Goal: Task Accomplishment & Management: Use online tool/utility

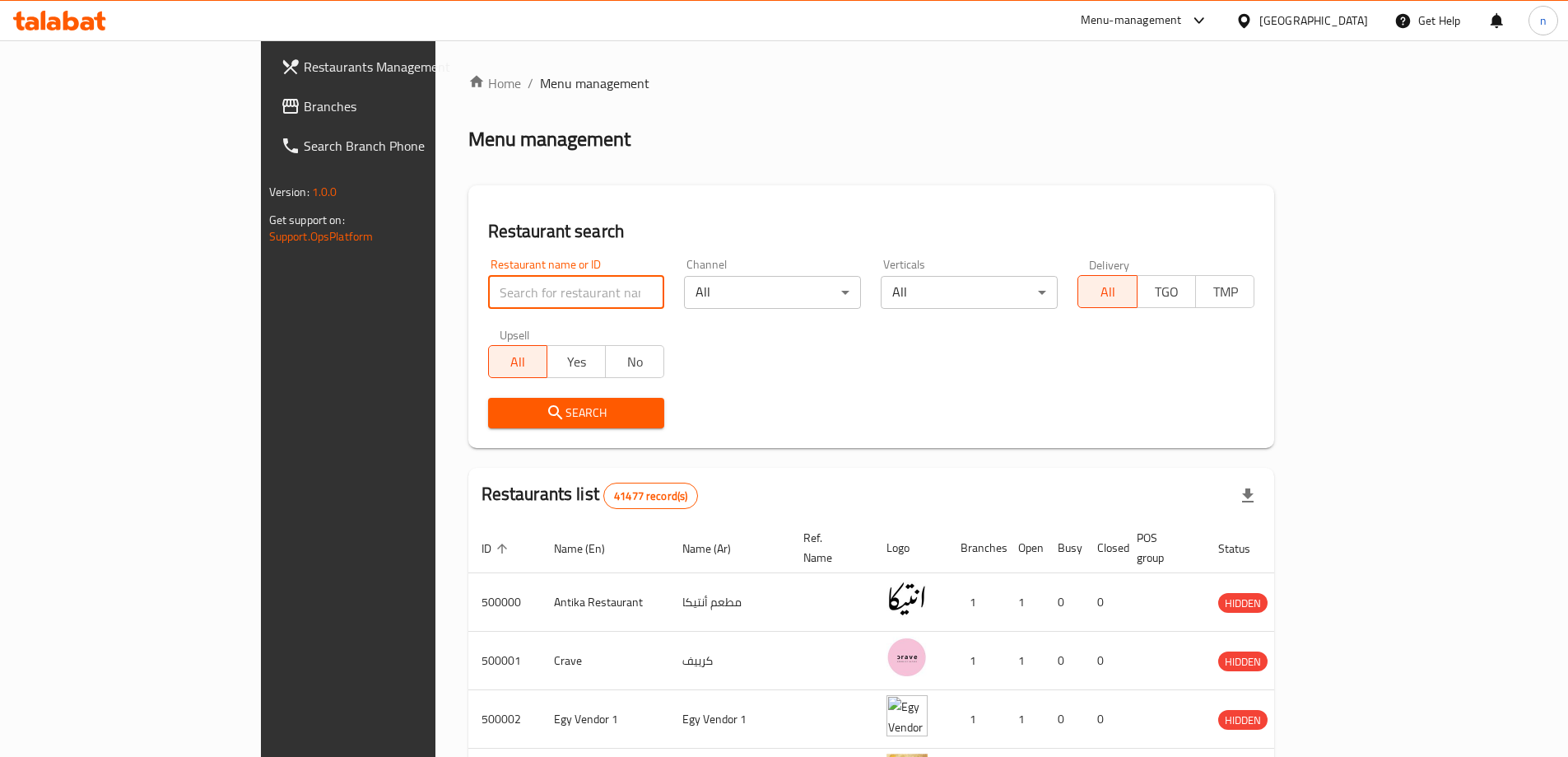
click at [488, 292] on input "search" at bounding box center [576, 292] width 177 height 33
paste input "780305"
type input "780305"
click at [304, 98] on span "Branches" at bounding box center [407, 106] width 206 height 20
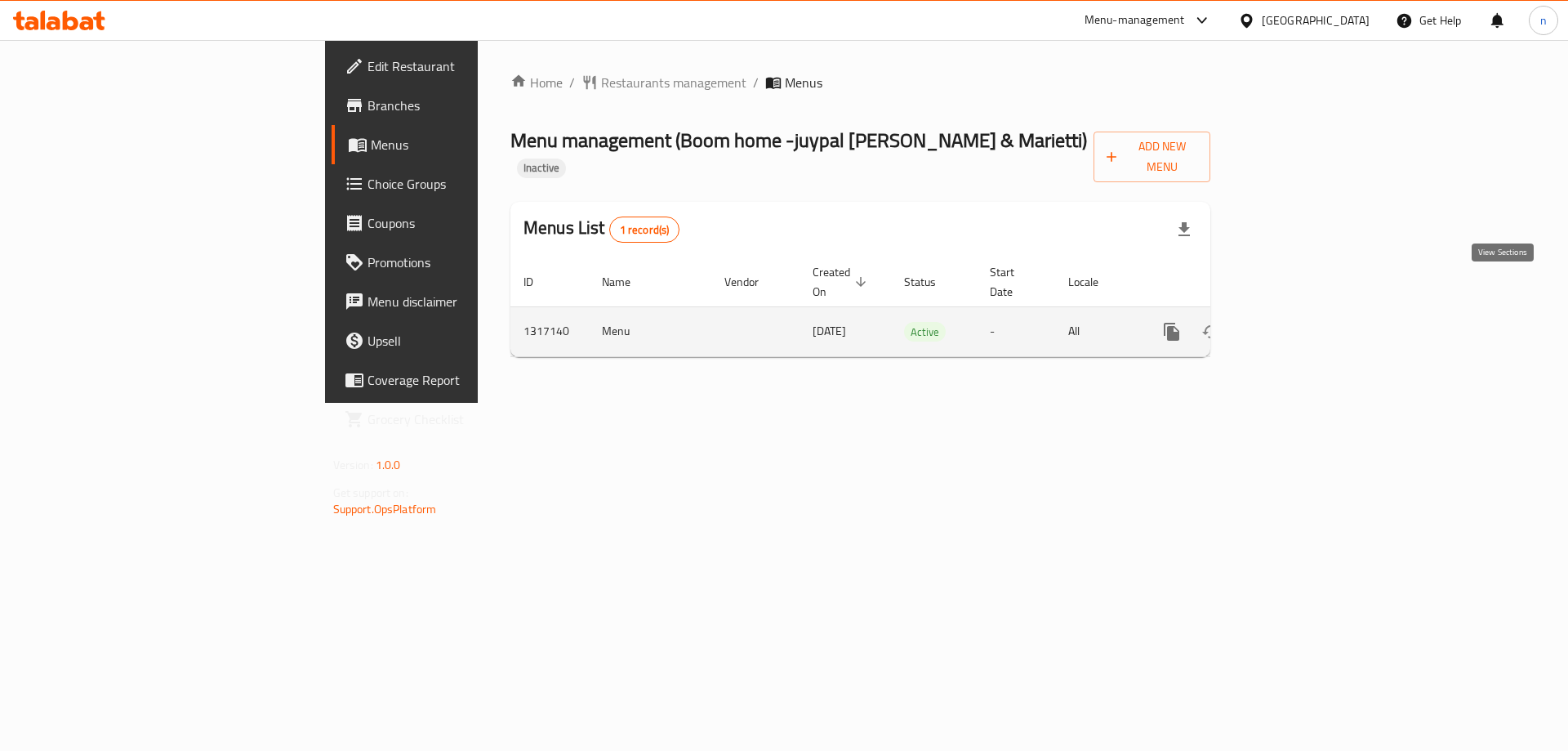
click at [1309, 312] on link "enhanced table" at bounding box center [1290, 332] width 40 height 40
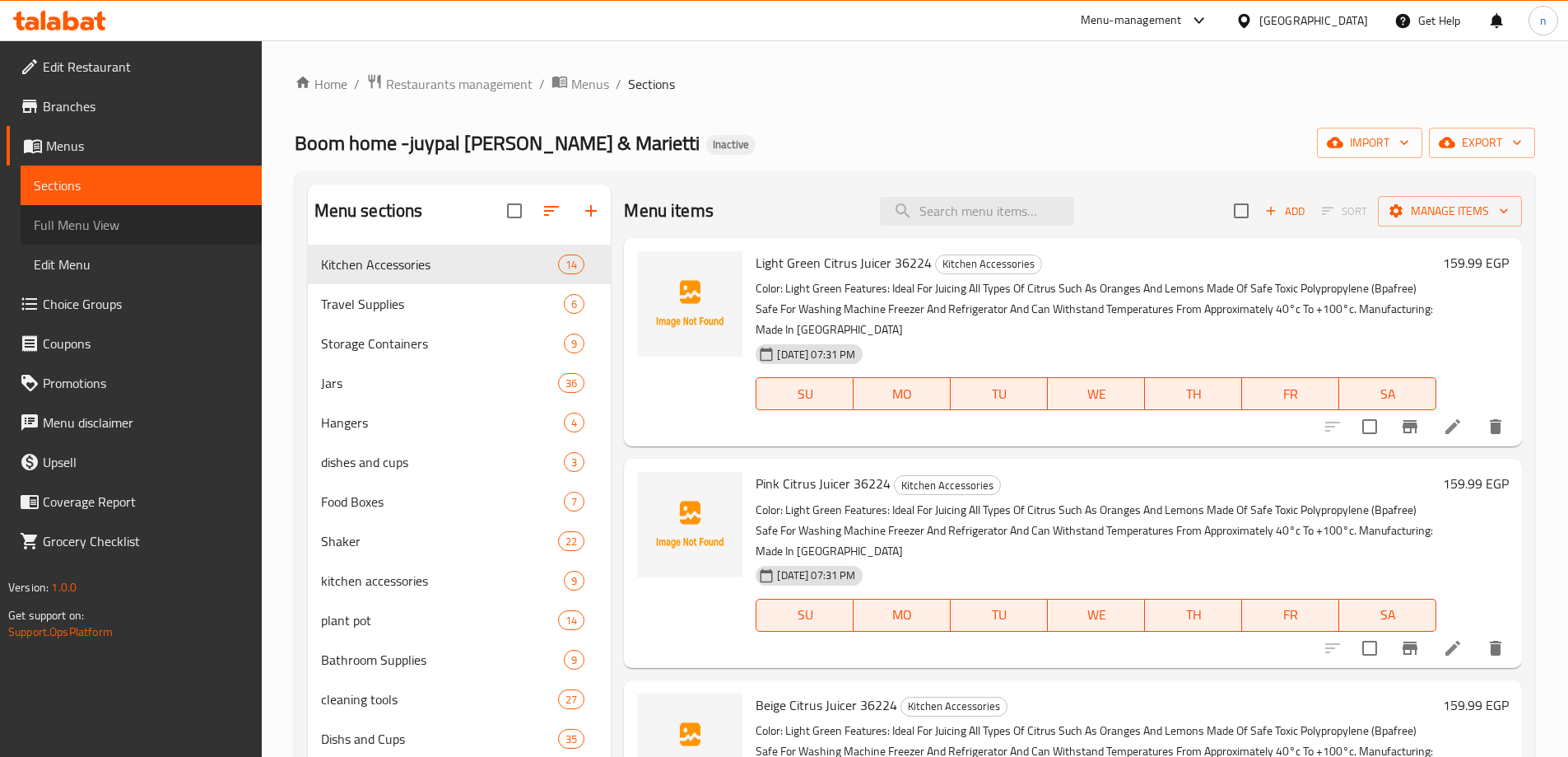
click at [183, 222] on span "Full Menu View" at bounding box center [141, 225] width 215 height 20
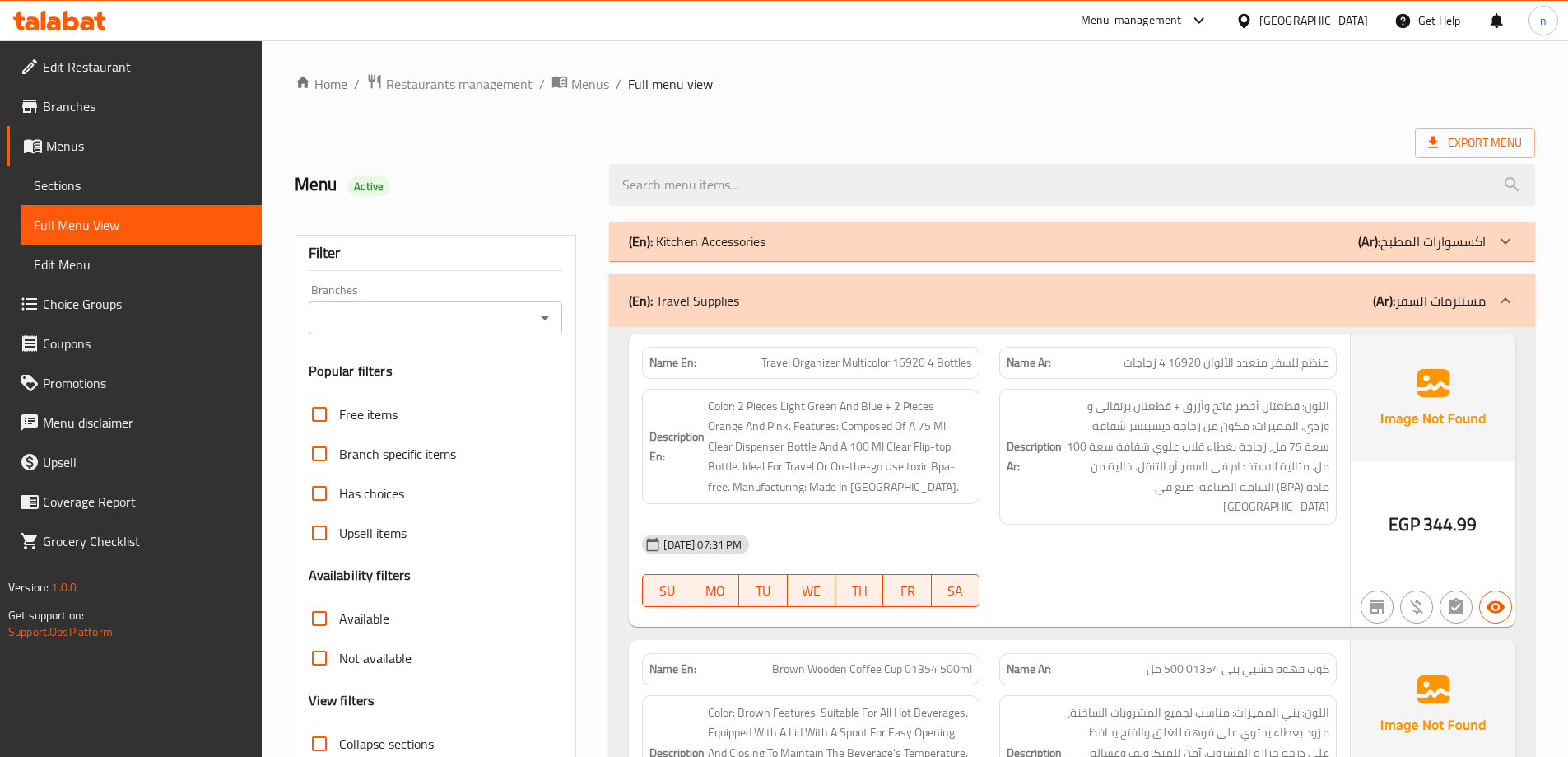
click at [763, 312] on div "(En): Travel Supplies (Ar): مستلزمات السفر" at bounding box center [1072, 300] width 926 height 52
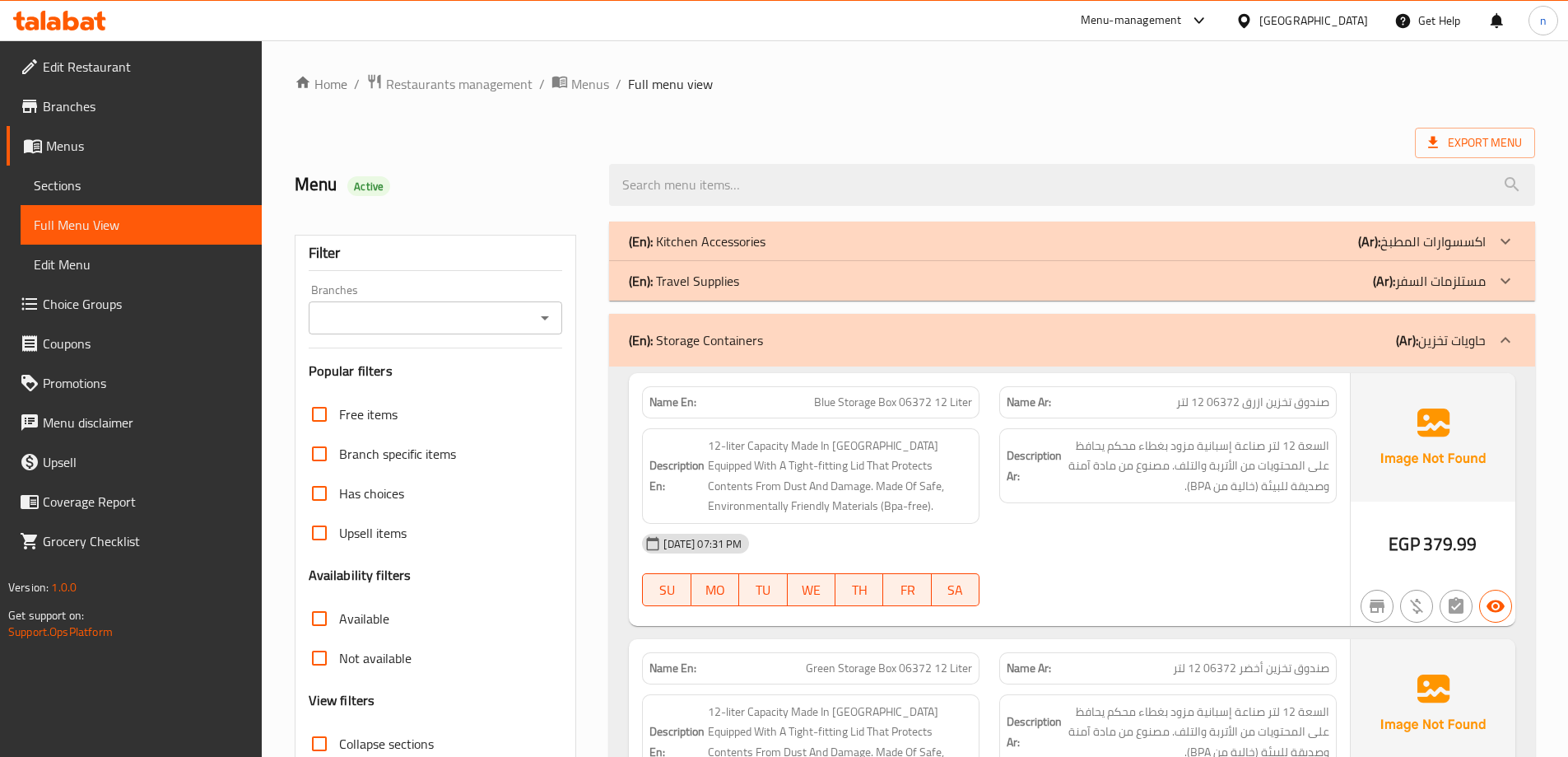
click at [767, 333] on div "(En): Storage Containers (Ar): حاويات تخزين" at bounding box center [1057, 340] width 857 height 20
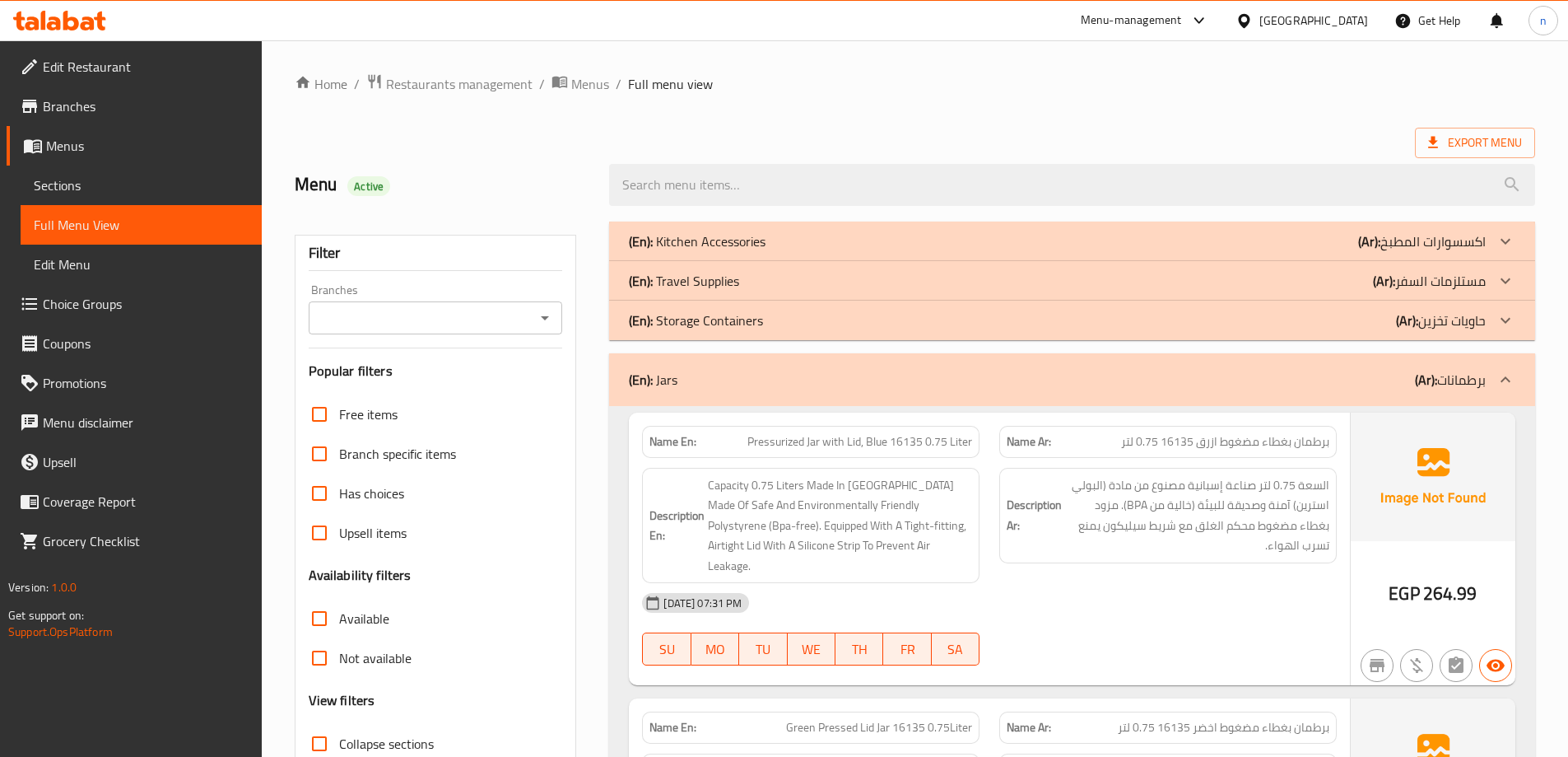
click at [764, 372] on div "(En): Jars (Ar): برطمانات" at bounding box center [1057, 379] width 857 height 20
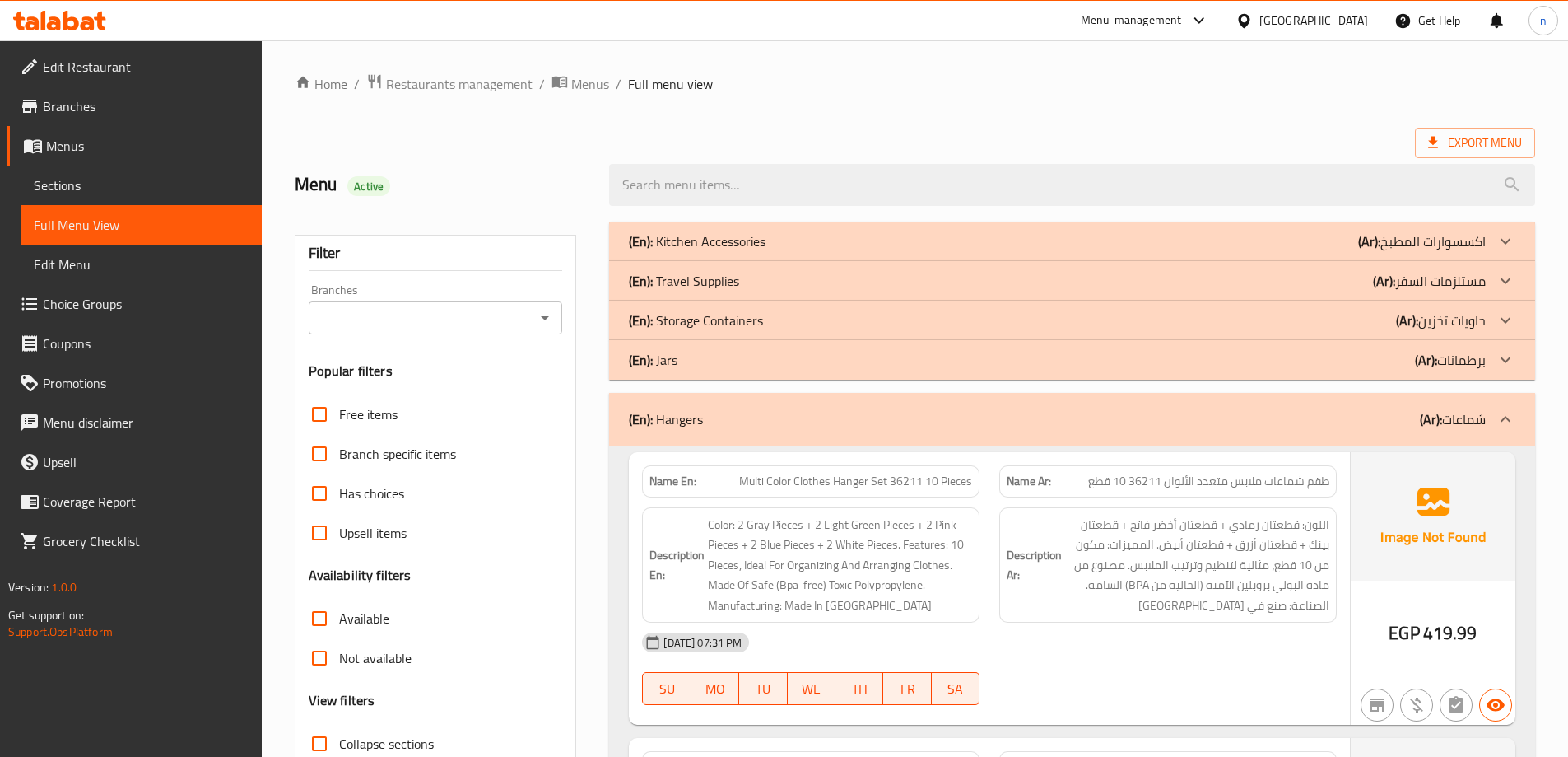
click at [758, 414] on div "(En): Hangers (Ar): شماعات" at bounding box center [1057, 419] width 857 height 20
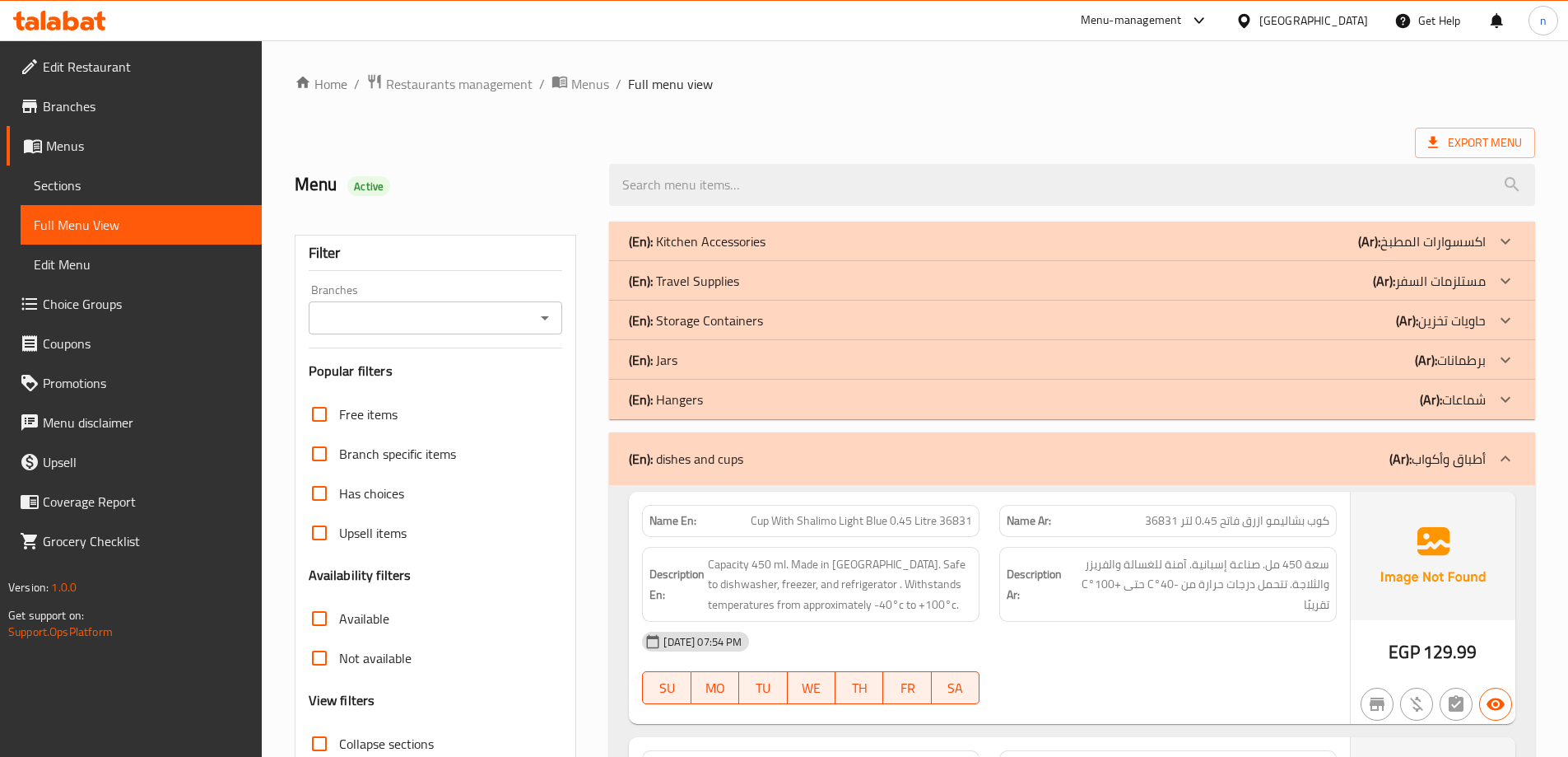
click at [719, 458] on p "(En): dishes and cups" at bounding box center [686, 459] width 114 height 20
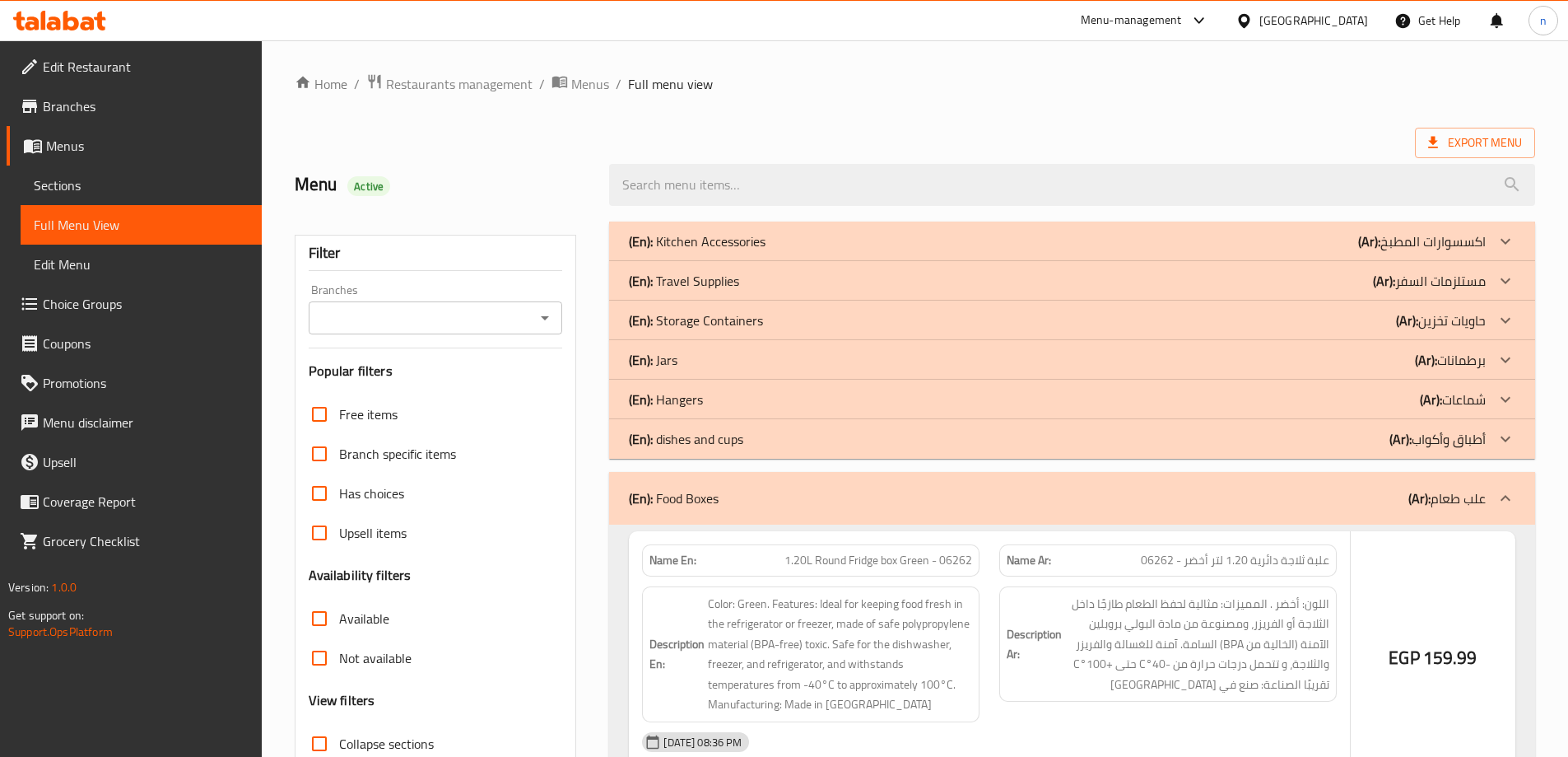
scroll to position [164, 0]
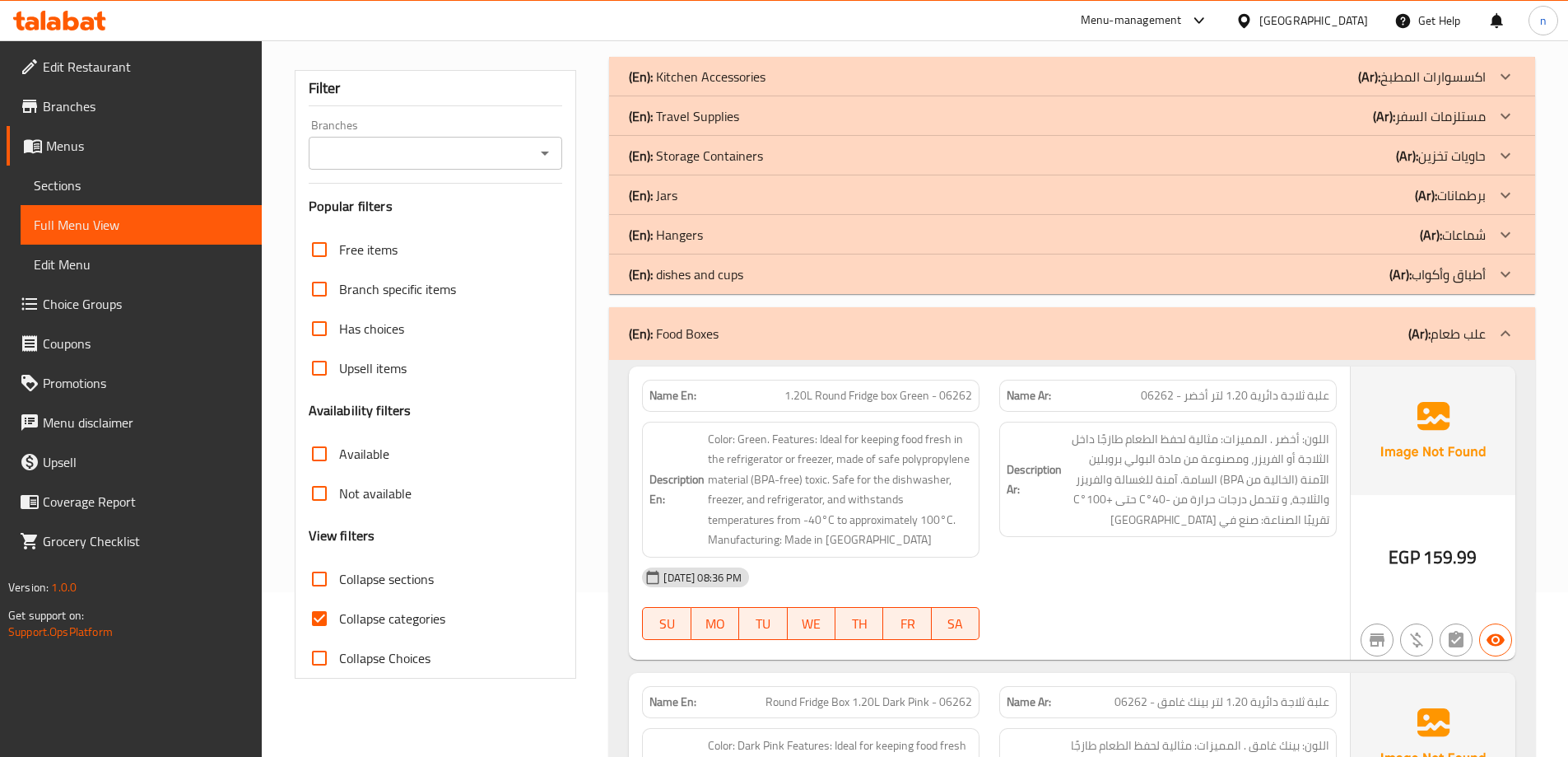
click at [754, 333] on div "(En): Food Boxes (Ar): علب طعام" at bounding box center [1057, 334] width 857 height 20
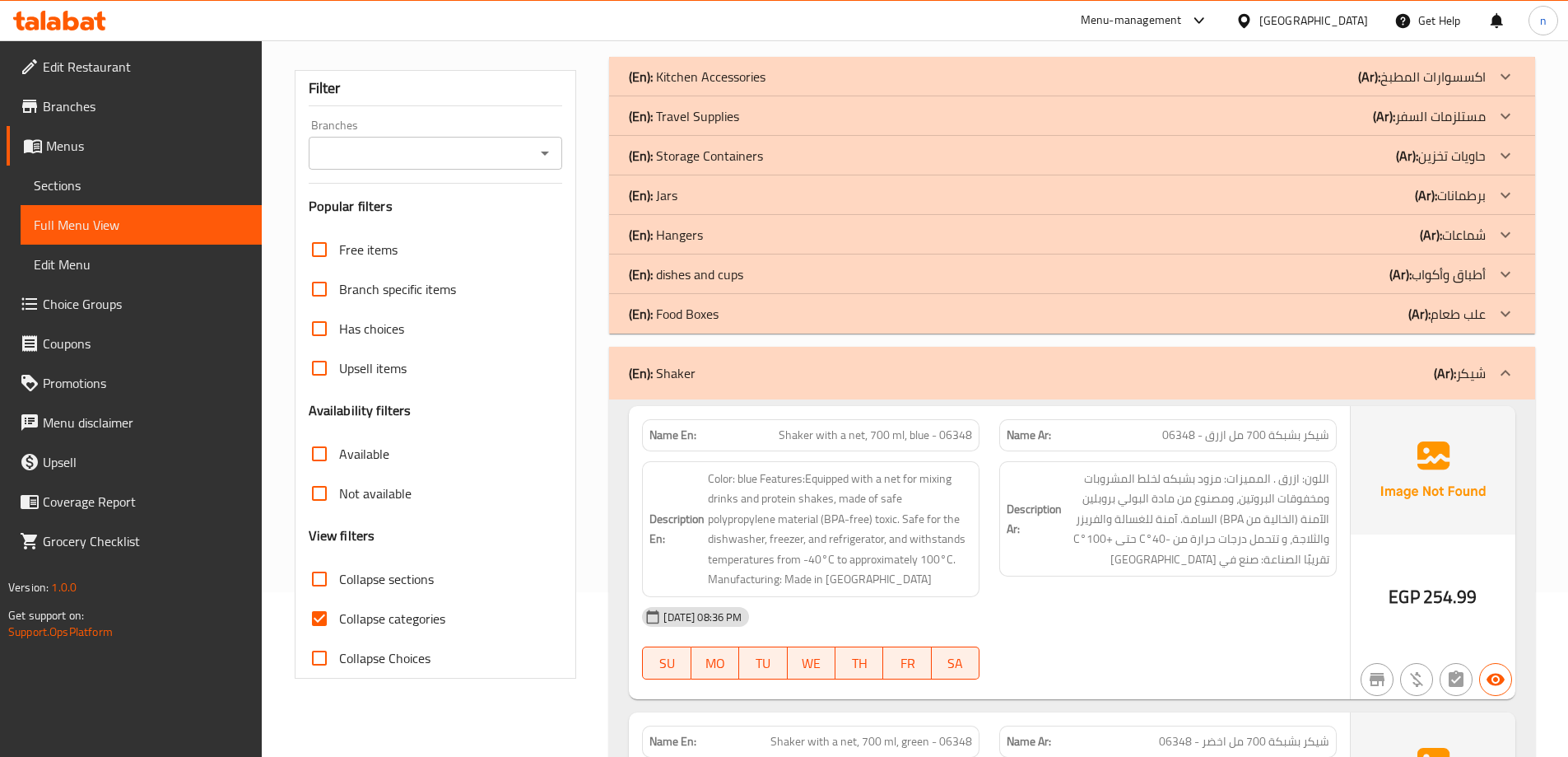
click at [754, 386] on div "(En): Shaker (Ar): [PERSON_NAME]" at bounding box center [1072, 373] width 926 height 52
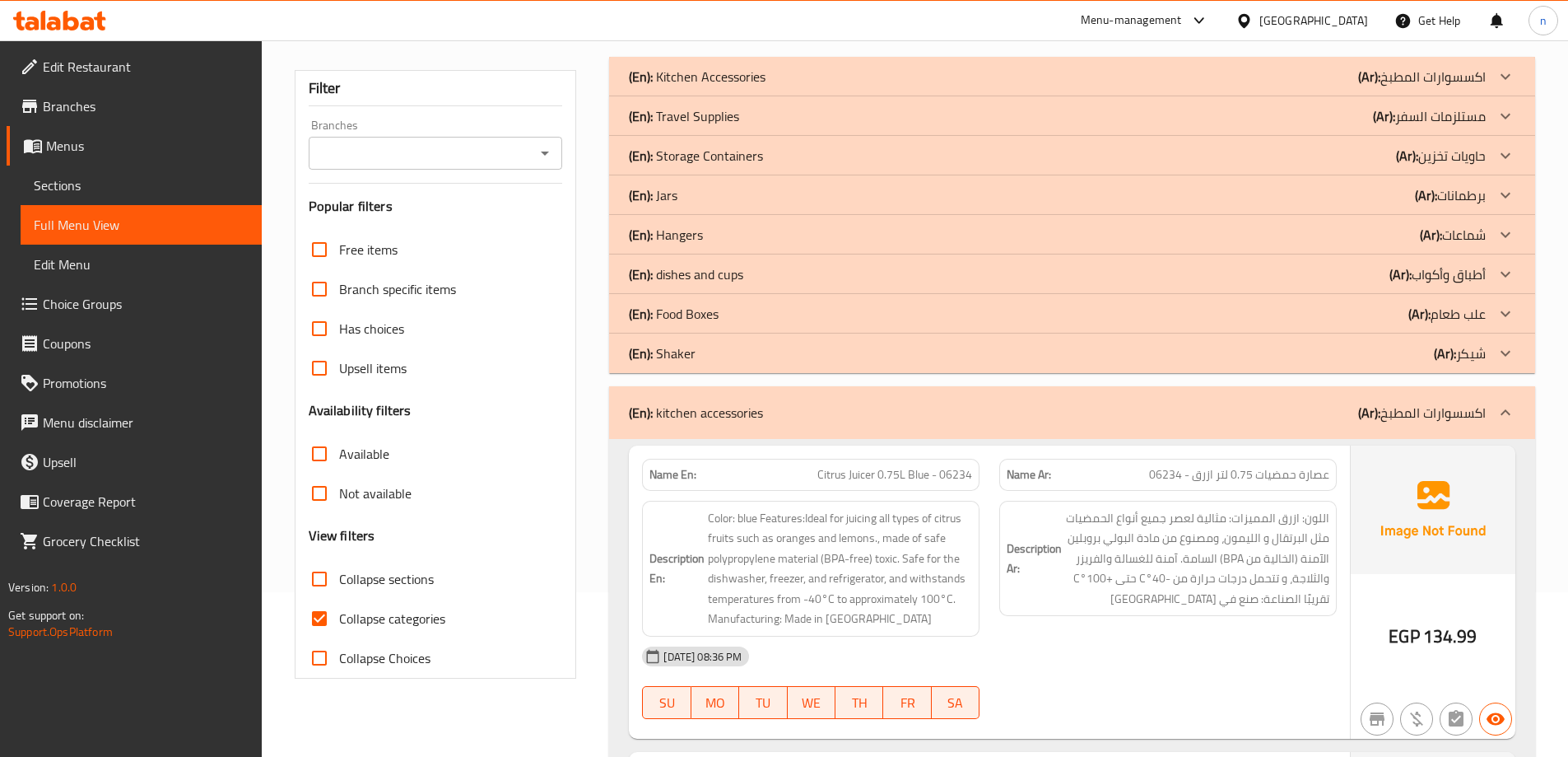
click at [748, 413] on p "(En): kitchen accessories" at bounding box center [696, 413] width 134 height 20
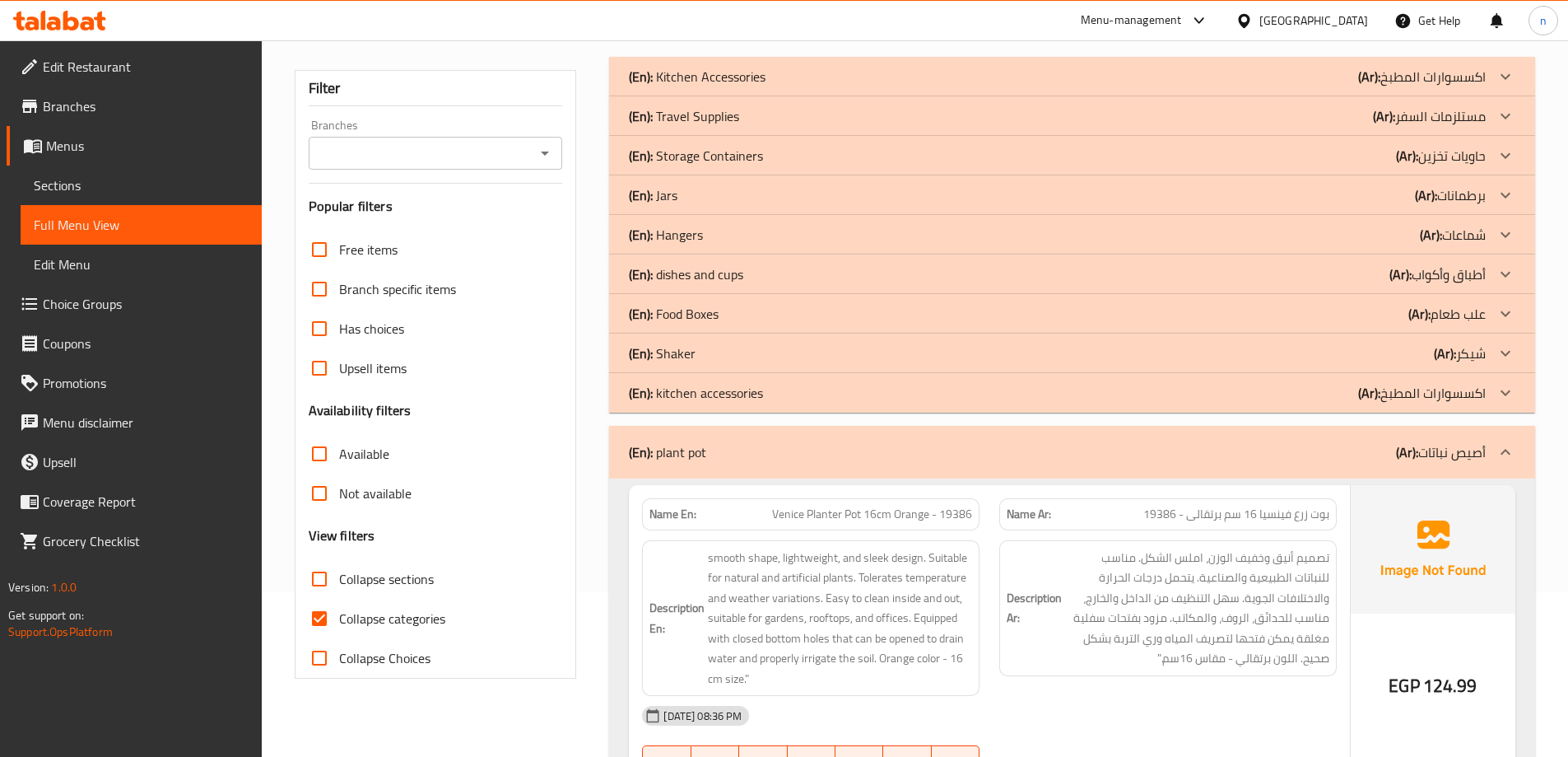
click at [739, 462] on div "(En): plant pot (Ar): أصيص نباتات" at bounding box center [1057, 452] width 857 height 20
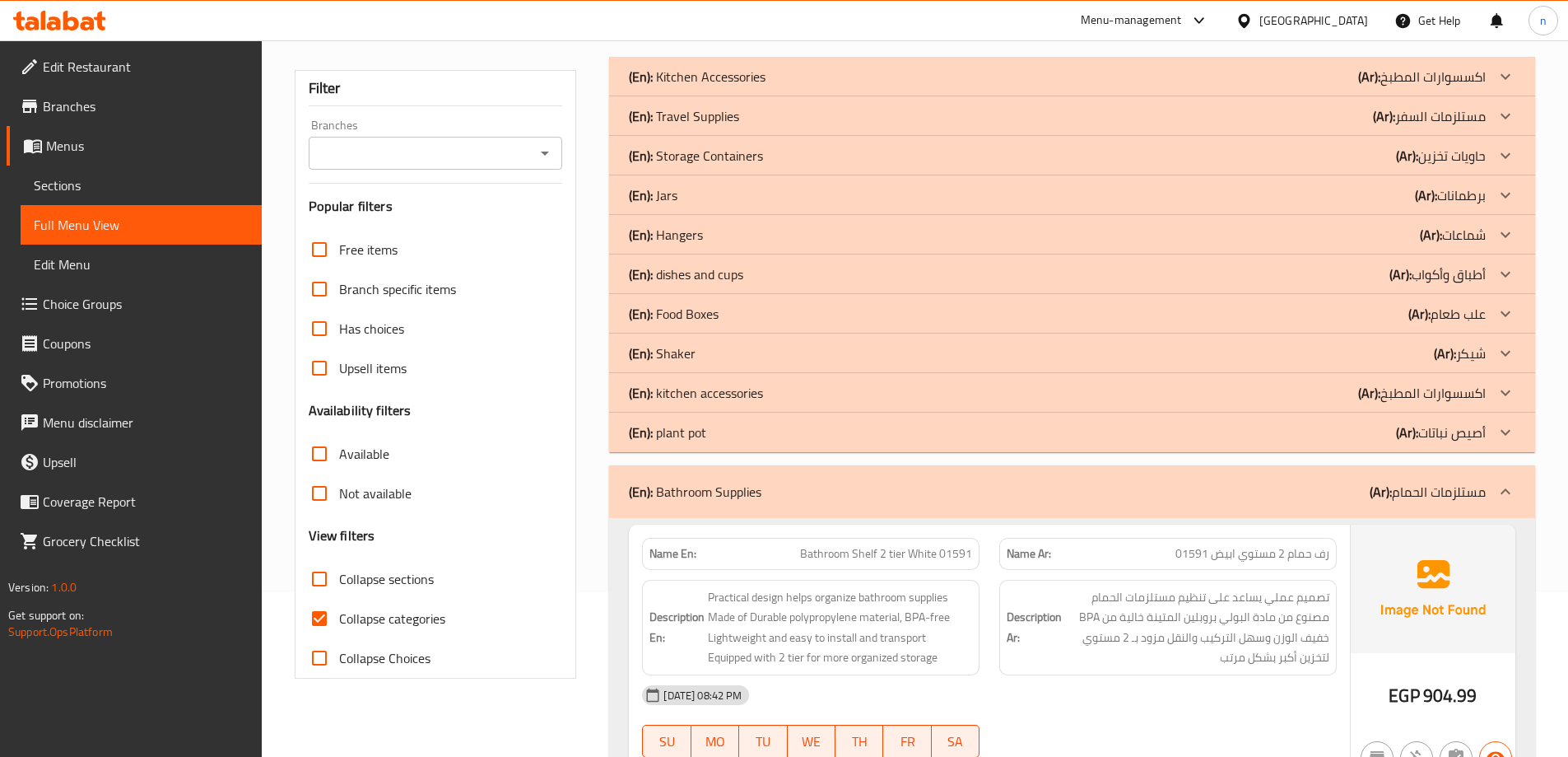
click at [321, 618] on input "Collapse categories" at bounding box center [319, 618] width 40 height 40
checkbox input "false"
click at [769, 481] on div "(En): Bathroom Supplies (Ar): مستلزمات الحمام" at bounding box center [1057, 491] width 857 height 20
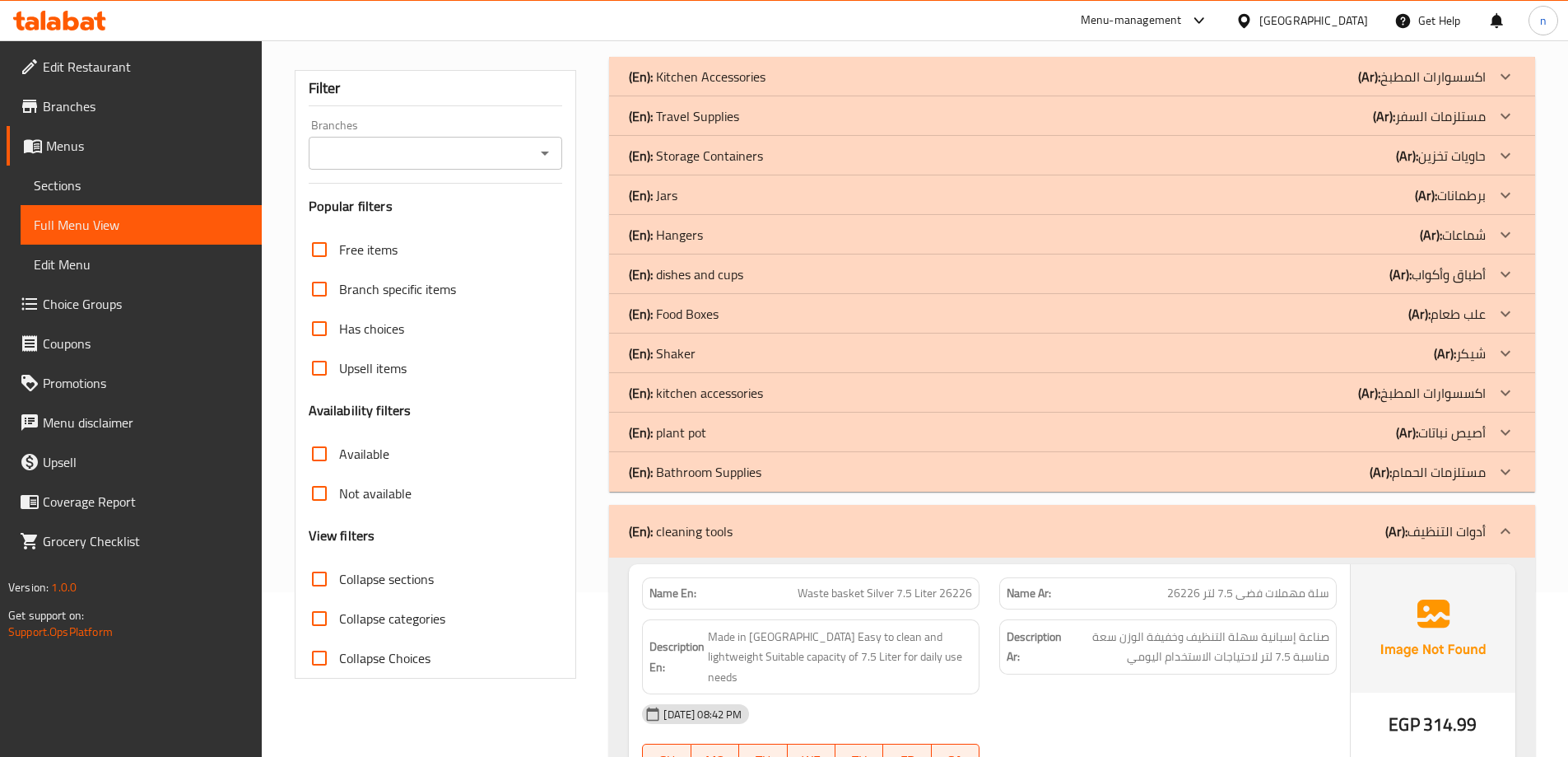
click at [770, 532] on div "(En): cleaning tools (Ar): أدوات التنظيف" at bounding box center [1057, 531] width 857 height 20
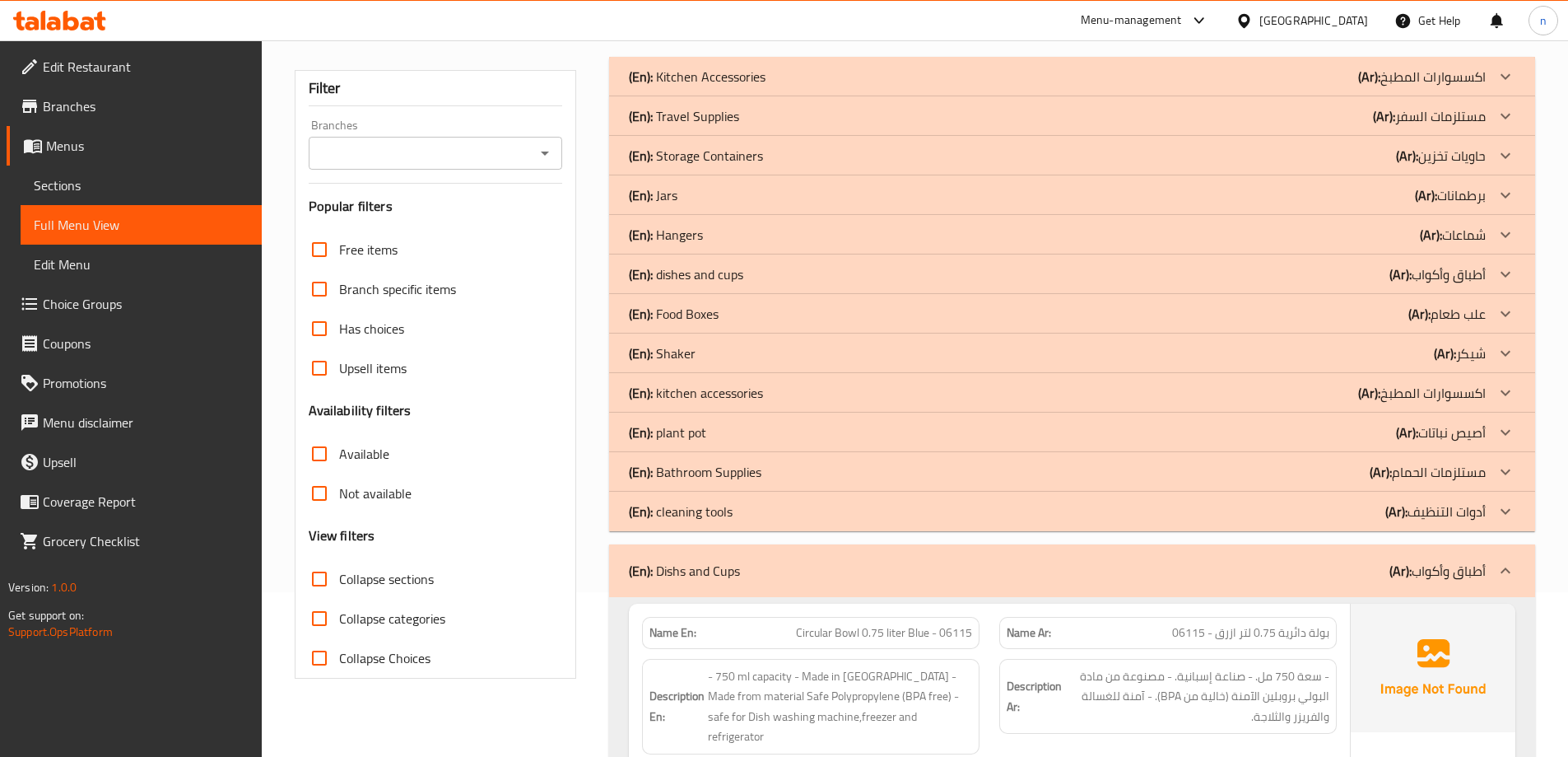
click at [728, 561] on p "(En): Dishs and Cups" at bounding box center [684, 571] width 111 height 20
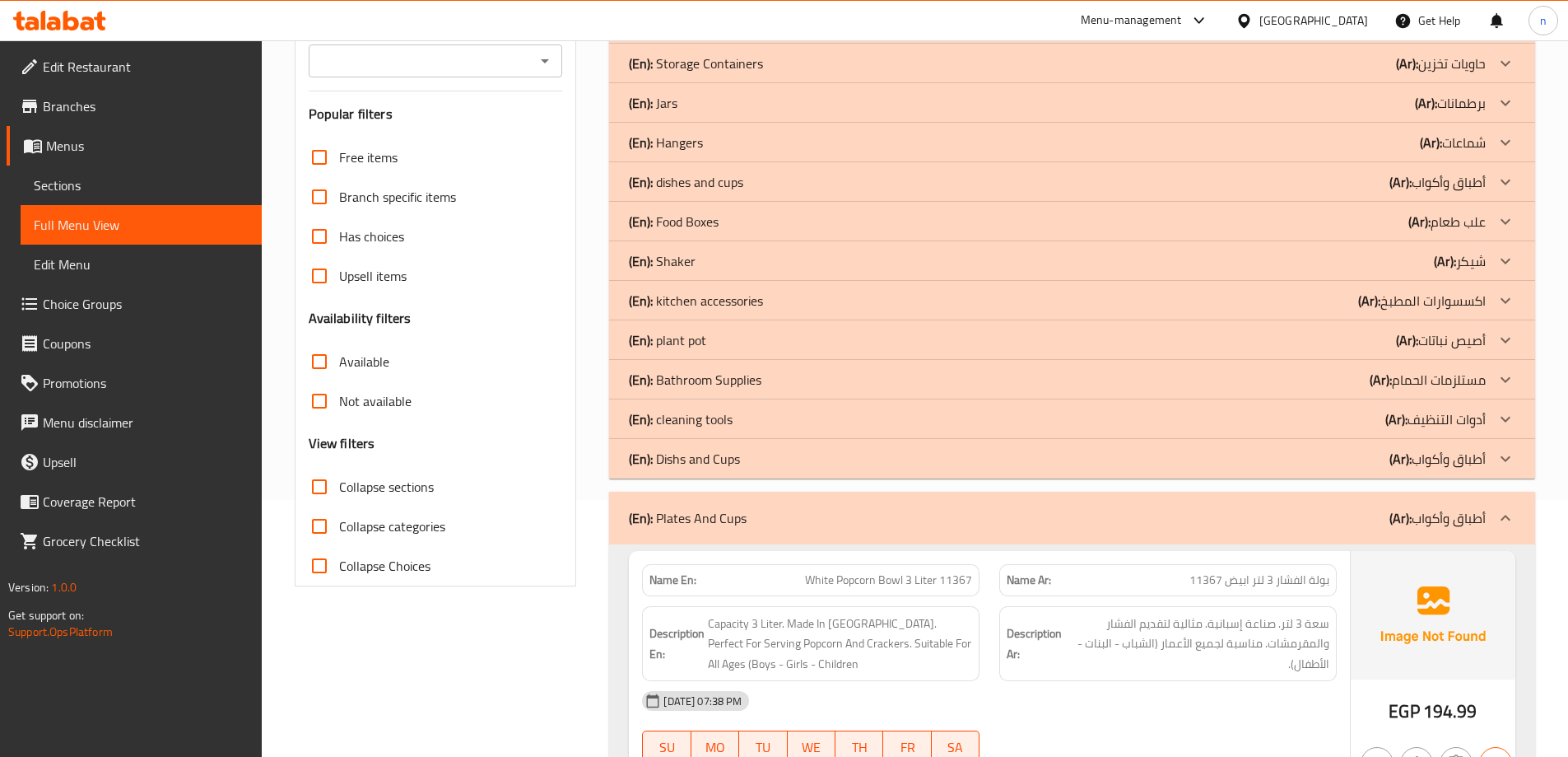
scroll to position [330, 0]
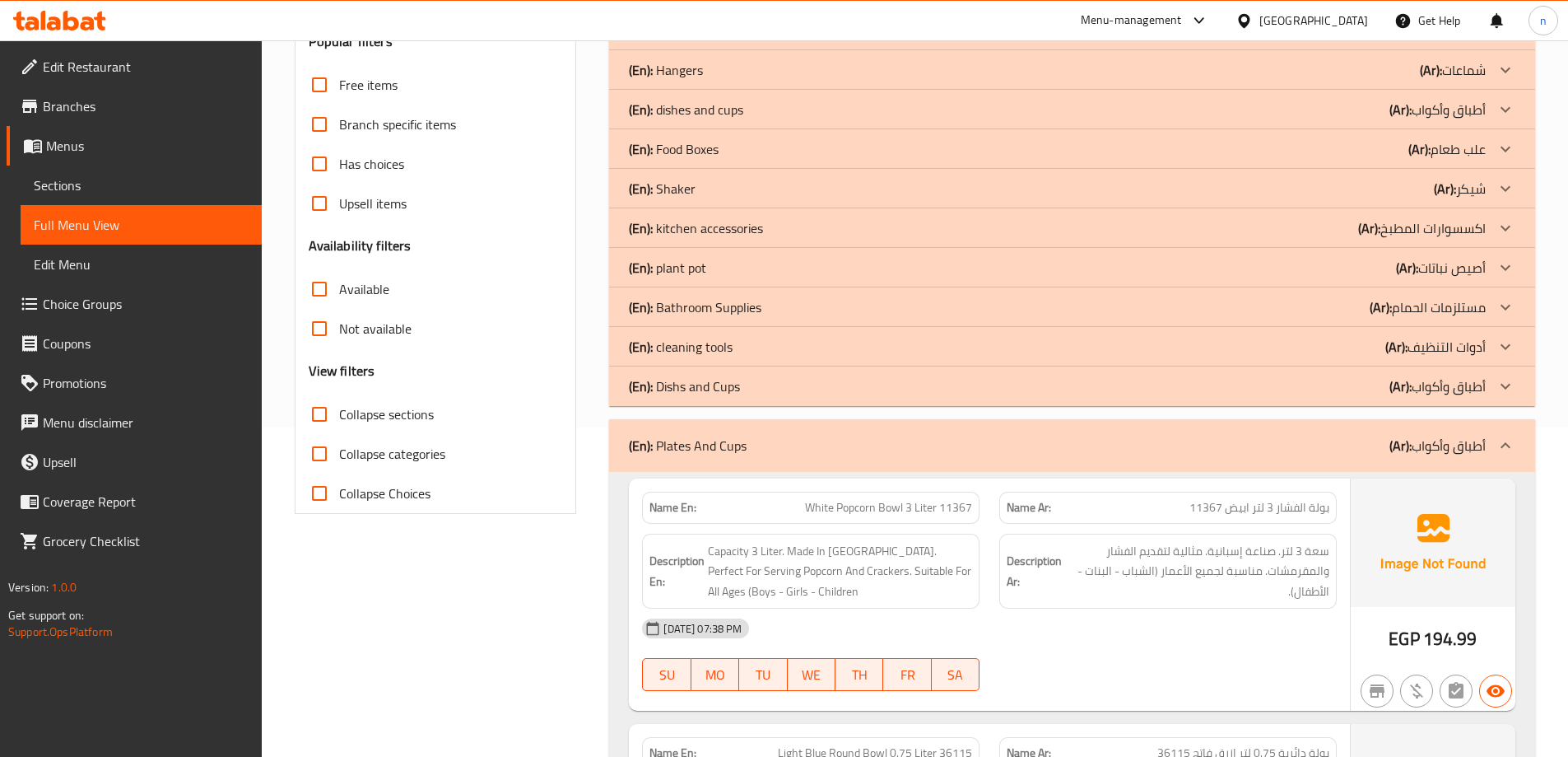
click at [737, 456] on p "(En): Plates And Cups" at bounding box center [688, 446] width 118 height 20
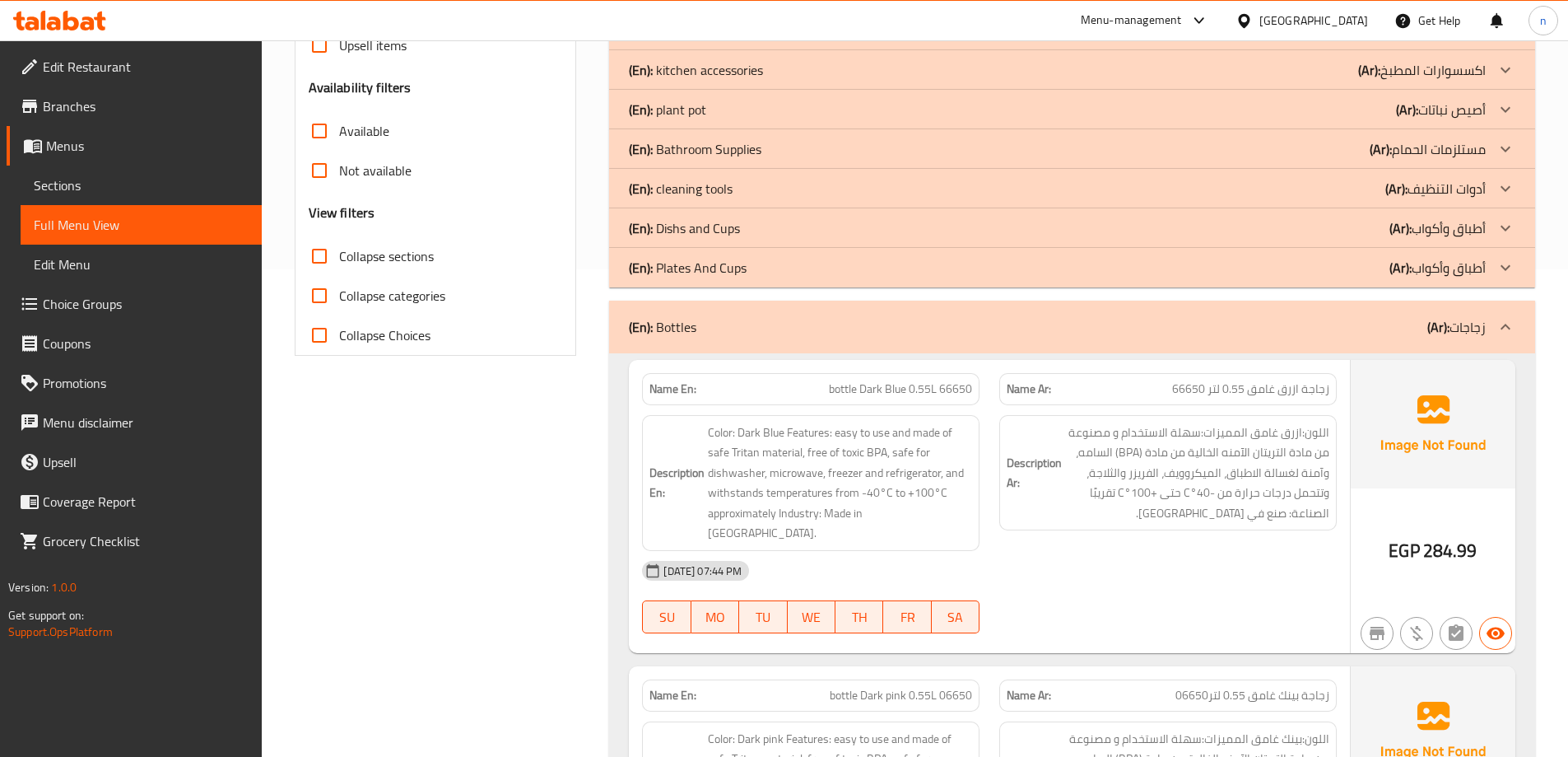
scroll to position [494, 0]
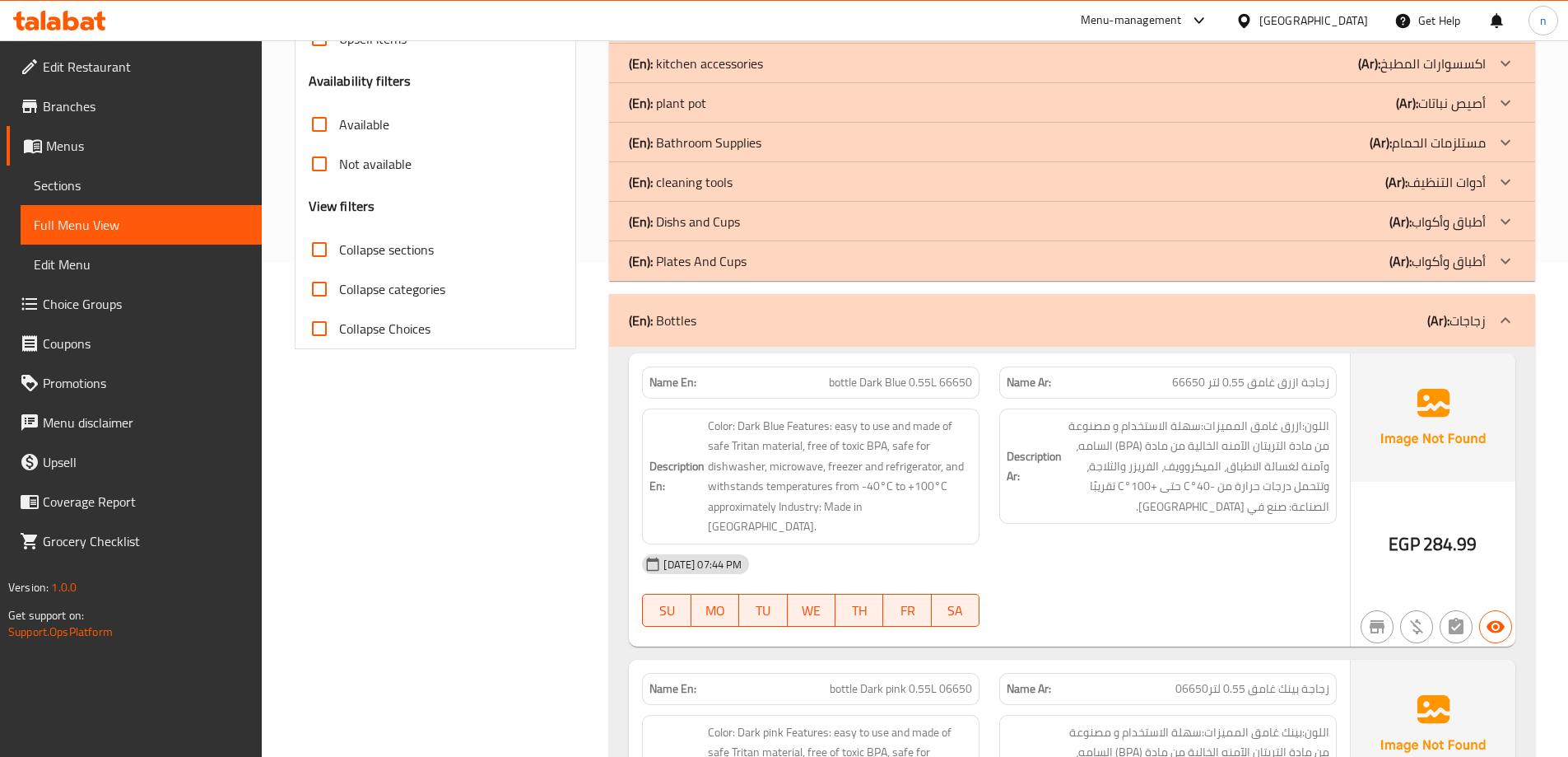
click at [702, 328] on div "(En): Bottles (Ar): زجاجات" at bounding box center [1057, 320] width 857 height 20
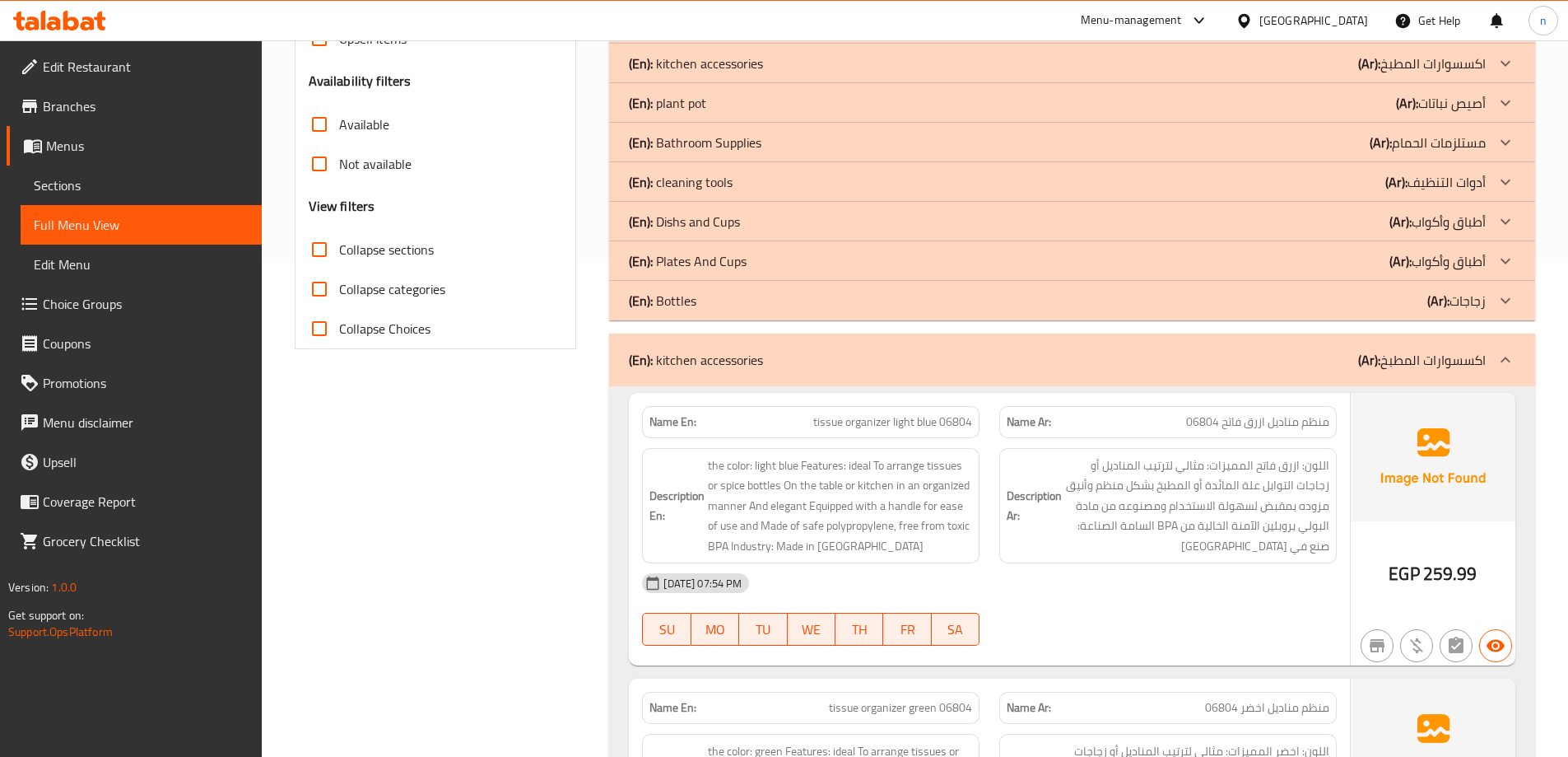
click at [708, 372] on div "(En): kitchen accessories (Ar): اكسسوارات المطبخ" at bounding box center [1072, 359] width 926 height 52
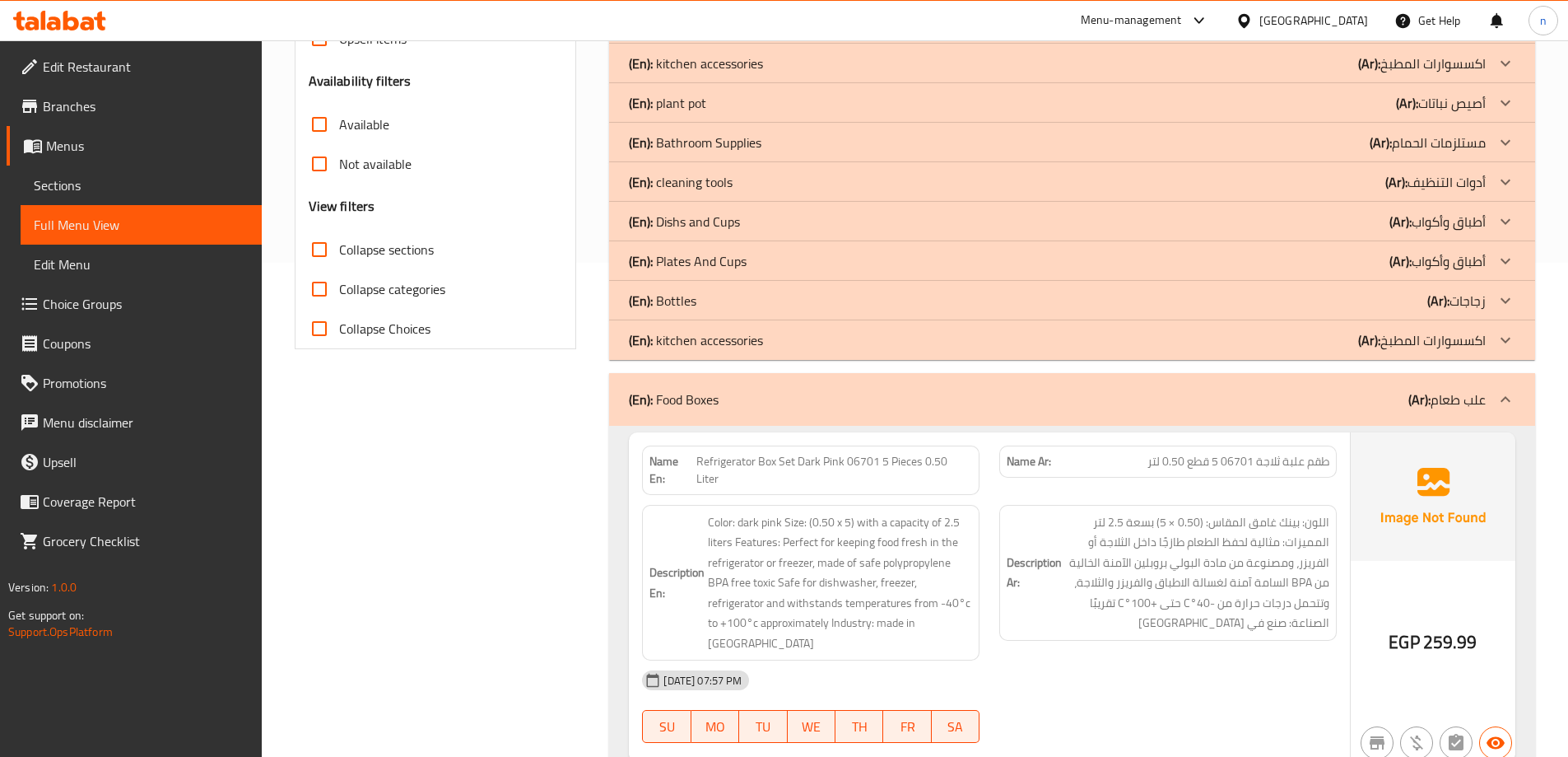
click at [706, 391] on p "(En): Food Boxes" at bounding box center [674, 399] width 90 height 20
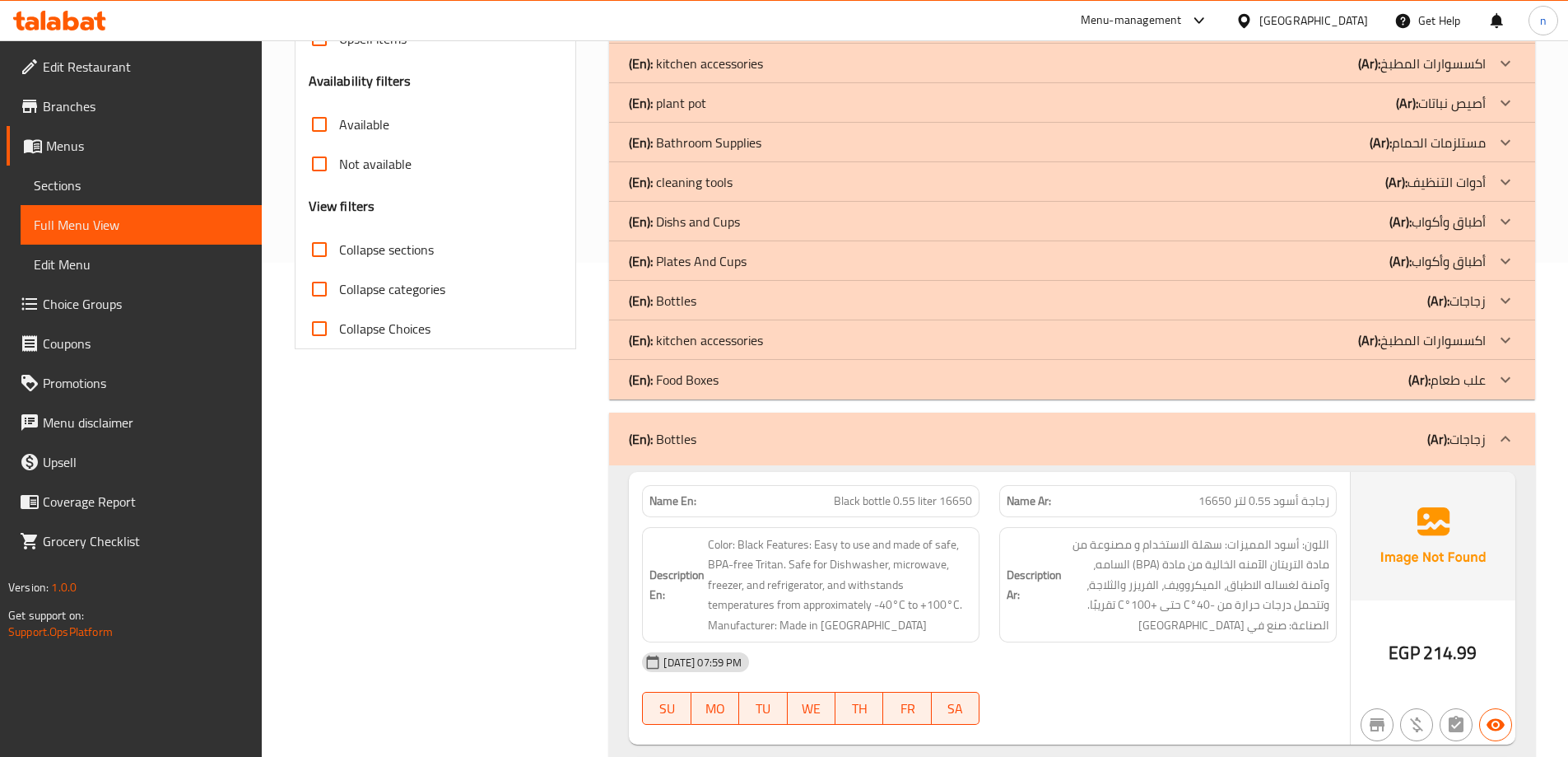
click at [709, 437] on div "(En): Bottles (Ar): زجاجات" at bounding box center [1057, 439] width 857 height 20
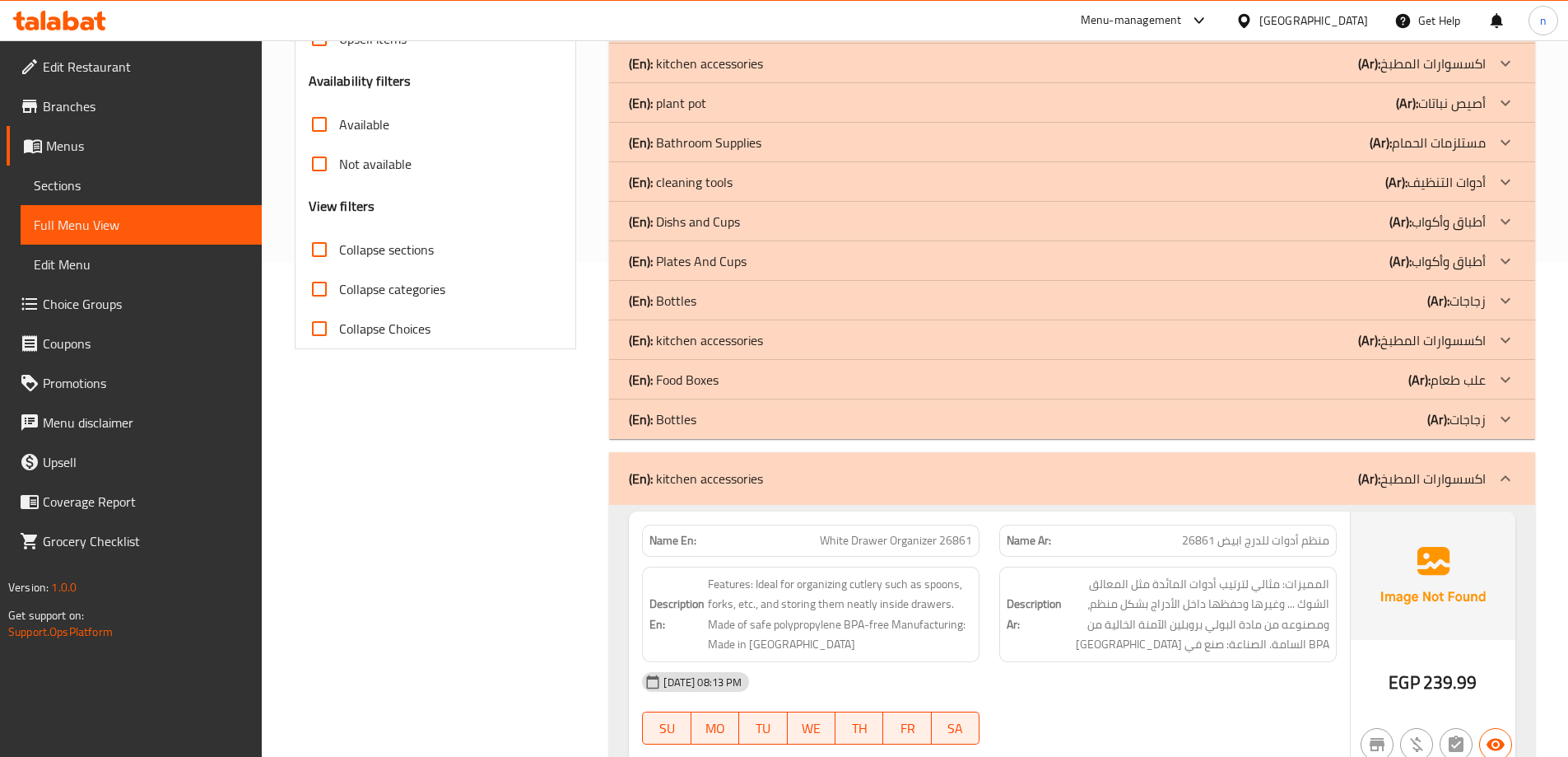
click at [718, 481] on p "(En): kitchen accessories" at bounding box center [696, 478] width 134 height 20
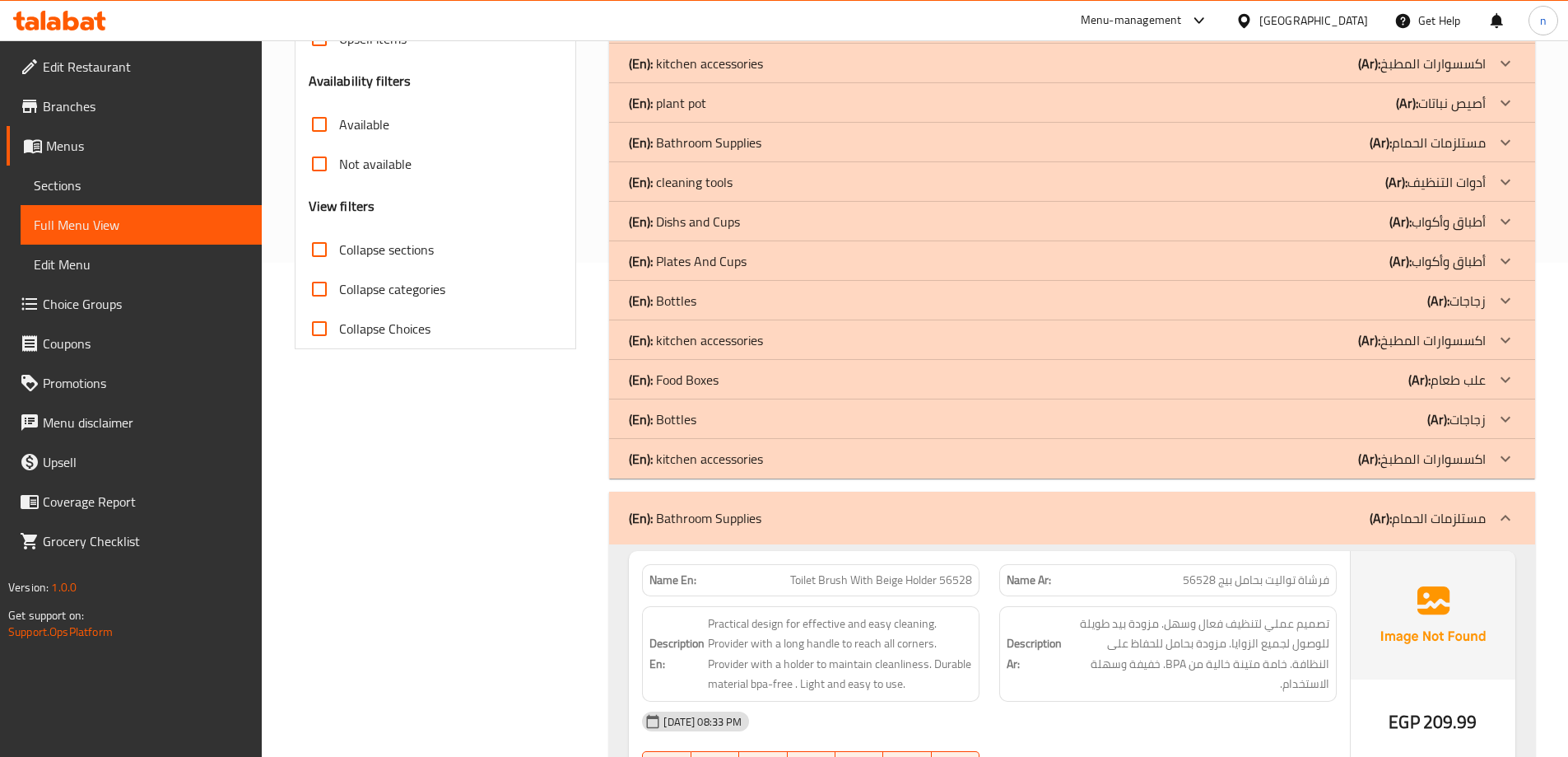
click at [728, 522] on p "(En): Bathroom Supplies" at bounding box center [695, 518] width 133 height 20
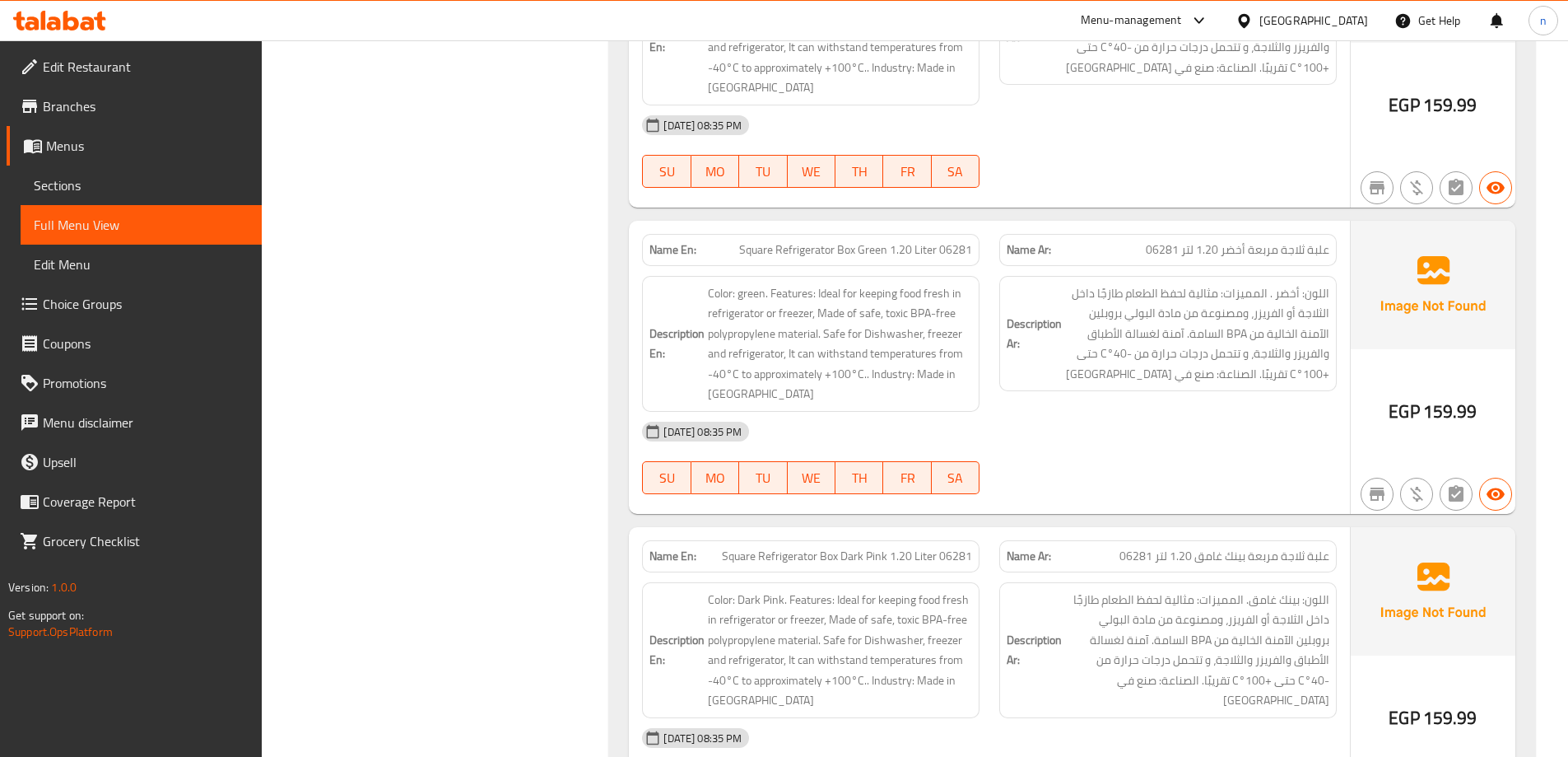
scroll to position [7065, 0]
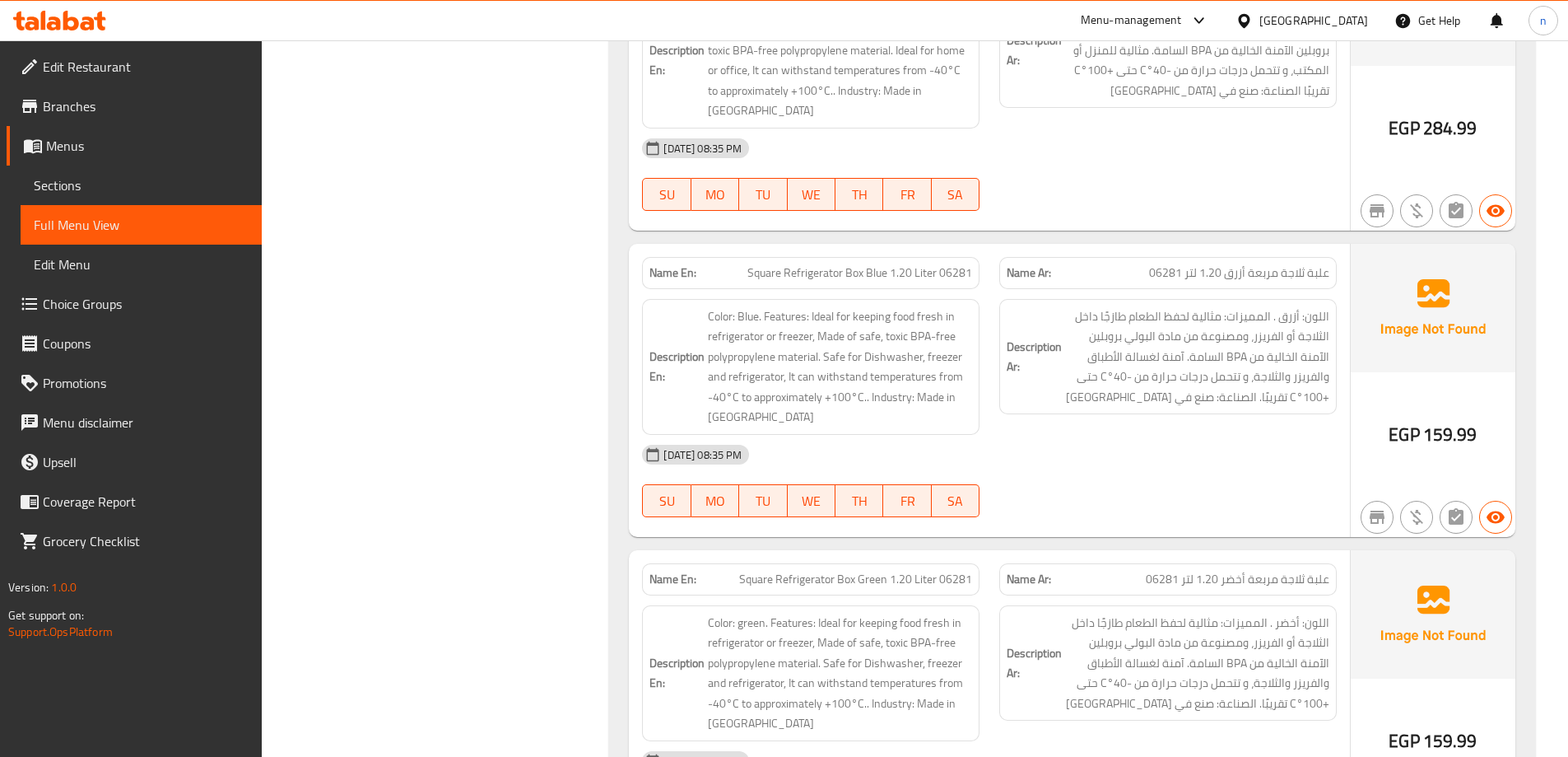
click at [133, 255] on span "Edit Menu" at bounding box center [141, 265] width 215 height 20
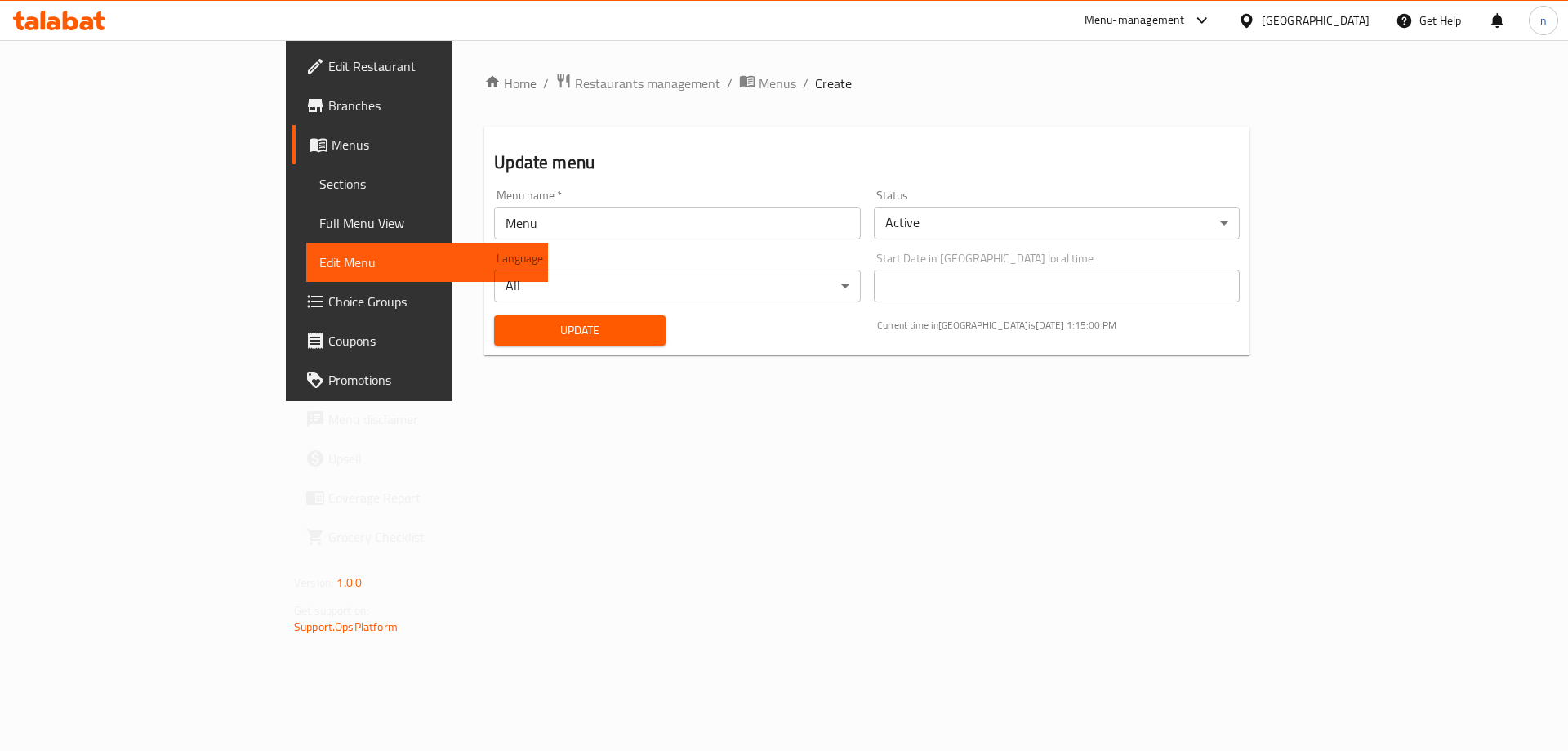
click at [306, 194] on link "Sections" at bounding box center [427, 184] width 242 height 40
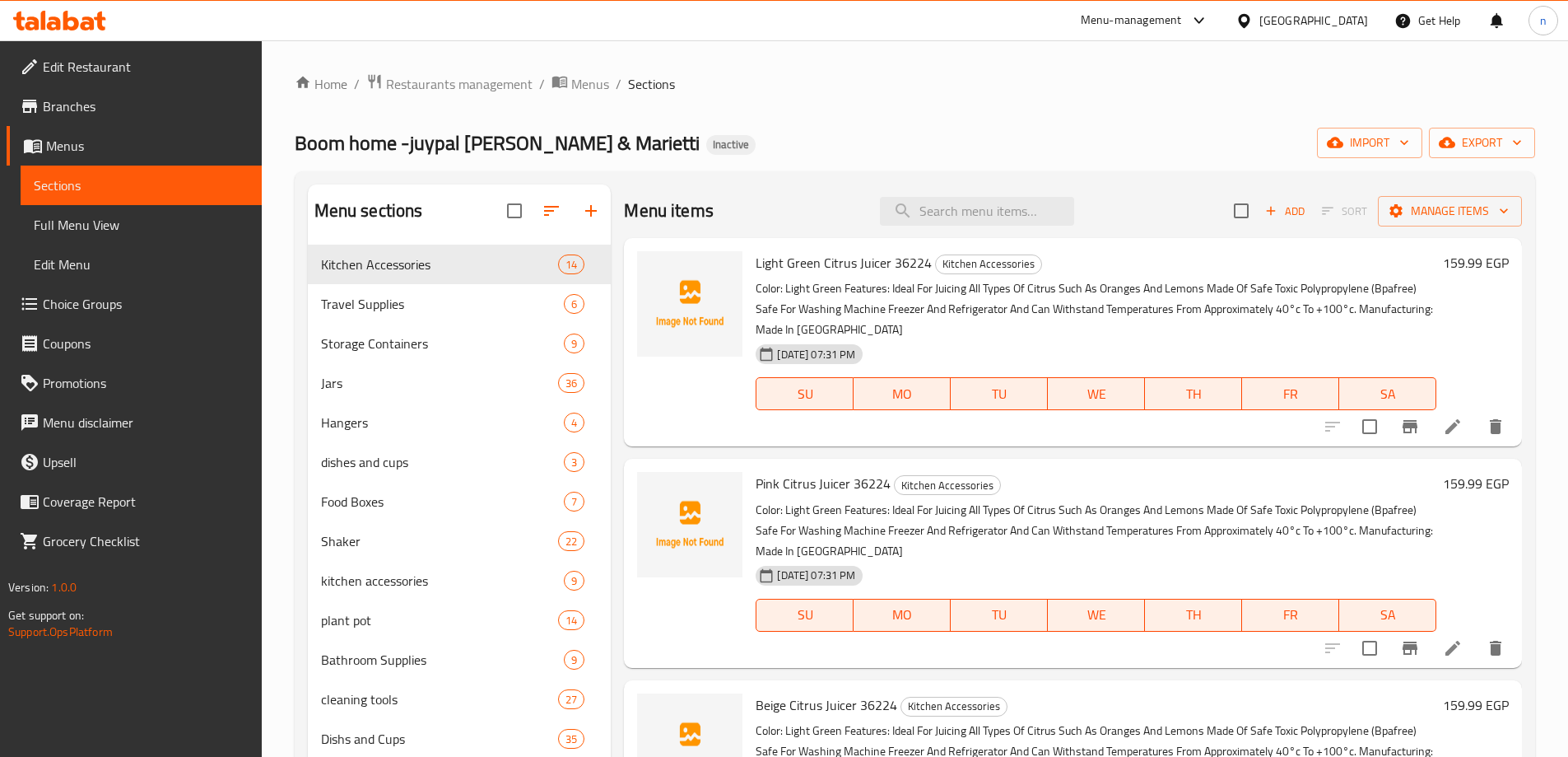
click at [139, 140] on span "Menus" at bounding box center [148, 146] width 202 height 20
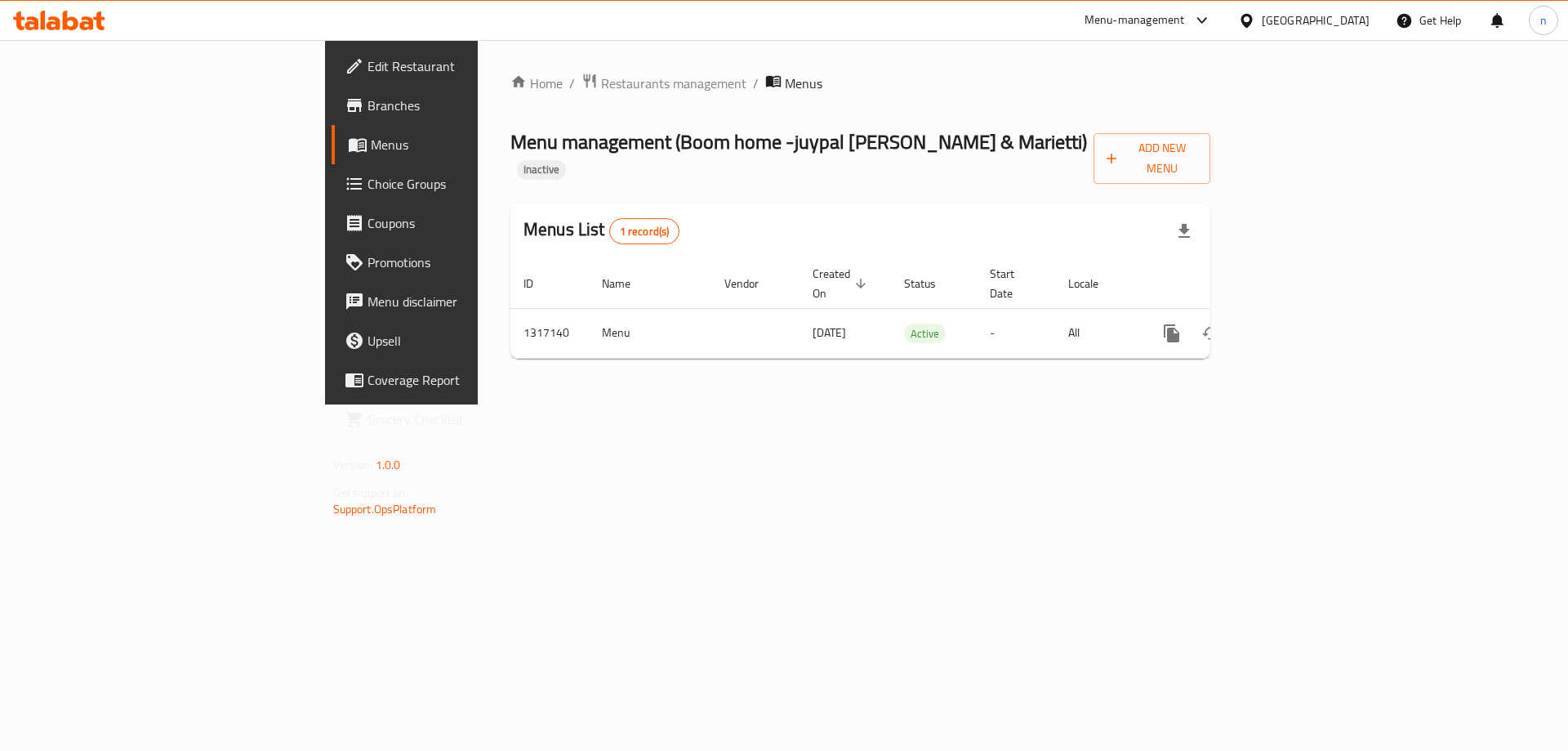
click at [367, 184] on span "Choice Groups" at bounding box center [470, 184] width 207 height 20
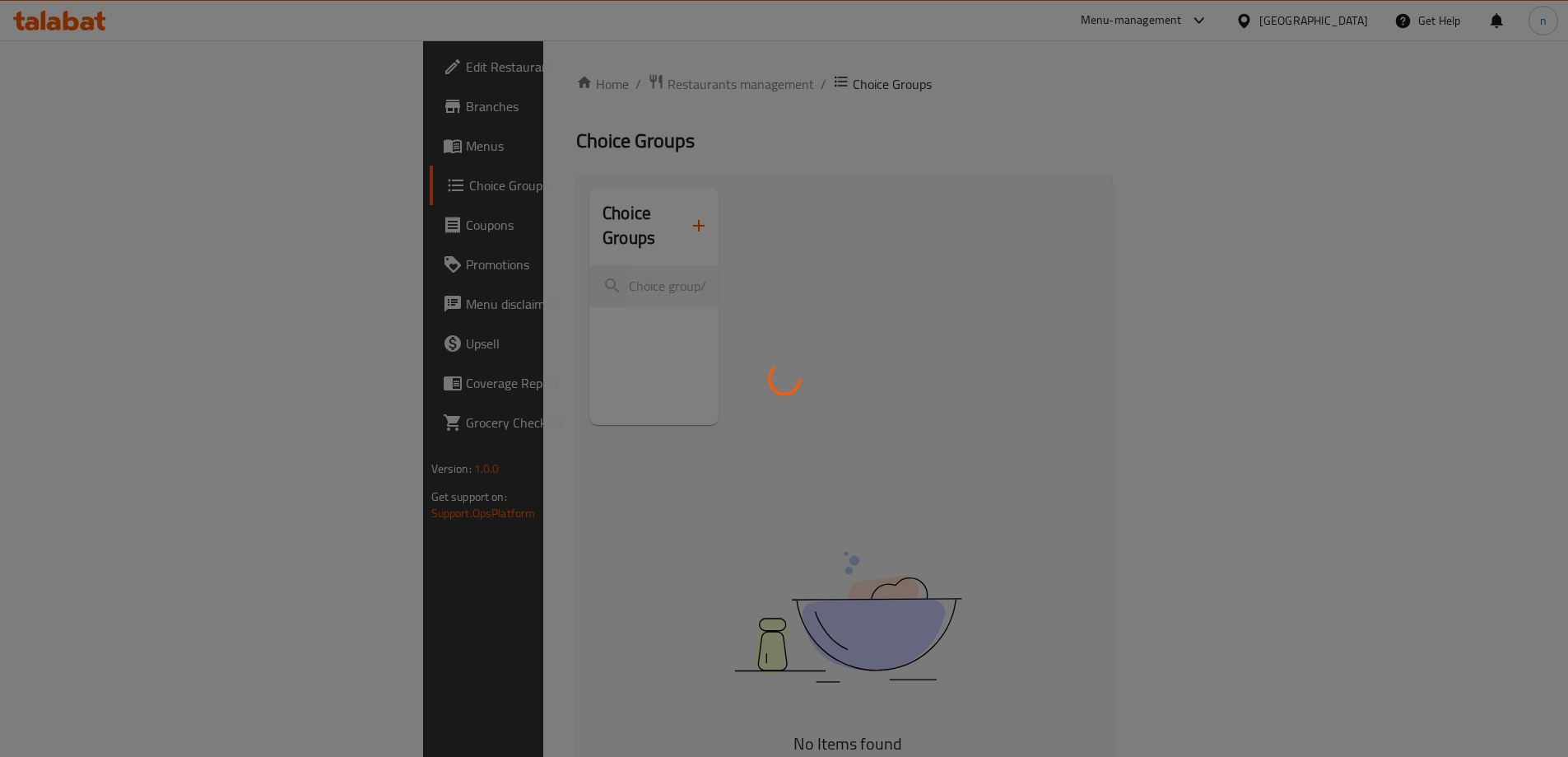
click at [135, 142] on div at bounding box center [784, 378] width 1568 height 757
click at [133, 146] on div at bounding box center [784, 378] width 1568 height 757
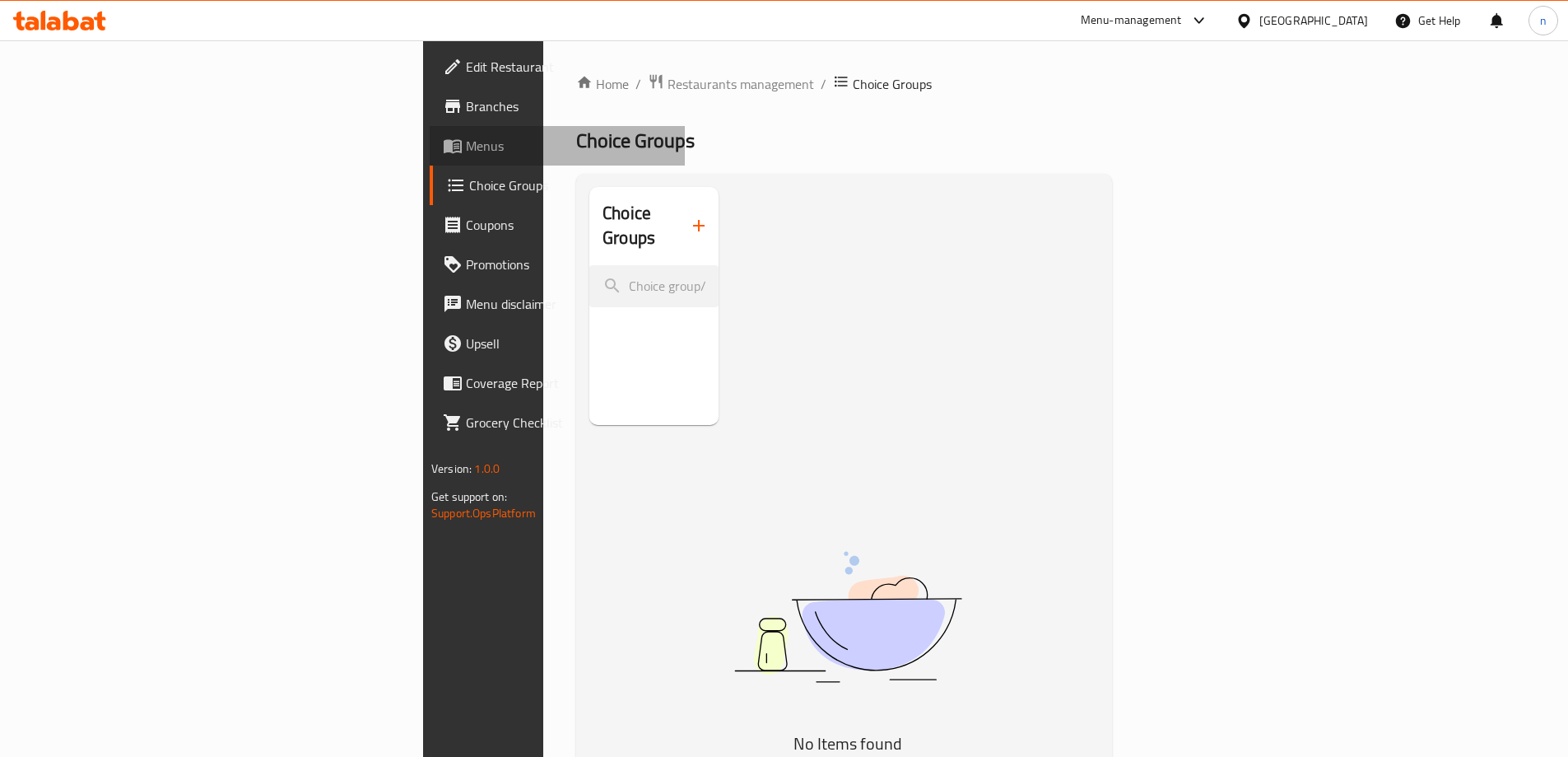
click at [466, 146] on span "Menus" at bounding box center [569, 146] width 206 height 20
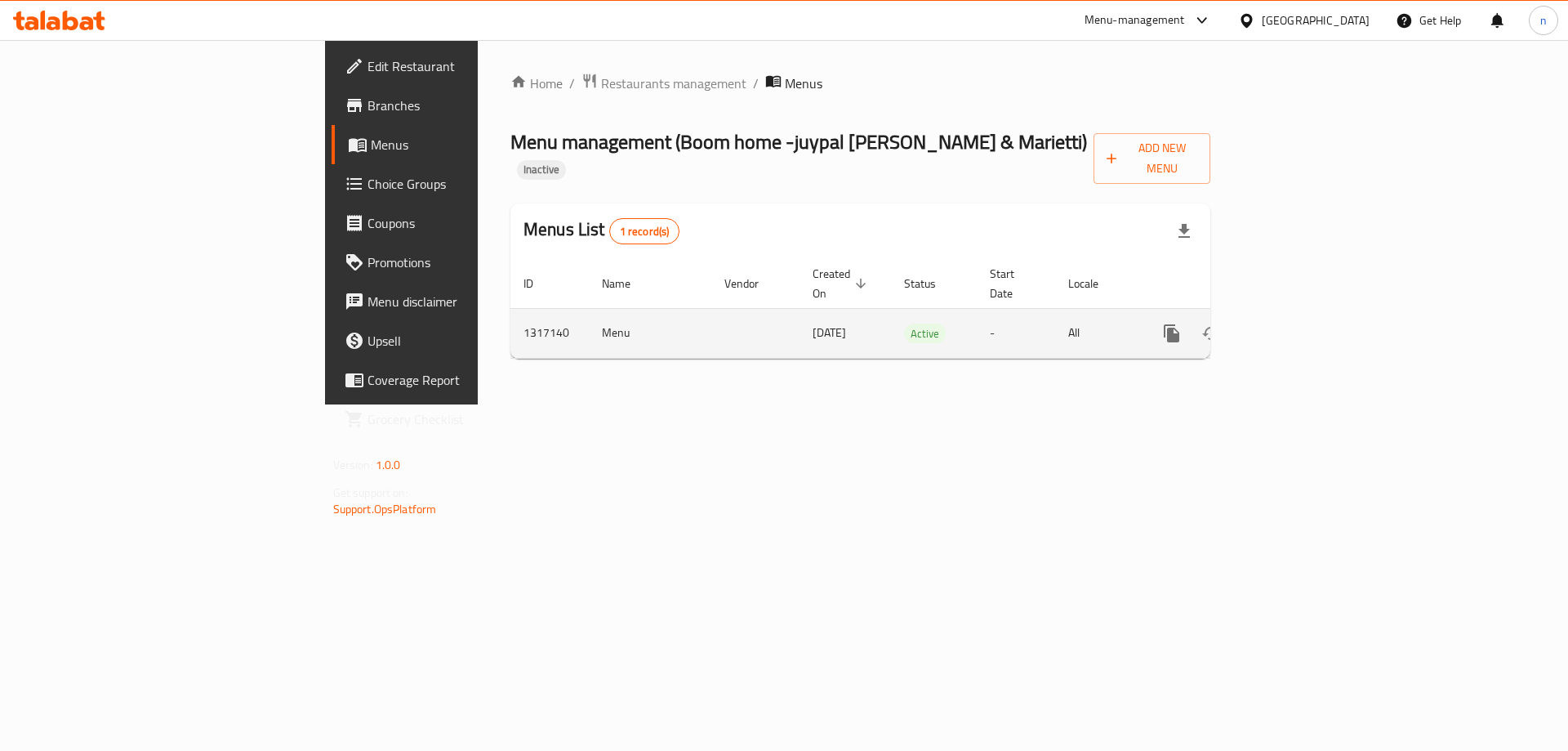
click at [1299, 324] on icon "enhanced table" at bounding box center [1290, 334] width 20 height 20
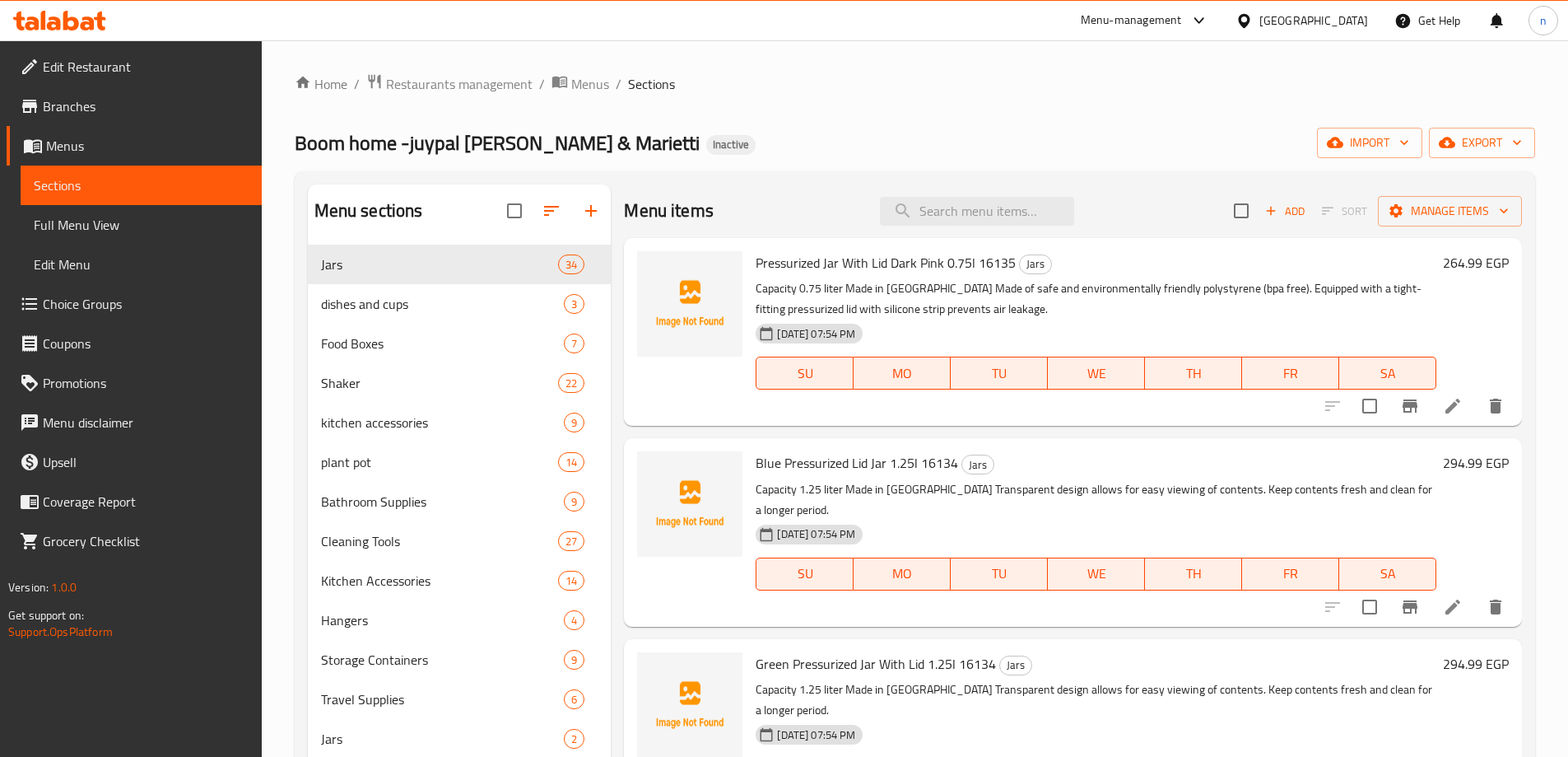
click at [142, 256] on span "Edit Menu" at bounding box center [141, 265] width 215 height 20
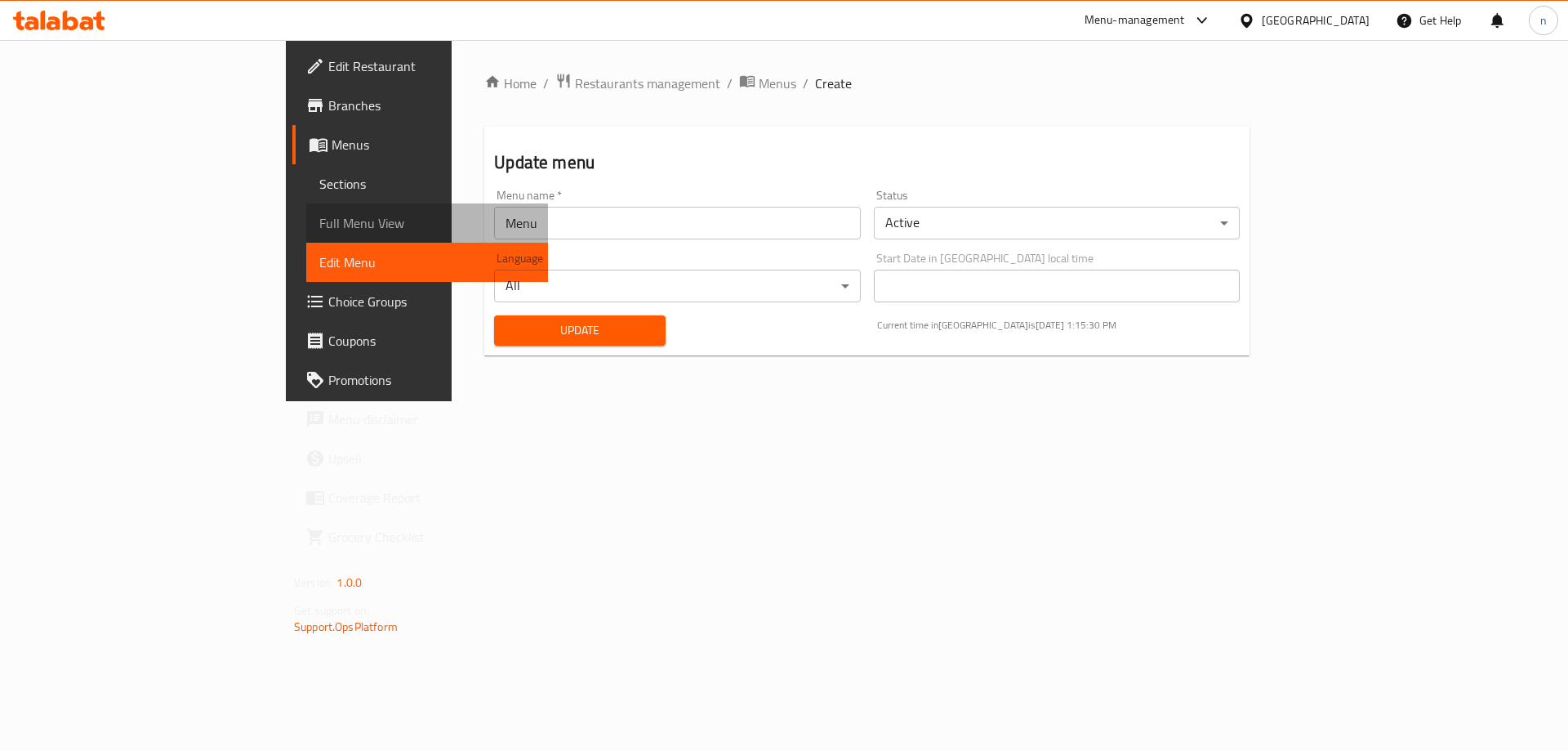
click at [306, 205] on link "Full Menu View" at bounding box center [427, 223] width 242 height 40
click at [319, 216] on span "Full Menu View" at bounding box center [427, 223] width 216 height 20
click at [319, 225] on span "Full Menu View" at bounding box center [427, 223] width 216 height 20
click at [319, 222] on span "Full Menu View" at bounding box center [427, 223] width 216 height 20
click at [319, 218] on span "Full Menu View" at bounding box center [427, 223] width 216 height 20
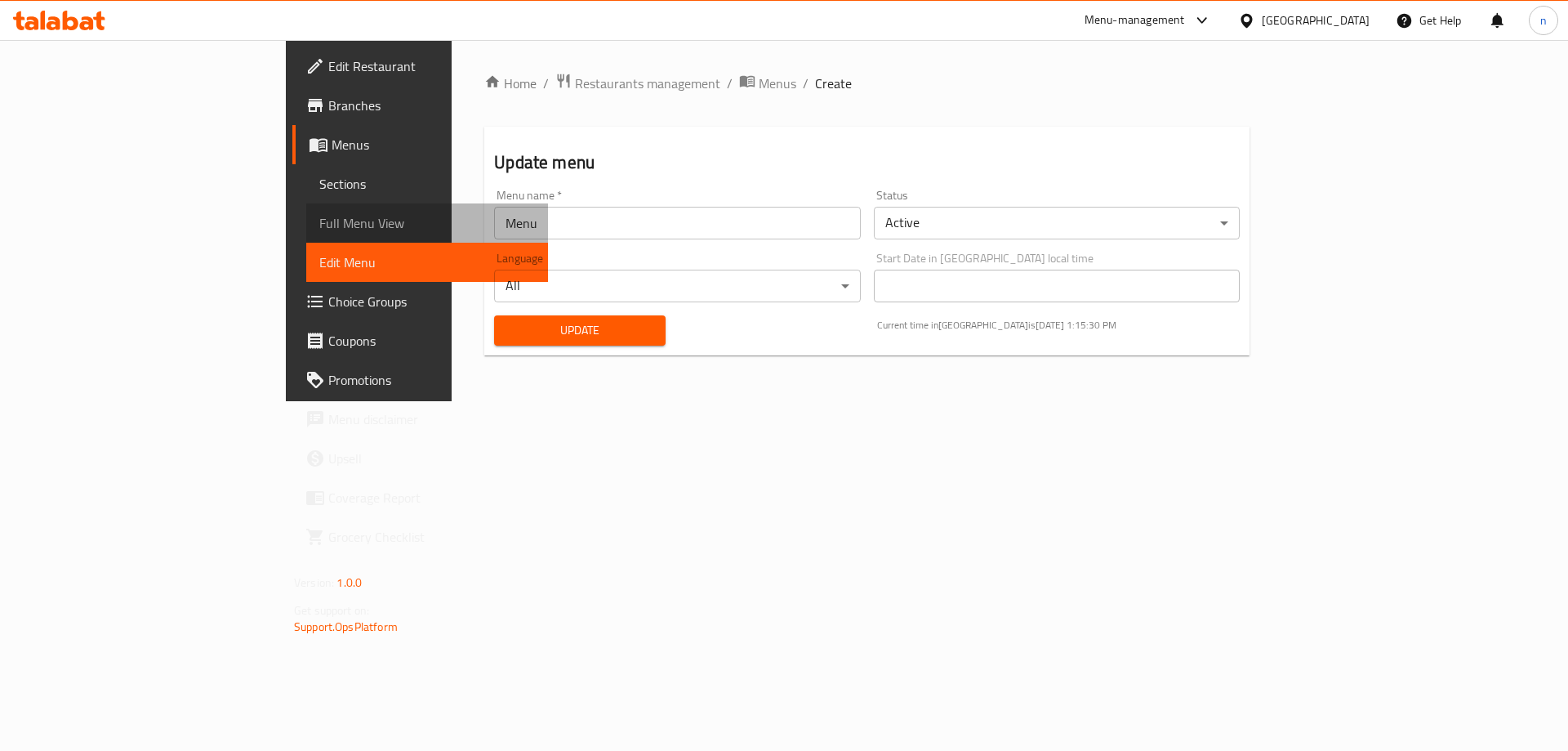
click at [319, 218] on span "Full Menu View" at bounding box center [427, 223] width 216 height 20
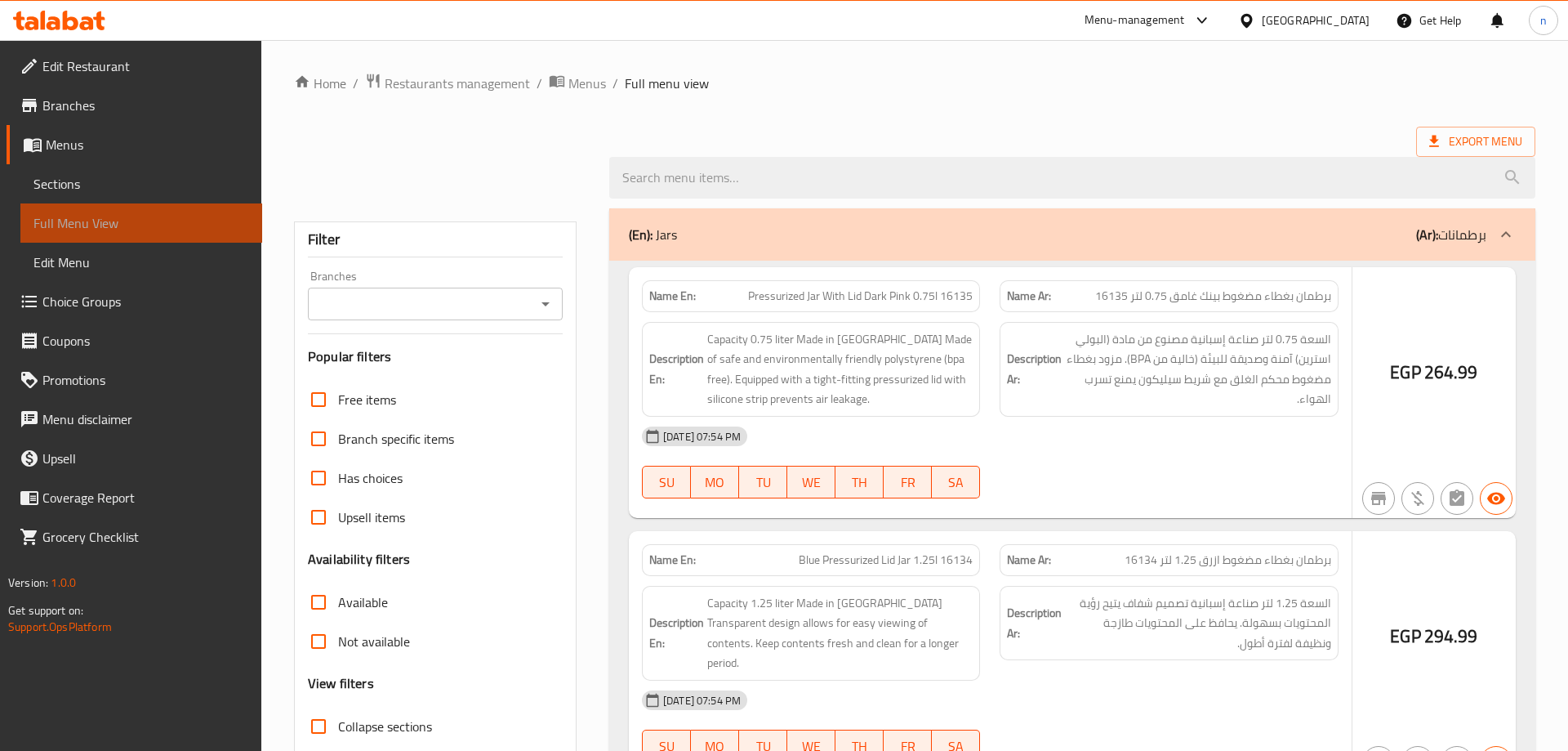
click at [170, 230] on span "Full Menu View" at bounding box center [142, 223] width 216 height 20
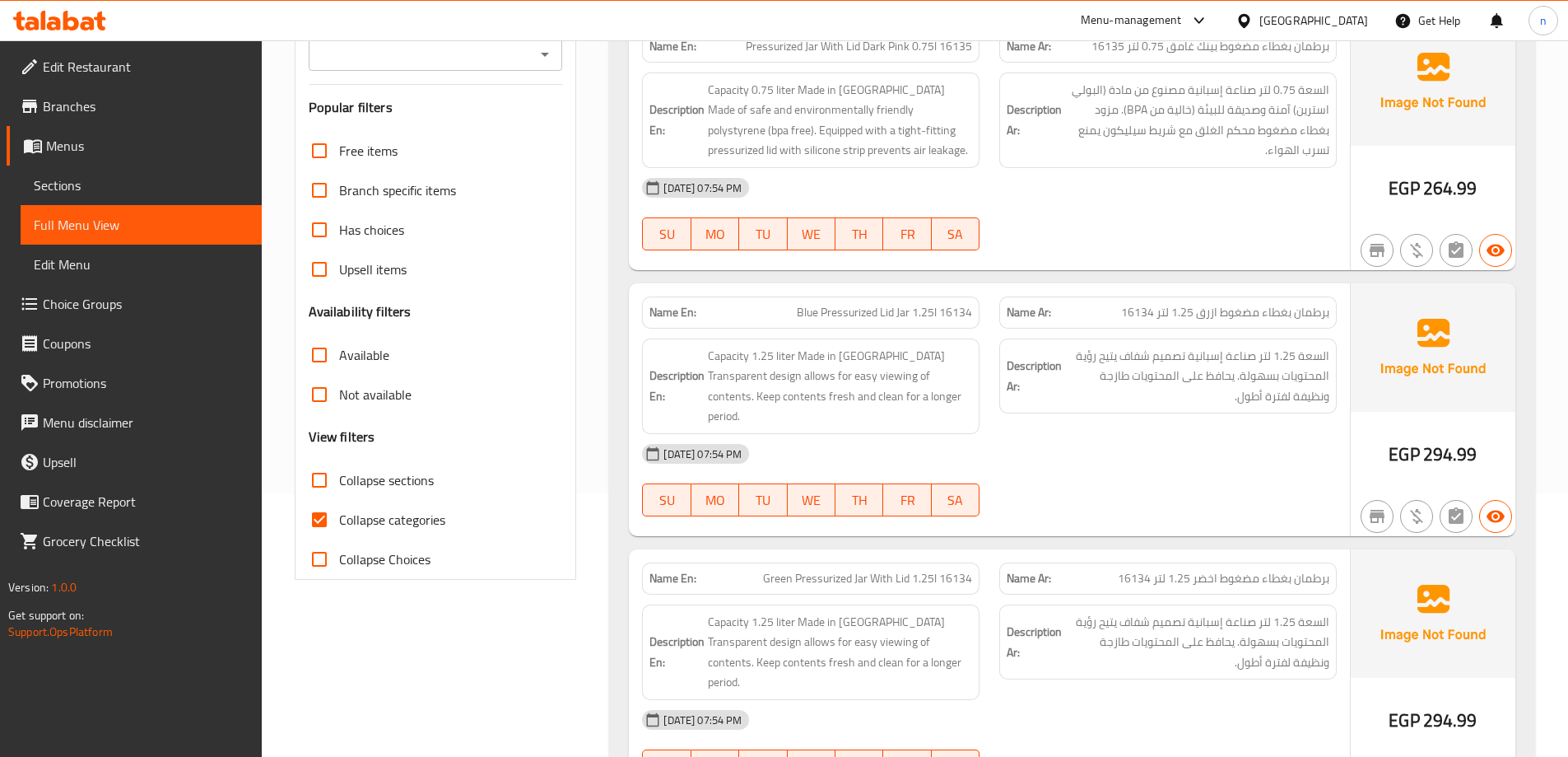
scroll to position [412, 0]
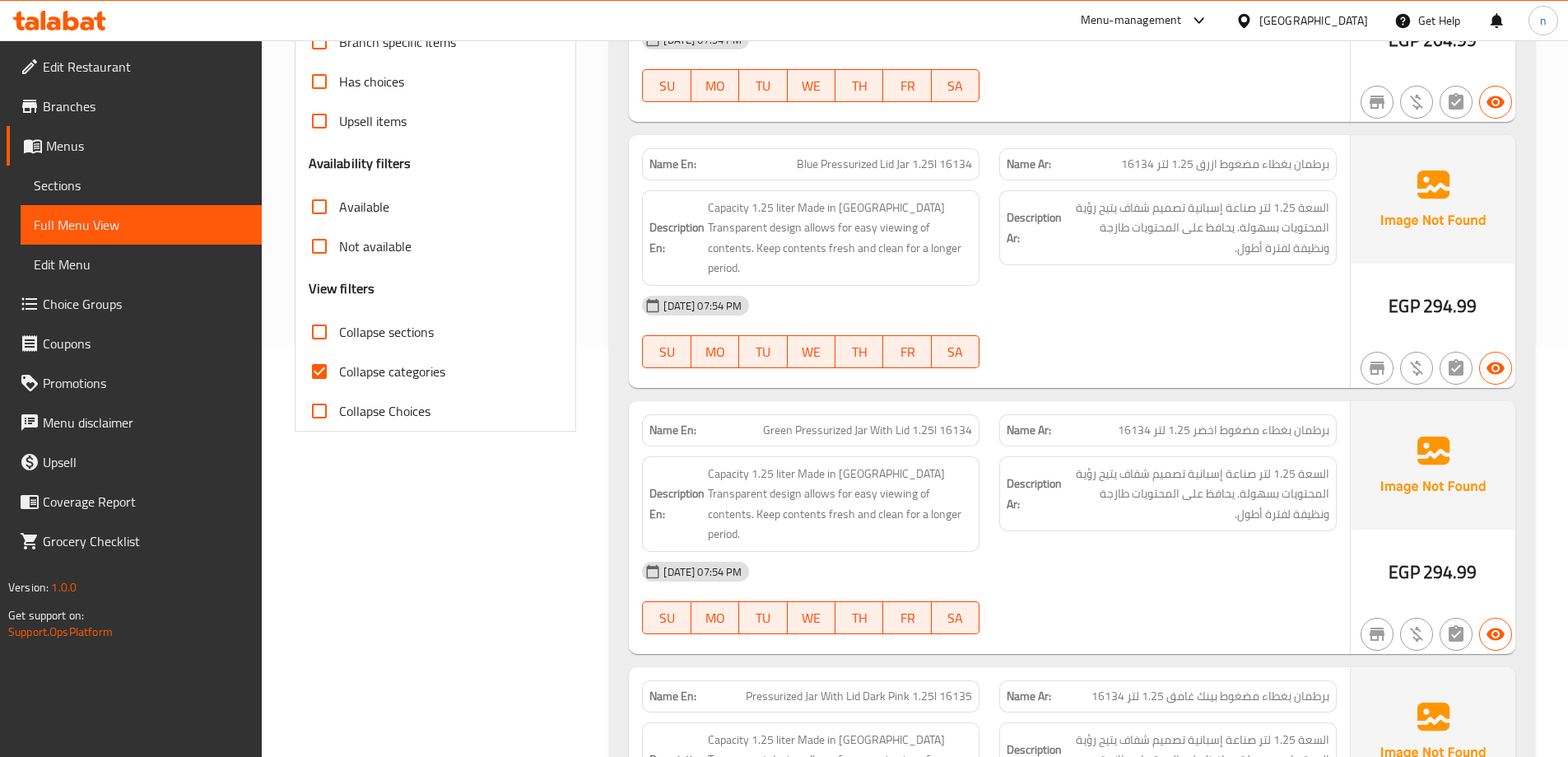
click at [324, 372] on input "Collapse categories" at bounding box center [319, 372] width 40 height 40
checkbox input "false"
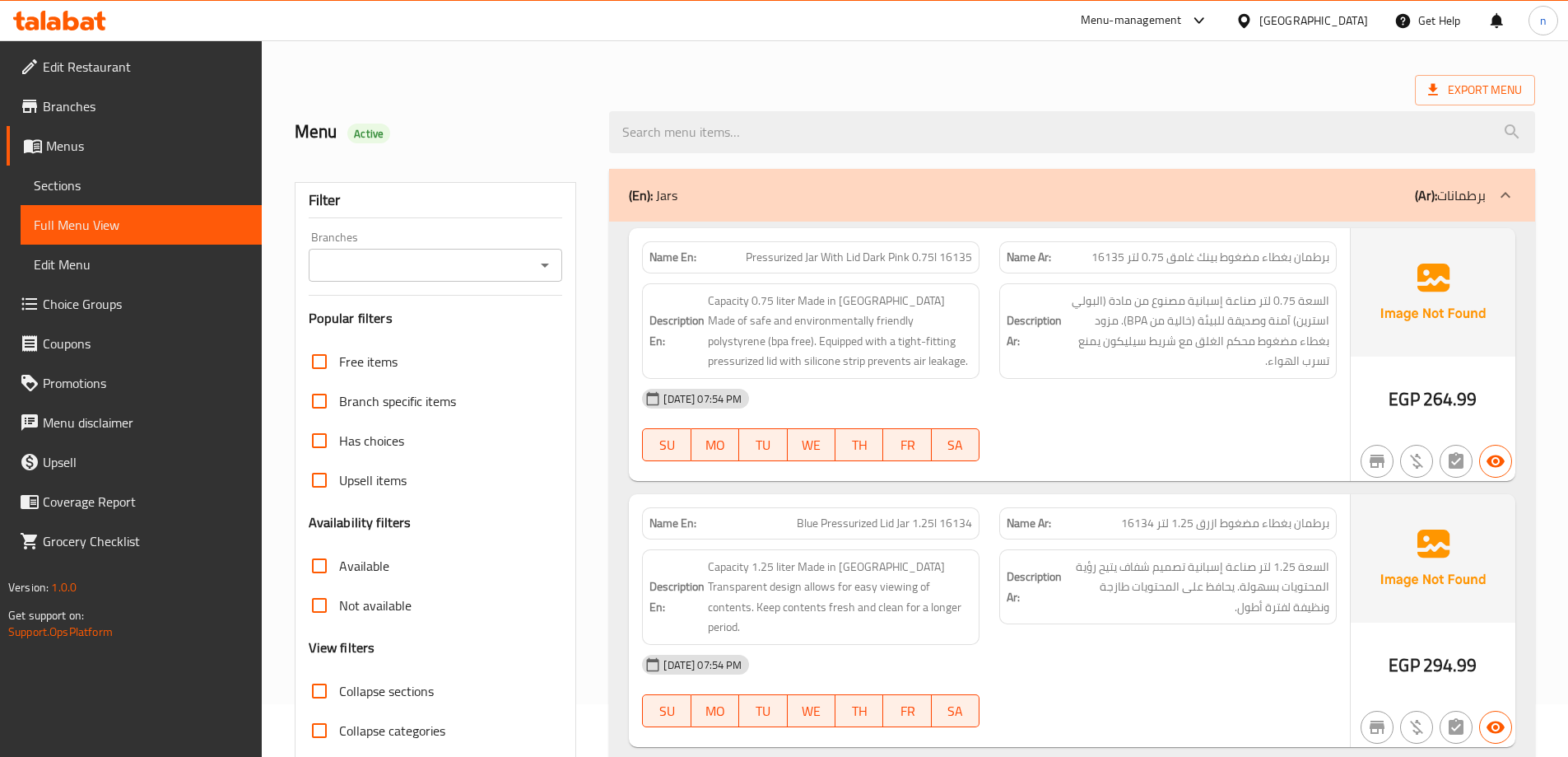
scroll to position [0, 0]
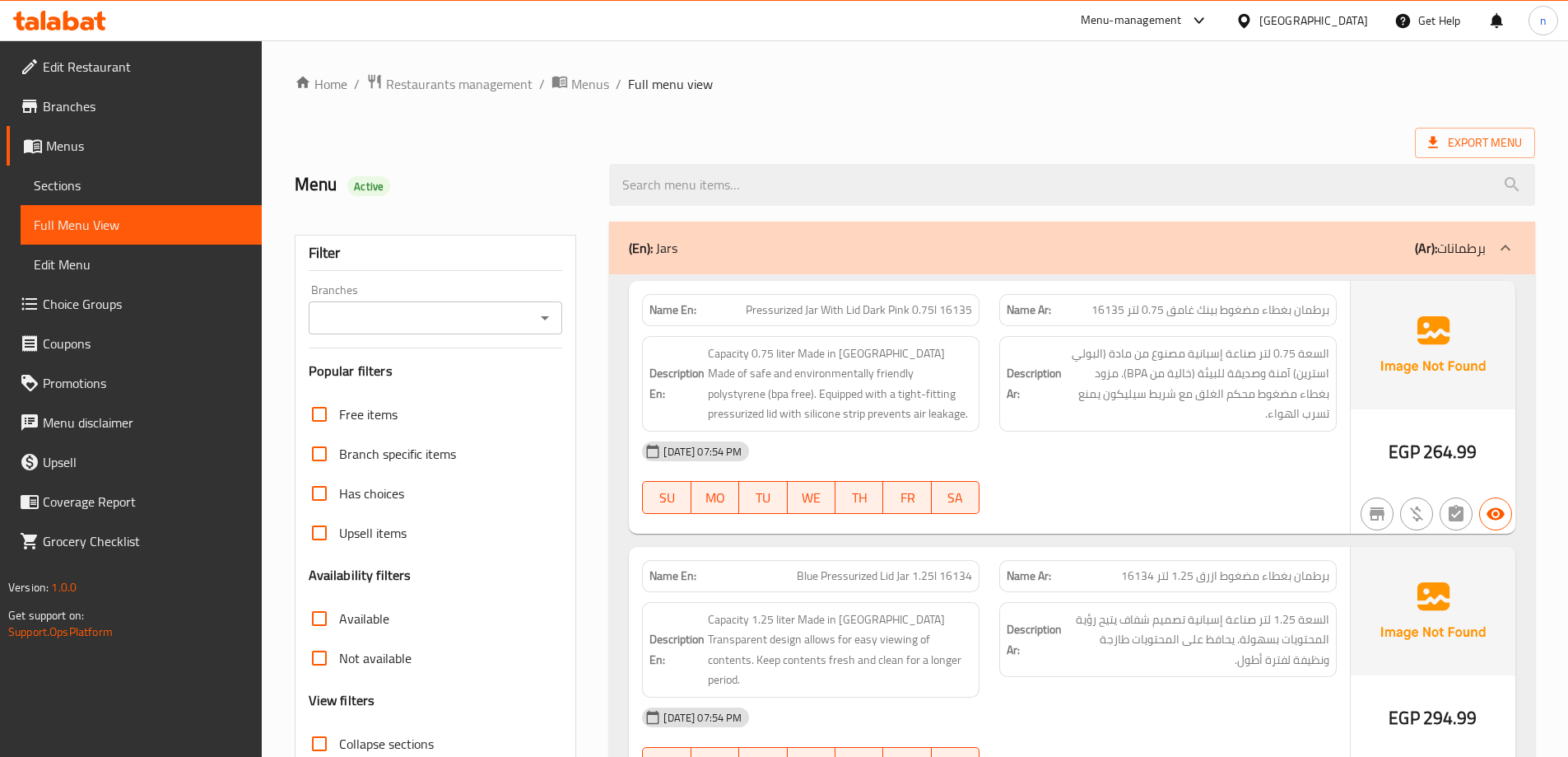
click at [724, 252] on div "(En): Jars (Ar): برطمانات" at bounding box center [1057, 248] width 857 height 20
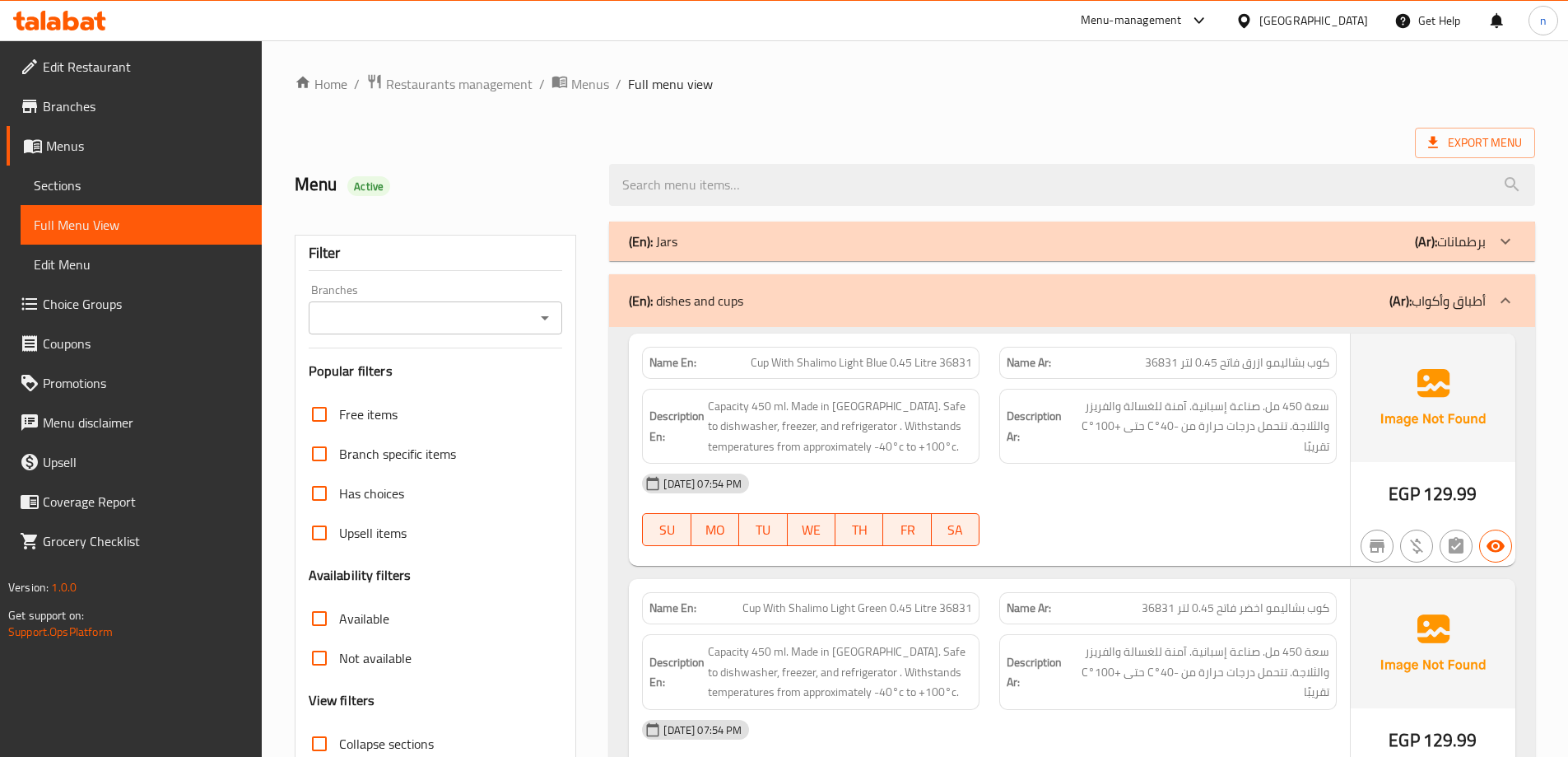
click at [772, 309] on div "(En): dishes and cups (Ar): أطباق وأكواب" at bounding box center [1057, 300] width 857 height 20
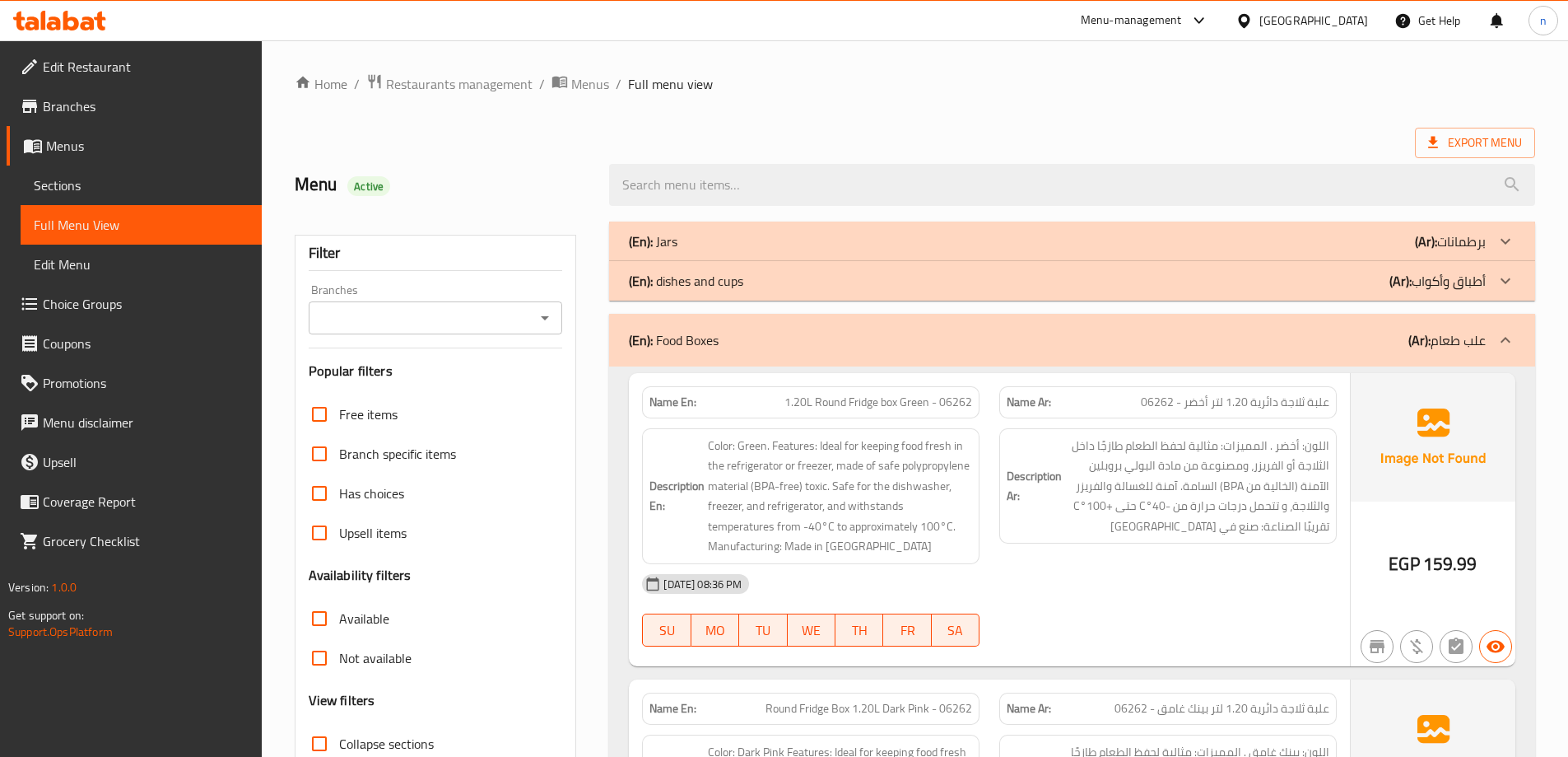
click at [756, 331] on div "(En): Food Boxes (Ar): علب طعام" at bounding box center [1057, 340] width 857 height 20
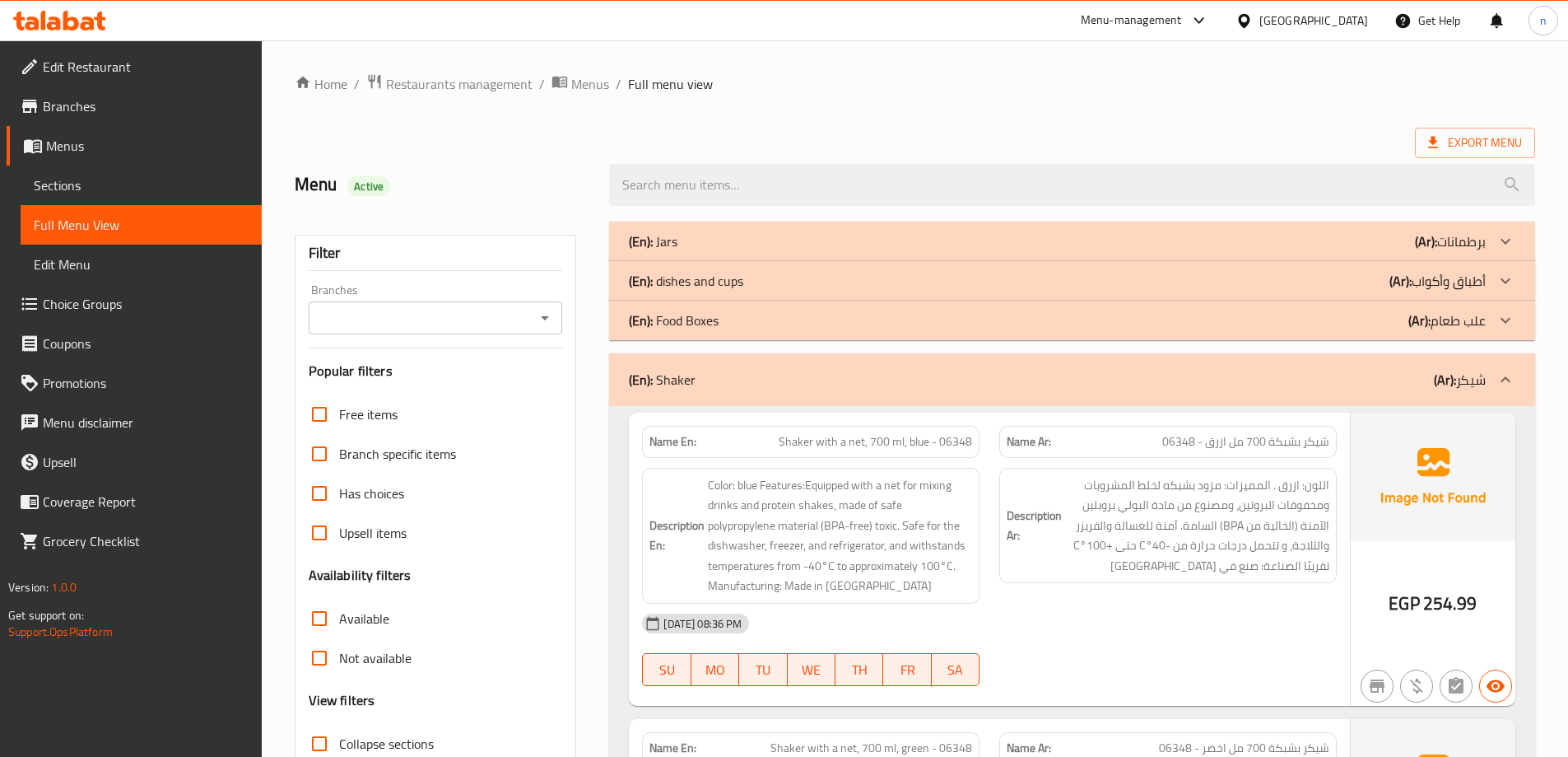
click at [786, 391] on div "(En): Shaker (Ar): [PERSON_NAME]" at bounding box center [1072, 379] width 926 height 52
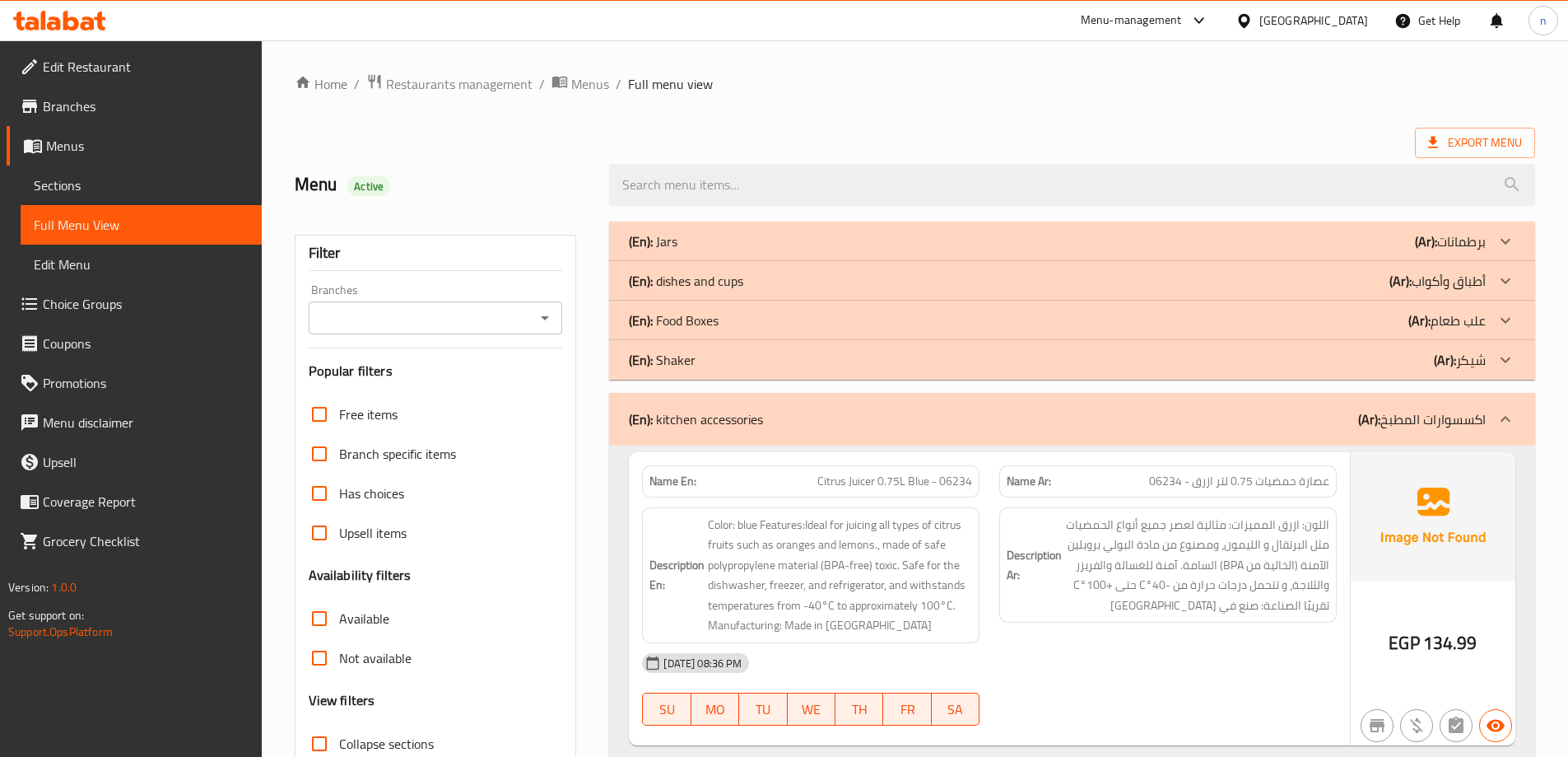
click at [791, 415] on div "(En): kitchen accessories (Ar): اكسسوارات المطبخ" at bounding box center [1057, 419] width 857 height 20
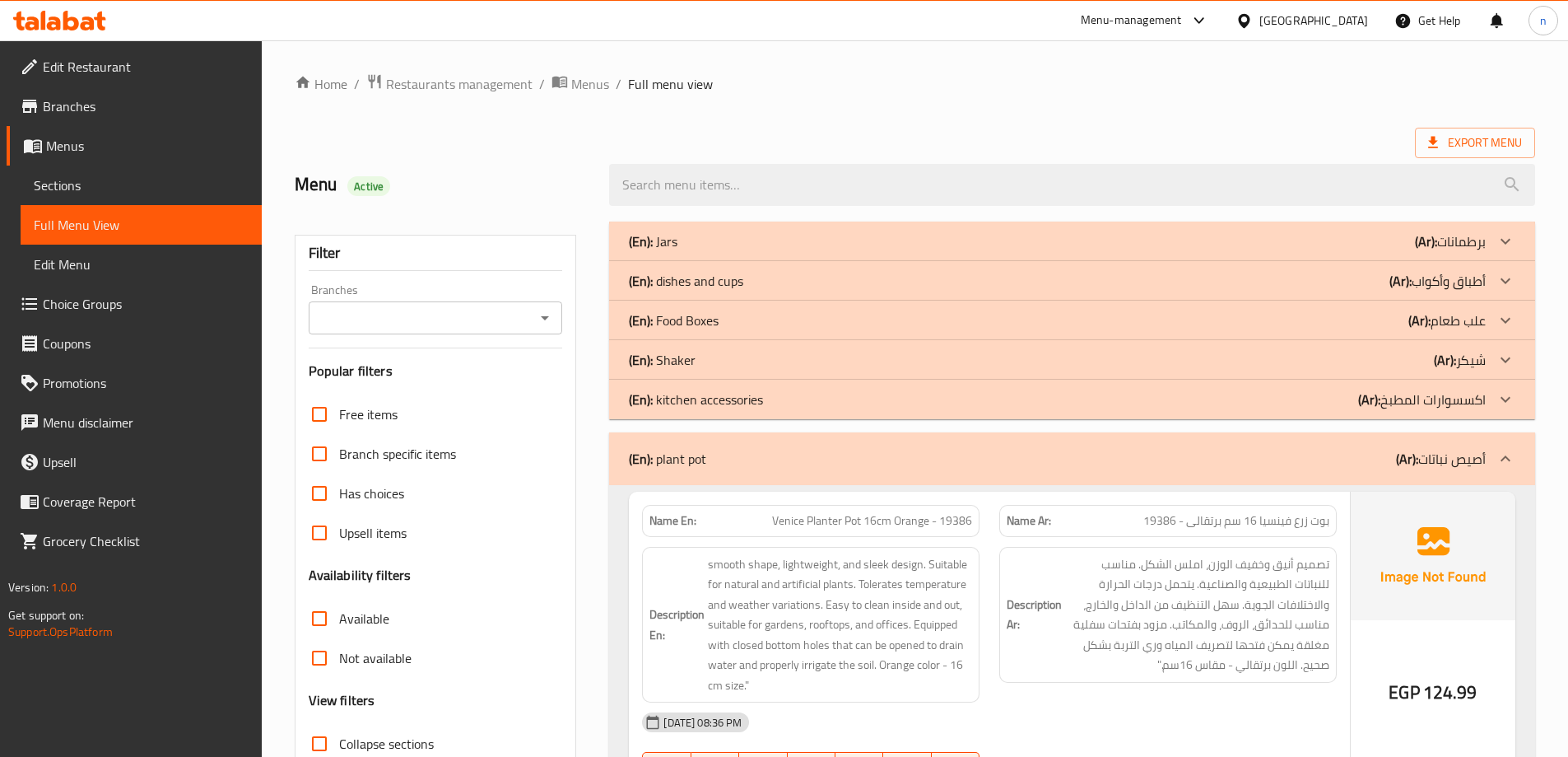
click at [801, 452] on div "(En): plant pot (Ar): أصيص نباتات" at bounding box center [1057, 459] width 857 height 20
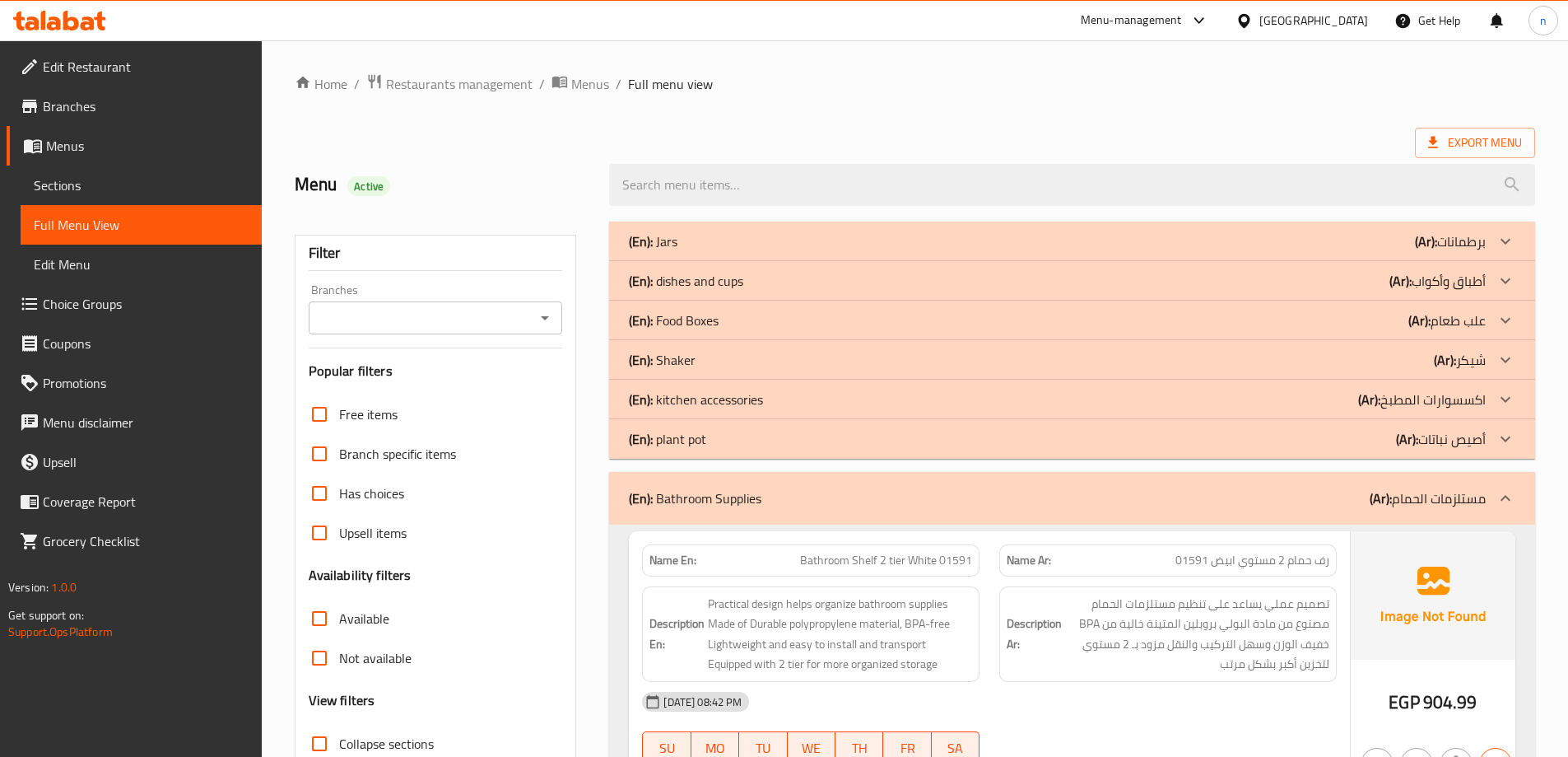
click at [772, 502] on div "(En): Bathroom Supplies (Ar): مستلزمات الحمام" at bounding box center [1057, 498] width 857 height 20
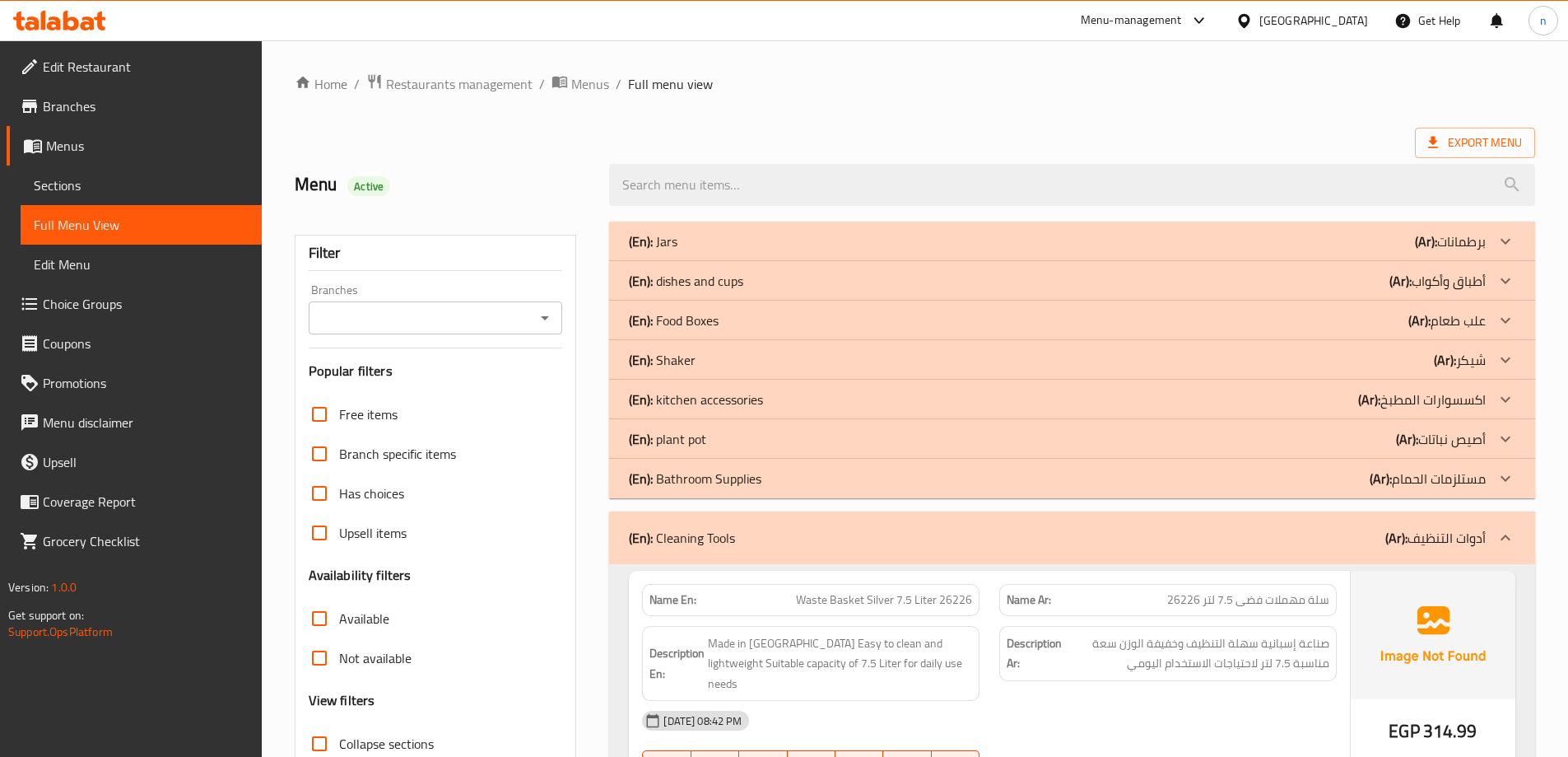
click at [796, 545] on div "(En): Cleaning Tools (Ar): أدوات التنظيف" at bounding box center [1057, 538] width 857 height 20
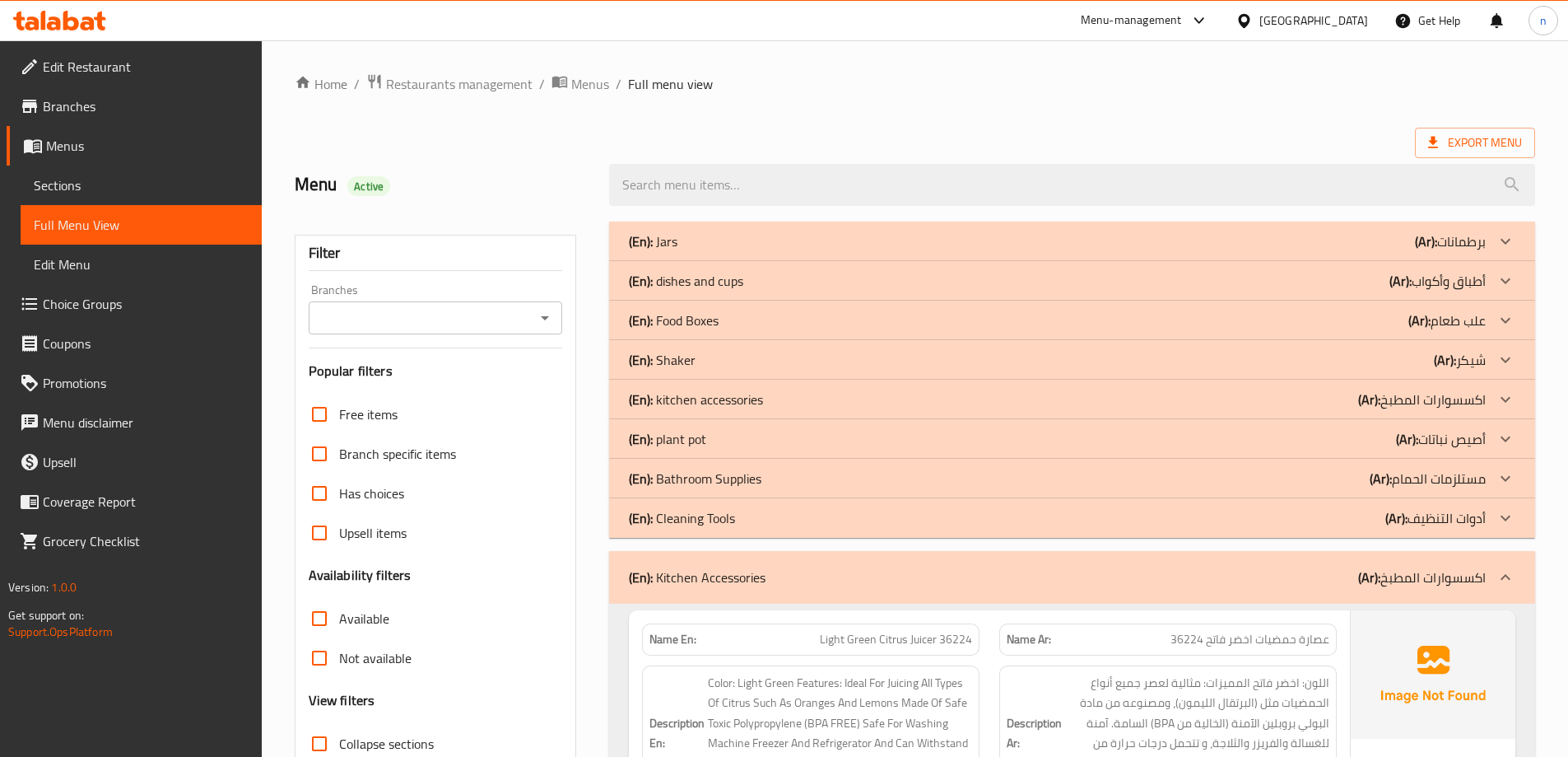
click at [806, 572] on div "(En): Kitchen Accessories (Ar): اكسسوارات المطبخ" at bounding box center [1057, 578] width 857 height 20
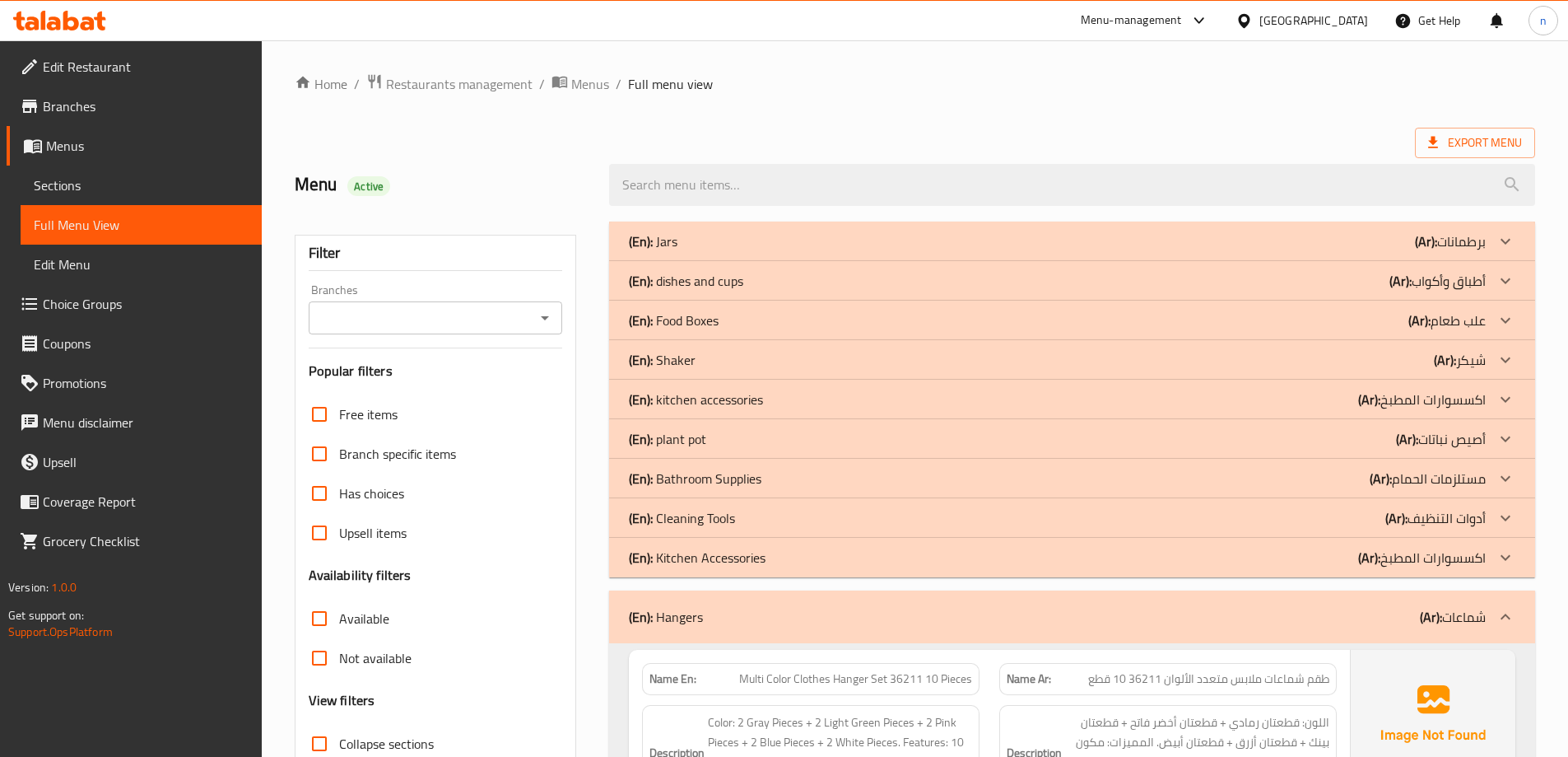
click at [825, 612] on div "(En): Hangers (Ar): شماعات" at bounding box center [1057, 617] width 857 height 20
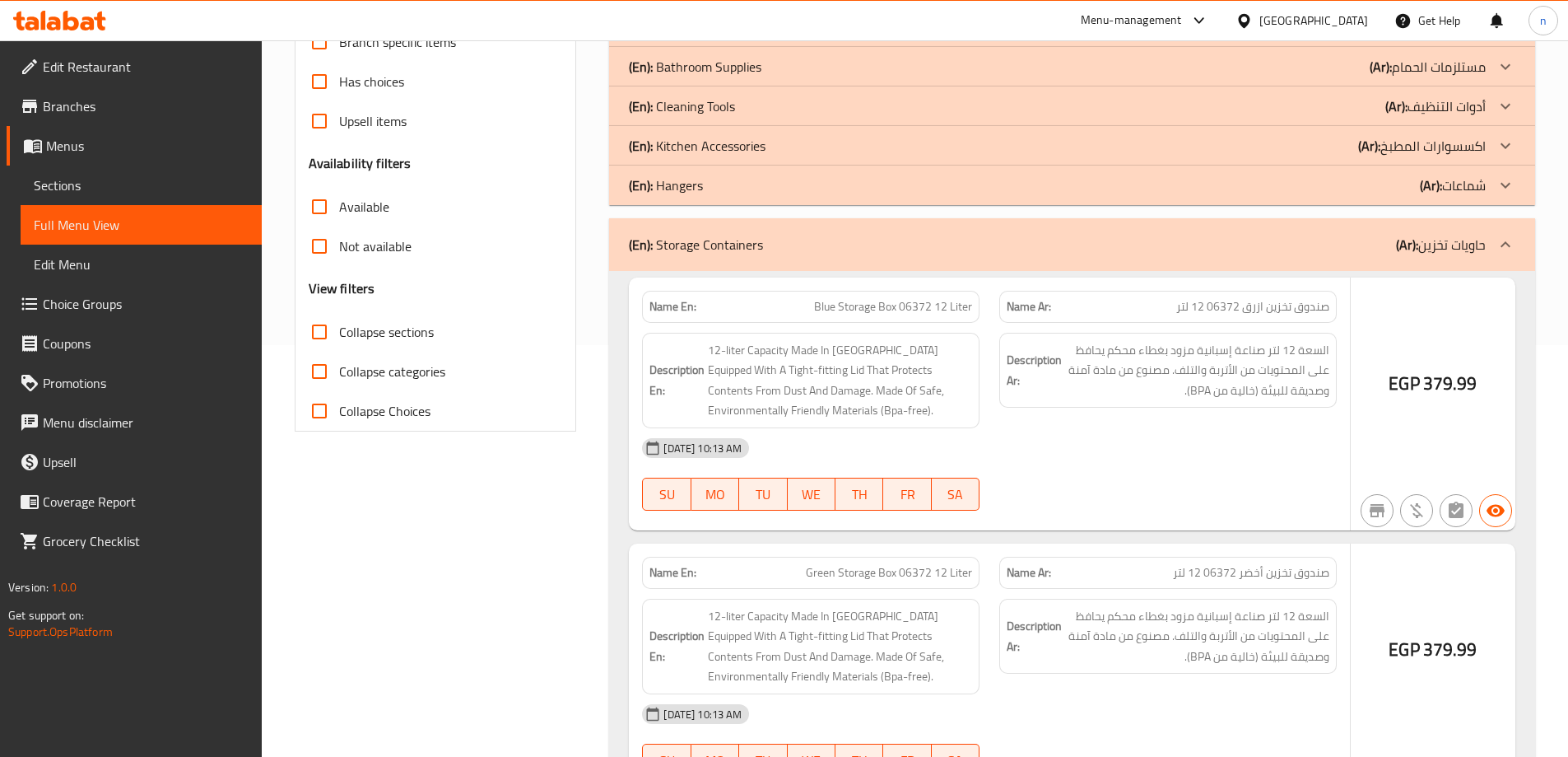
scroll to position [576, 0]
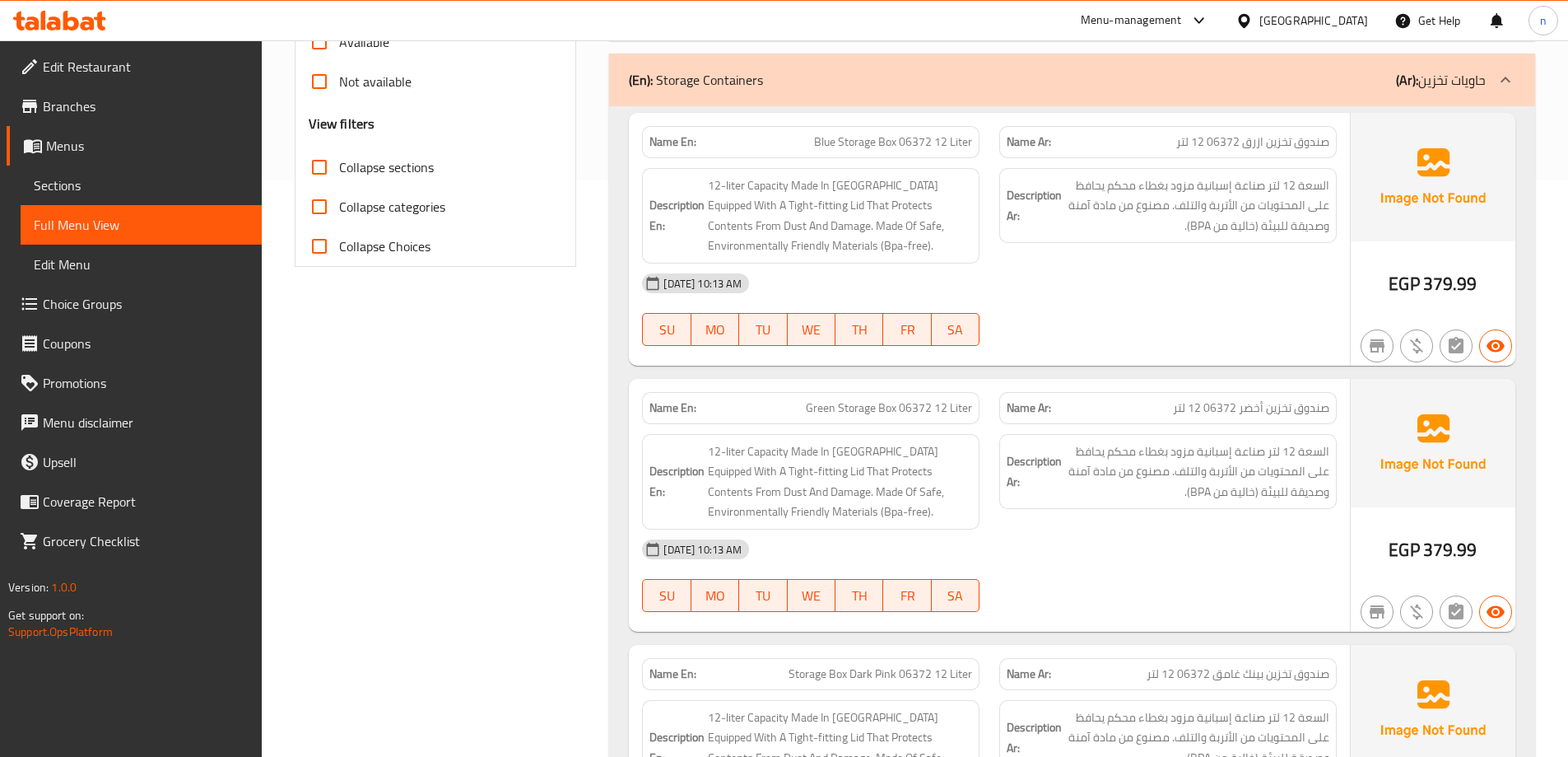
click at [834, 98] on div "(En): Storage Containers (Ar): حاويات تخزين" at bounding box center [1072, 79] width 926 height 52
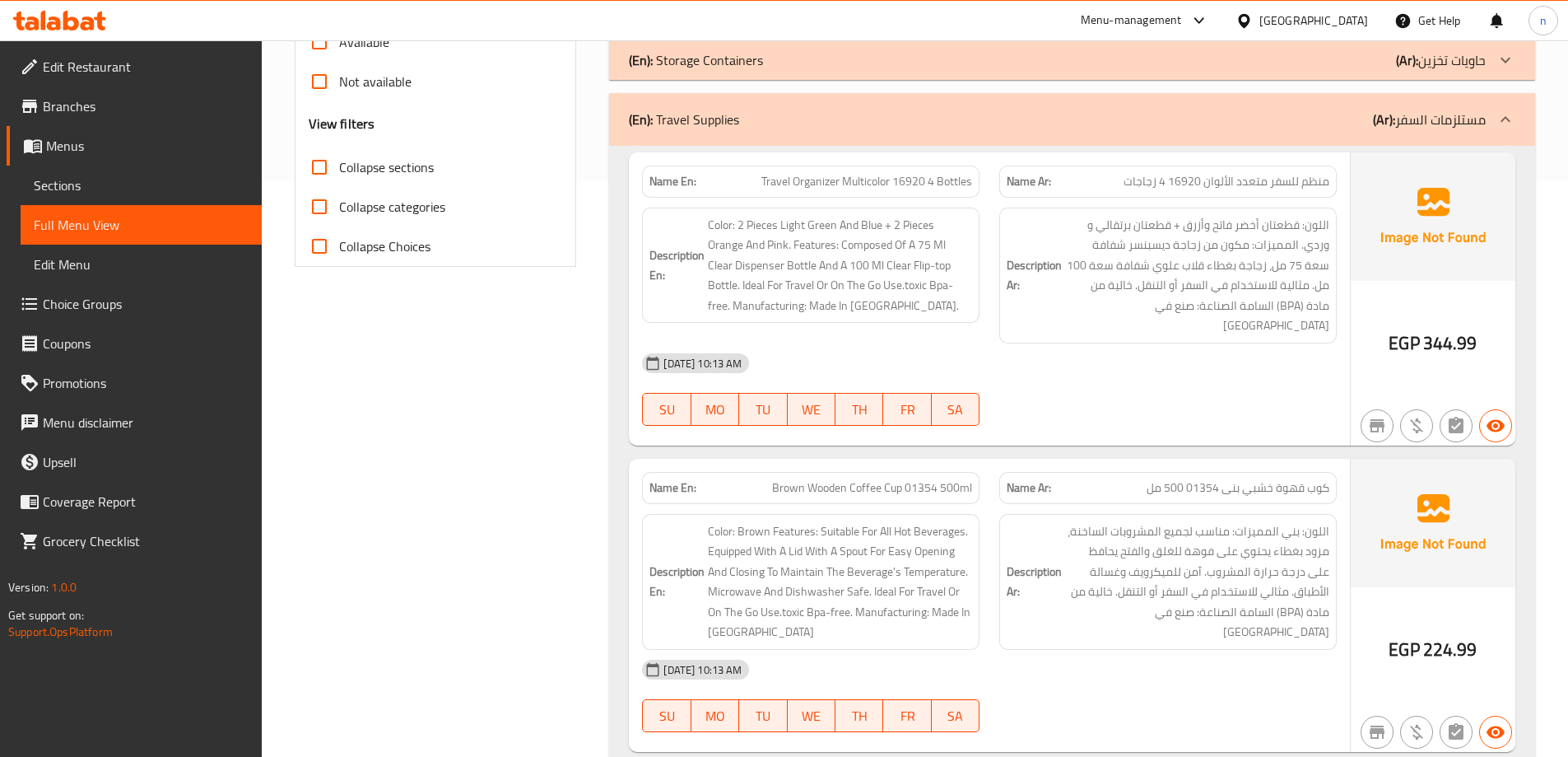
click at [834, 98] on div "(En): Travel Supplies (Ar): مستلزمات السفر" at bounding box center [1072, 119] width 926 height 52
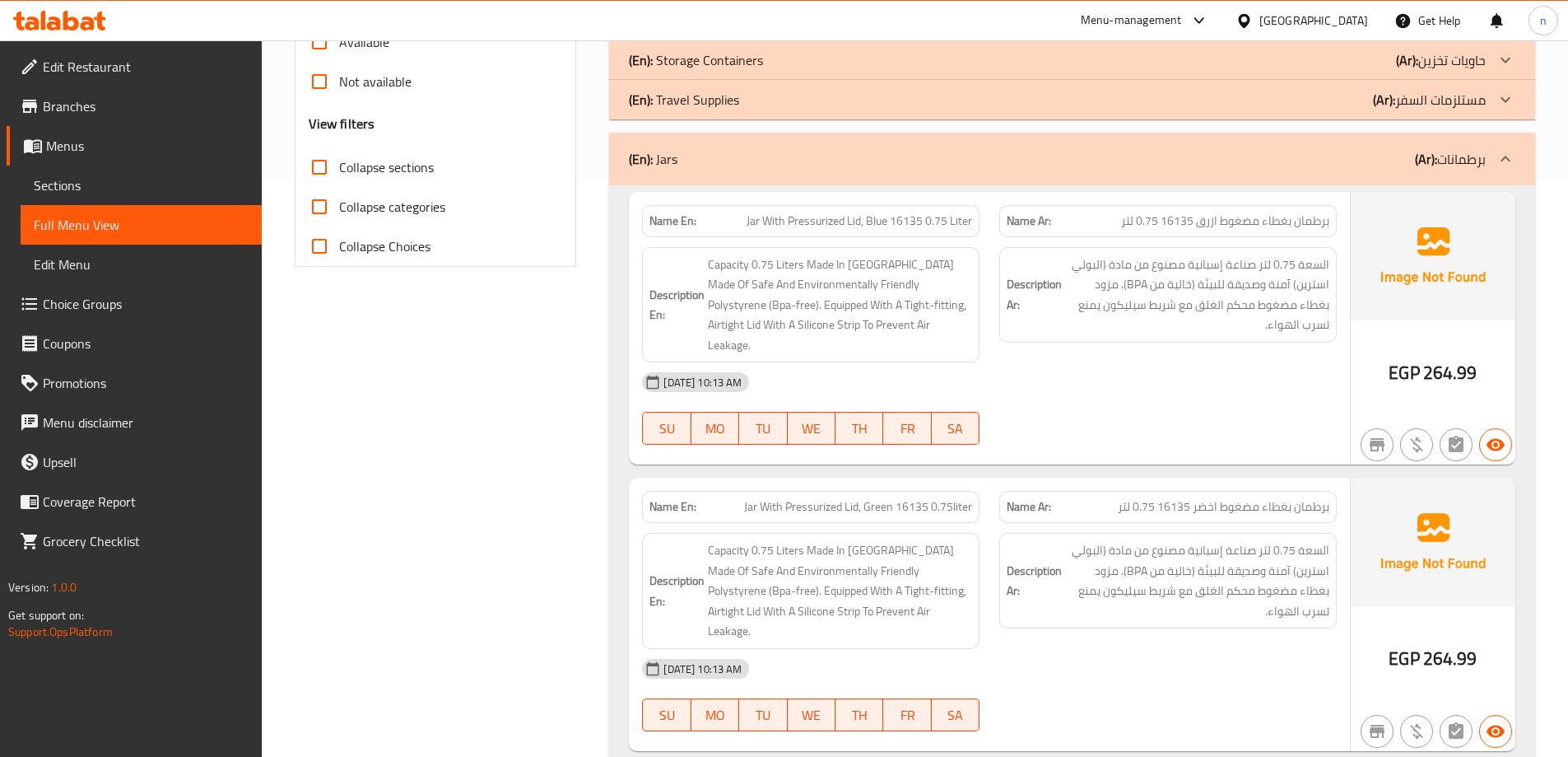
click at [821, 157] on div "(En): Jars (Ar): برطمانات" at bounding box center [1057, 159] width 857 height 20
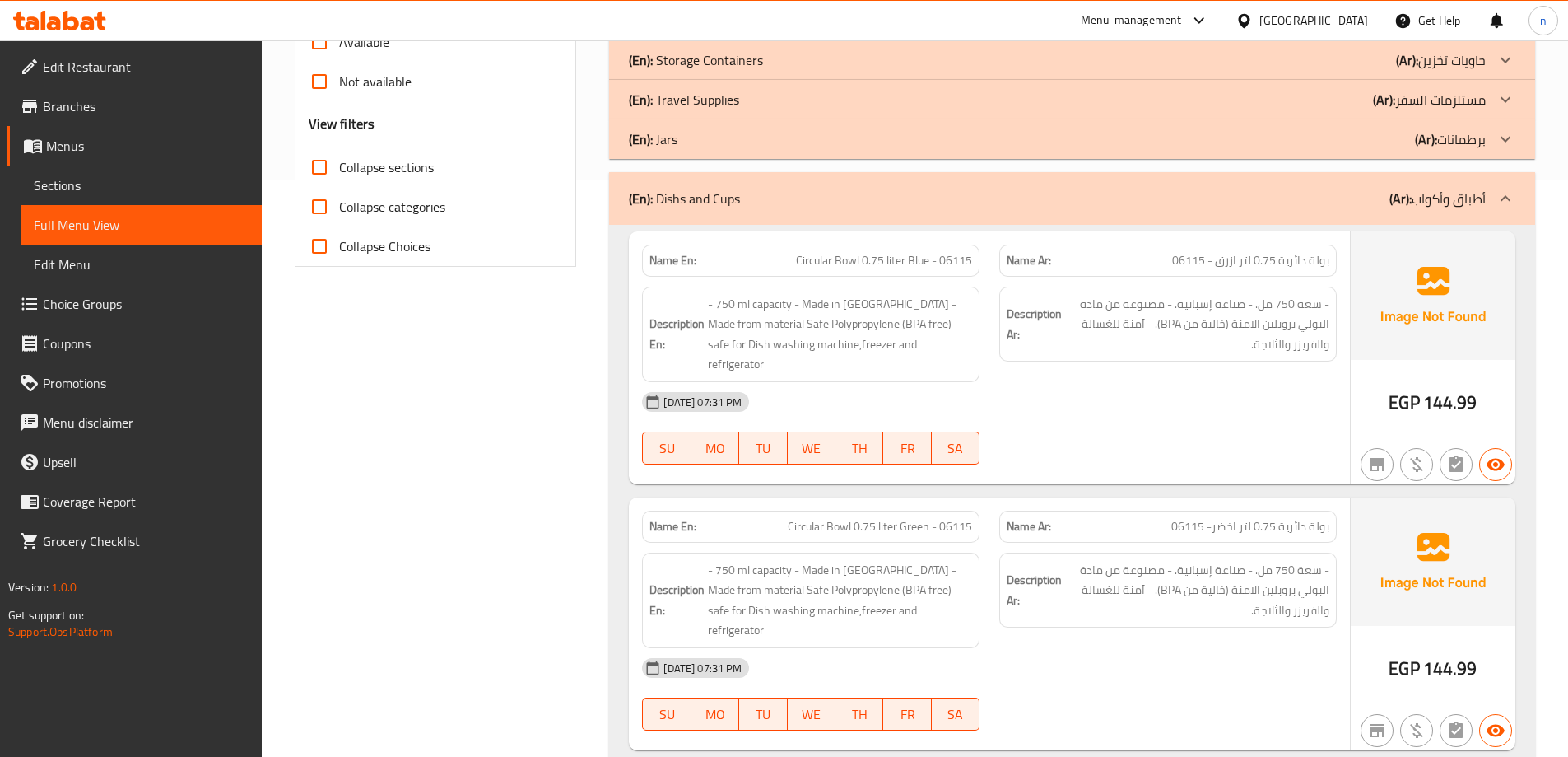
click at [811, 188] on div "(En): Dishs and Cups (Ar): أطباق وأكواب" at bounding box center [1057, 198] width 857 height 20
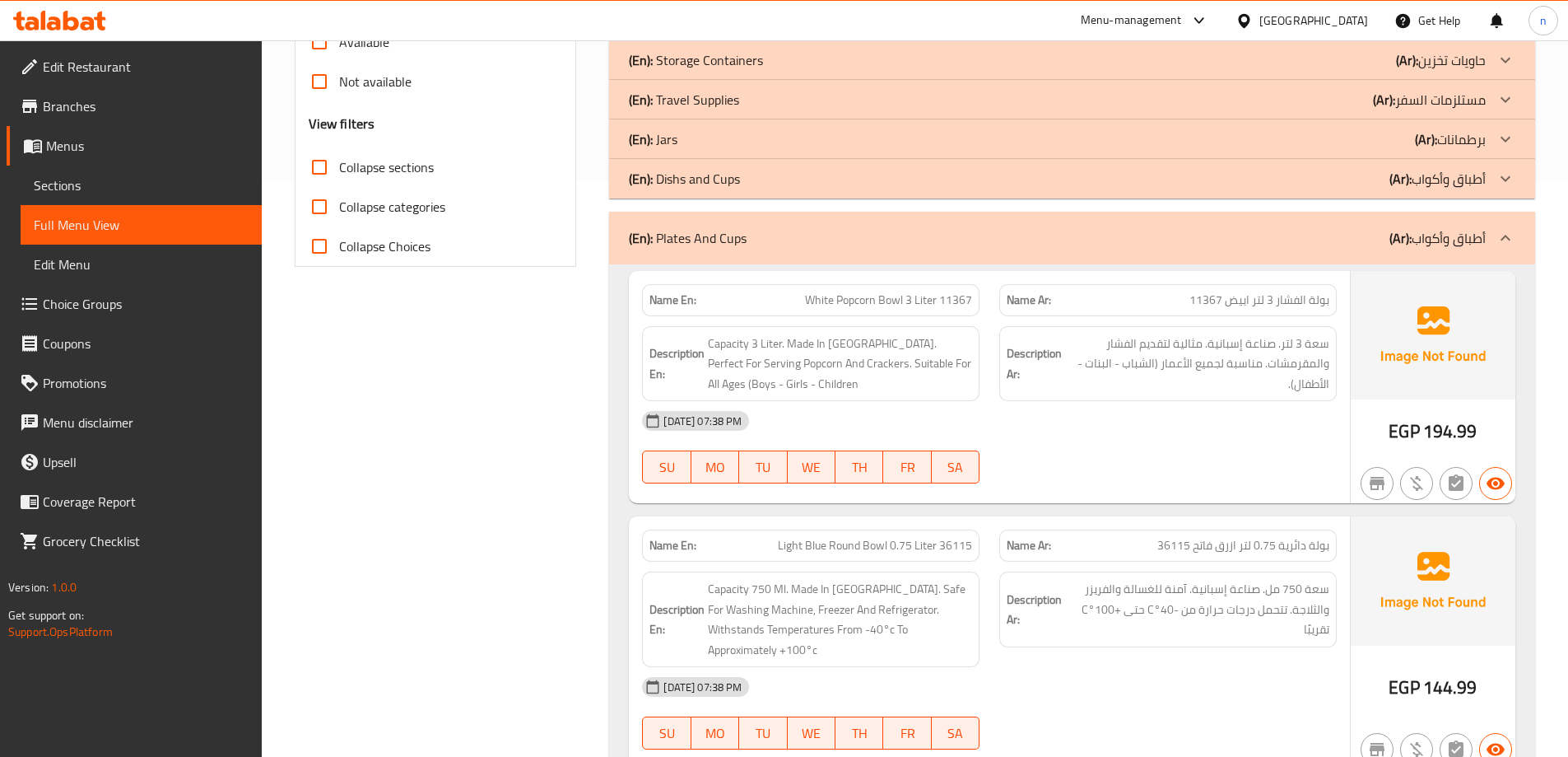
click at [726, 236] on p "(En): Plates And Cups" at bounding box center [688, 238] width 118 height 20
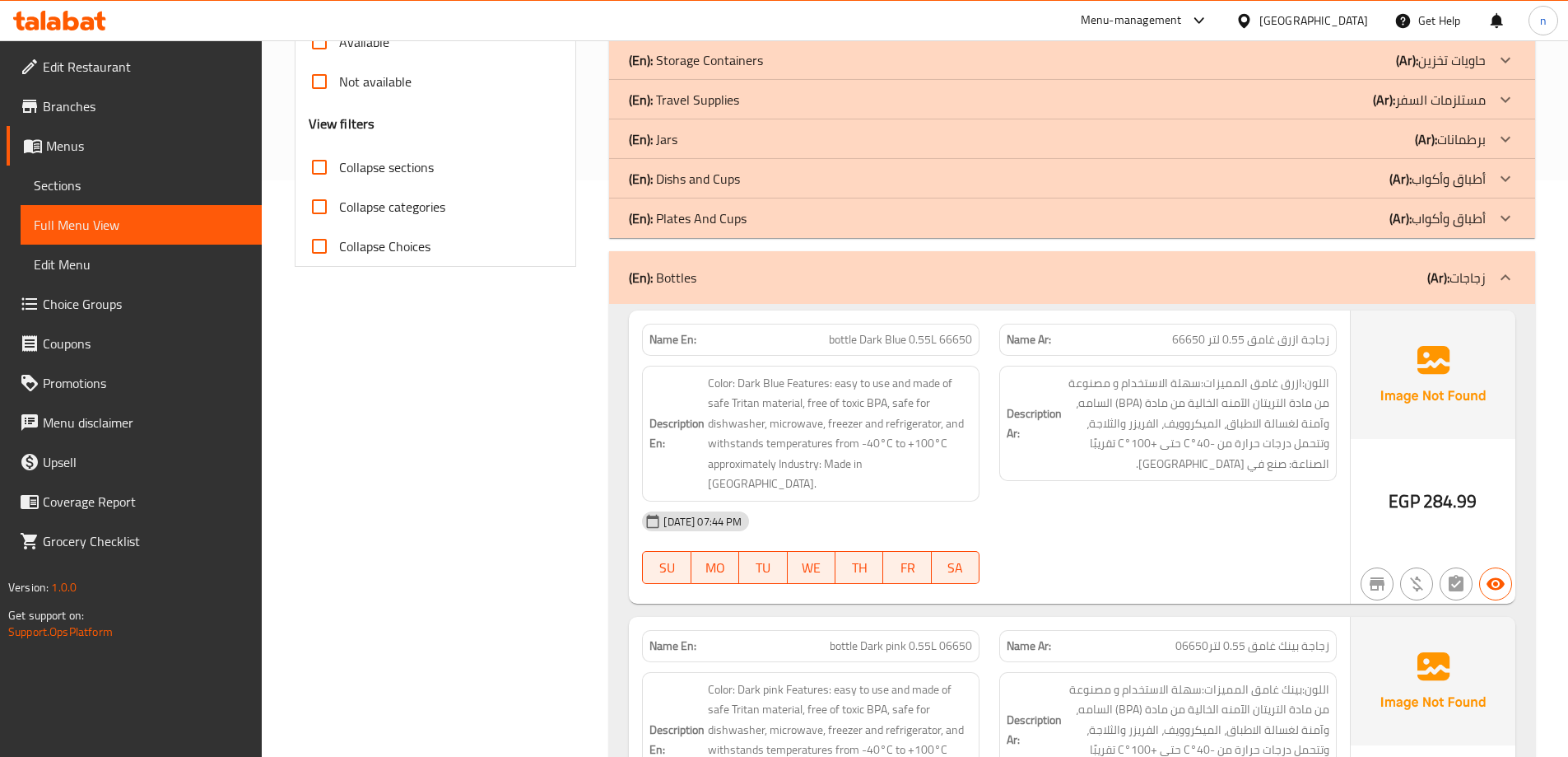
click at [749, 273] on div "(En): Bottles (Ar): زجاجات" at bounding box center [1057, 277] width 857 height 20
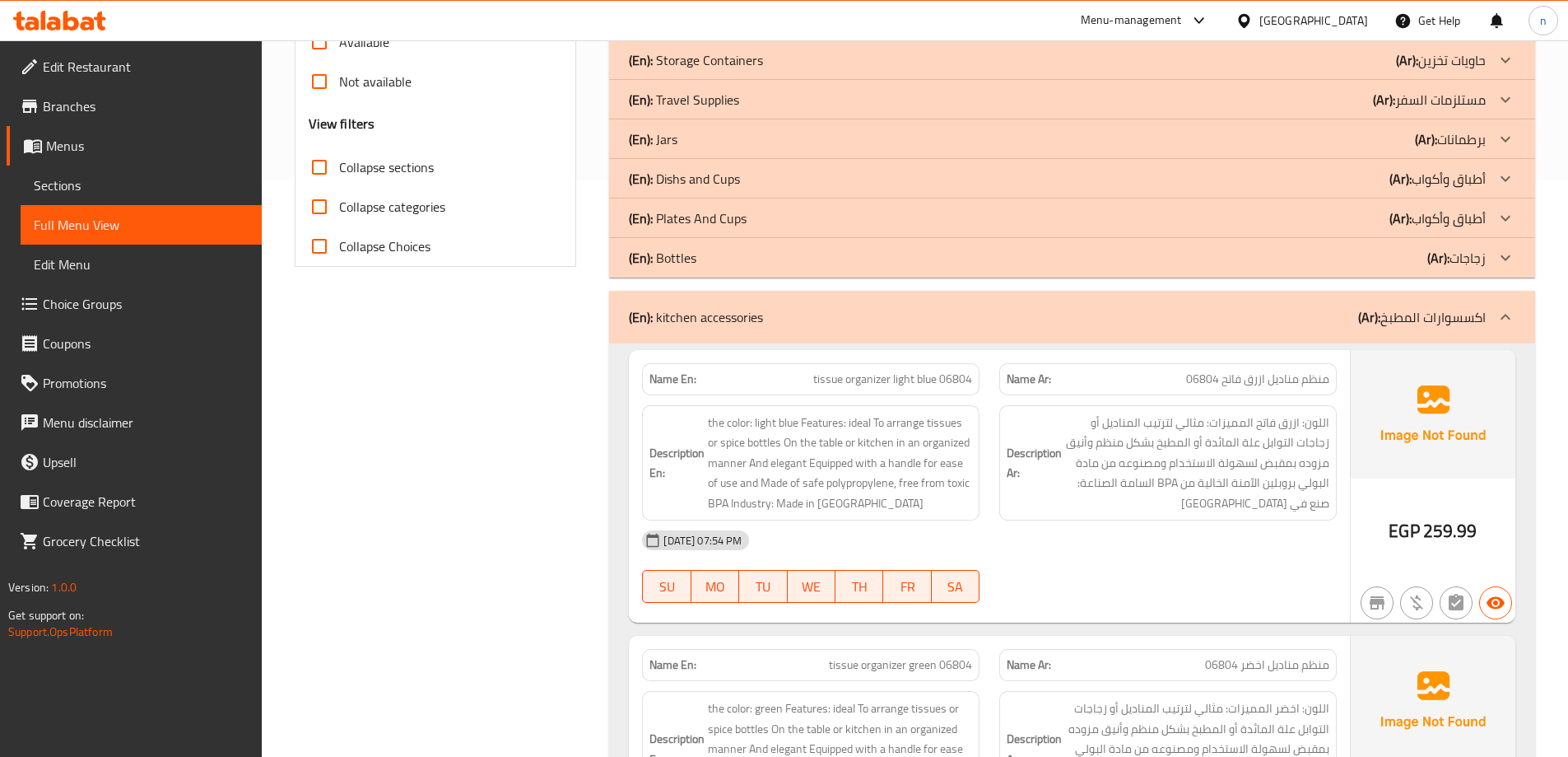
click at [762, 325] on p "(En): kitchen accessories" at bounding box center [696, 317] width 134 height 20
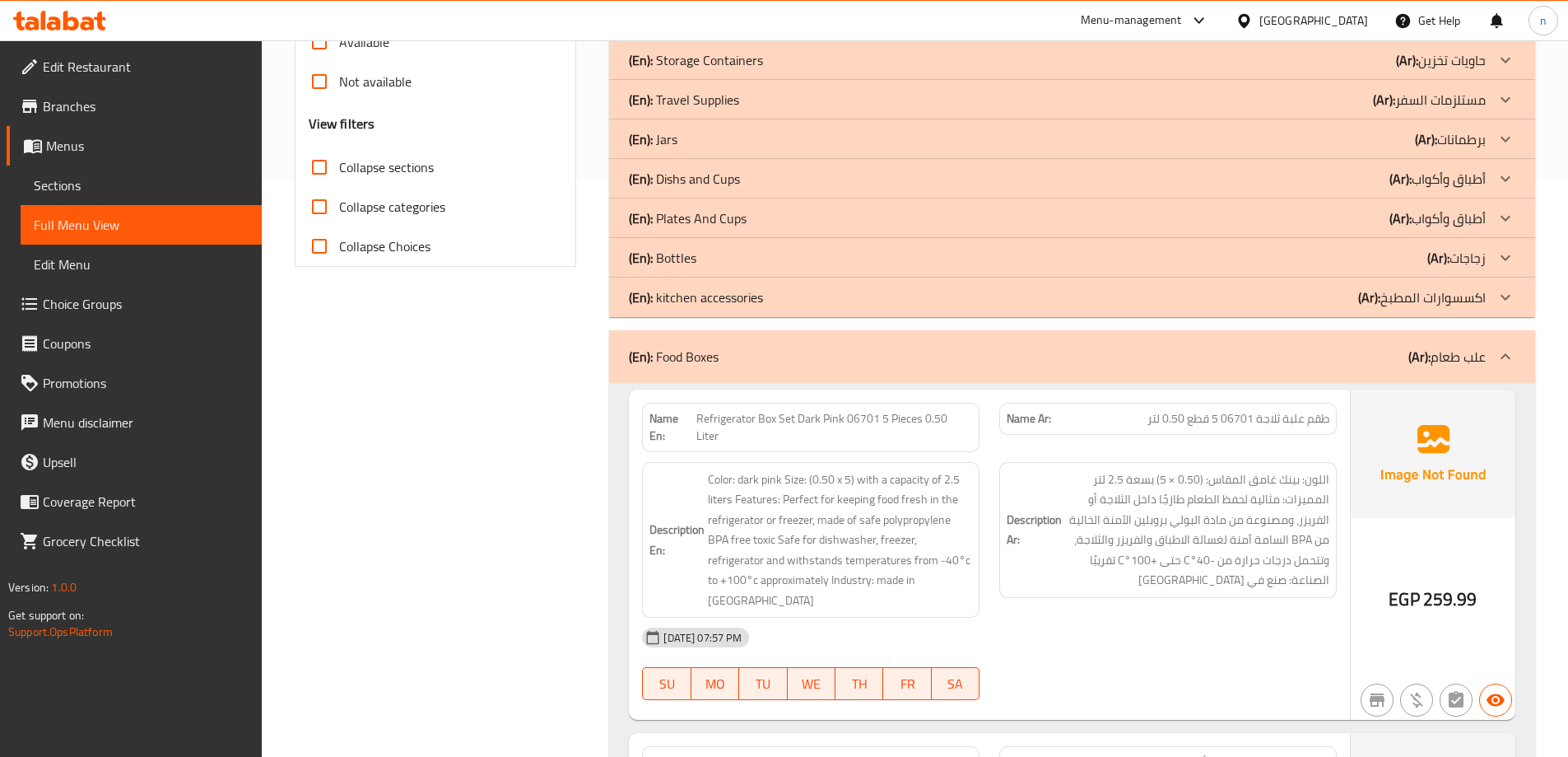
click at [775, 358] on div "(En): Food Boxes (Ar): علب طعام" at bounding box center [1057, 357] width 857 height 20
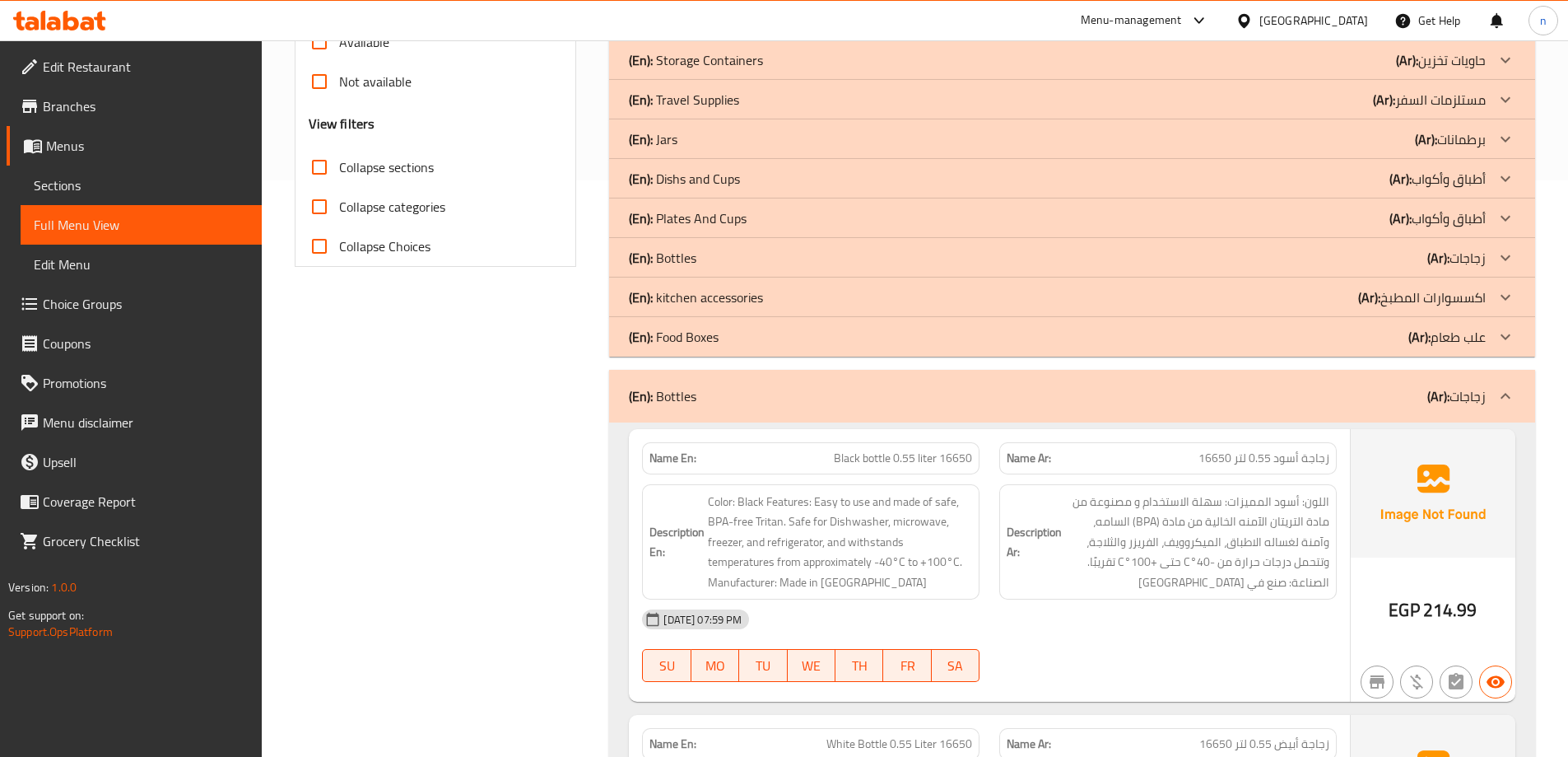
click at [775, 386] on div "(En): Bottles (Ar): زجاجات" at bounding box center [1057, 396] width 857 height 20
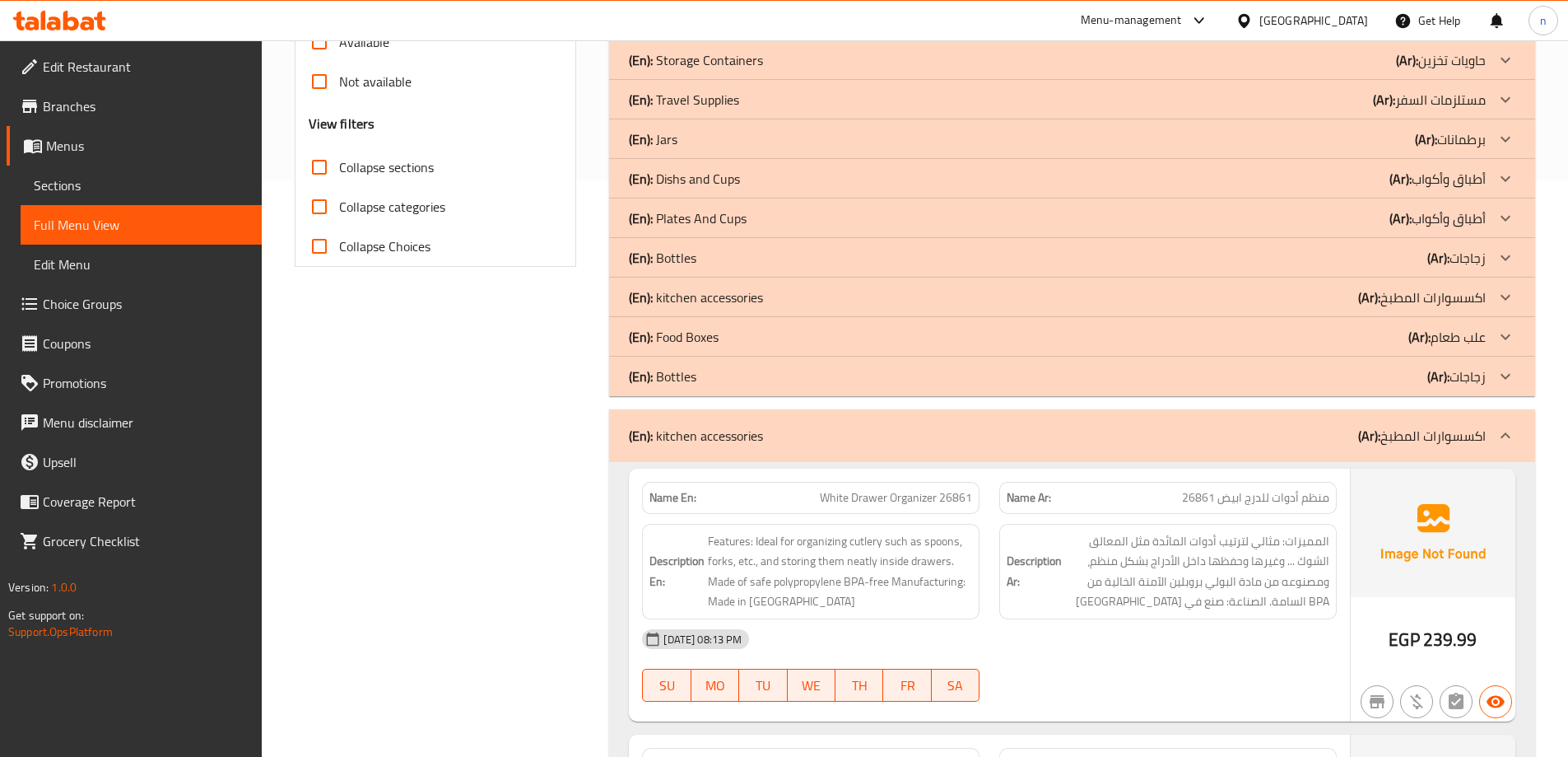
click at [771, 442] on div "(En): kitchen accessories (Ar): اكسسوارات المطبخ" at bounding box center [1057, 436] width 857 height 20
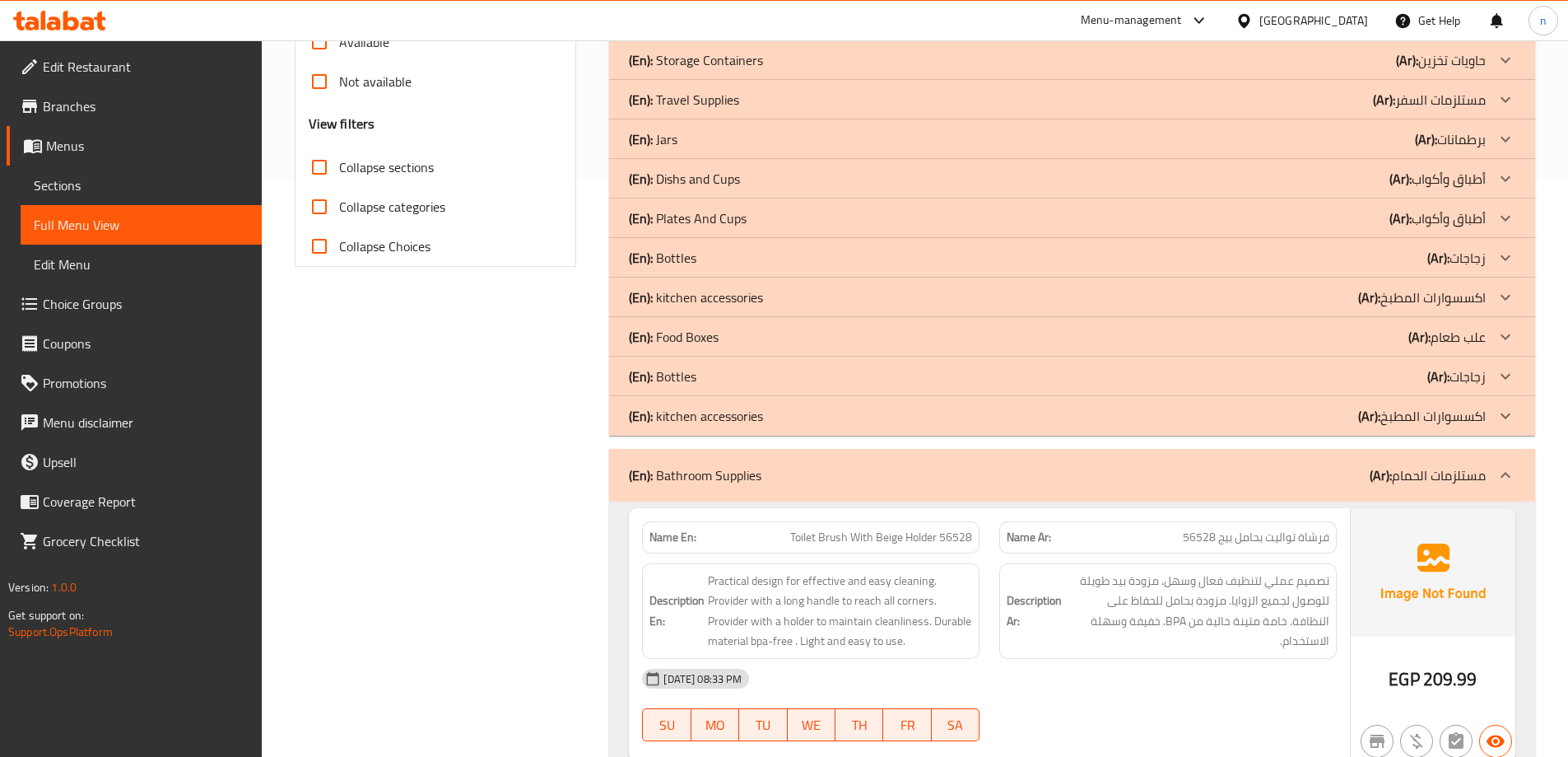
click at [767, 461] on div "(En): Bathroom Supplies (Ar): مستلزمات الحمام" at bounding box center [1072, 475] width 926 height 52
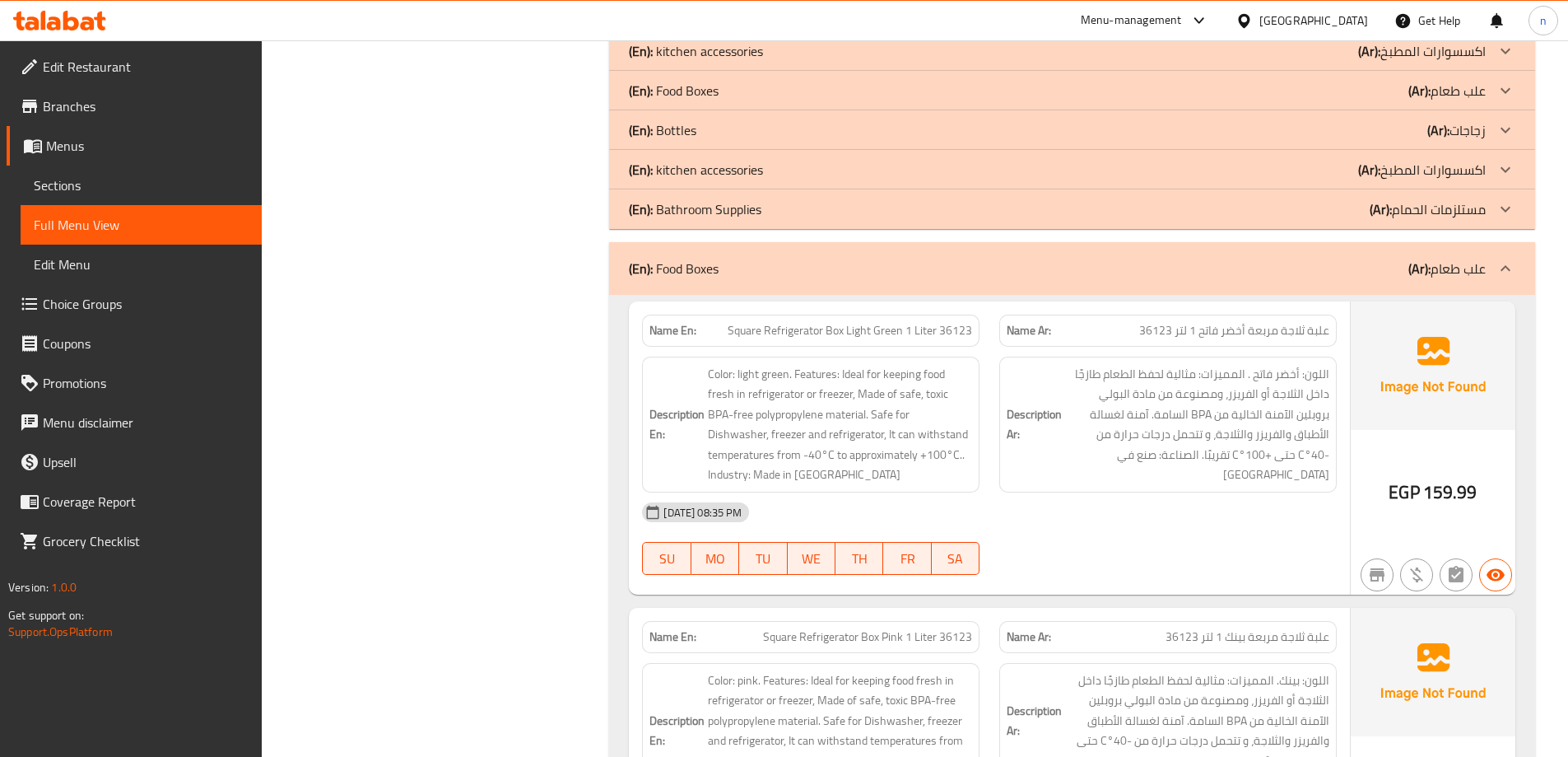
scroll to position [823, 0]
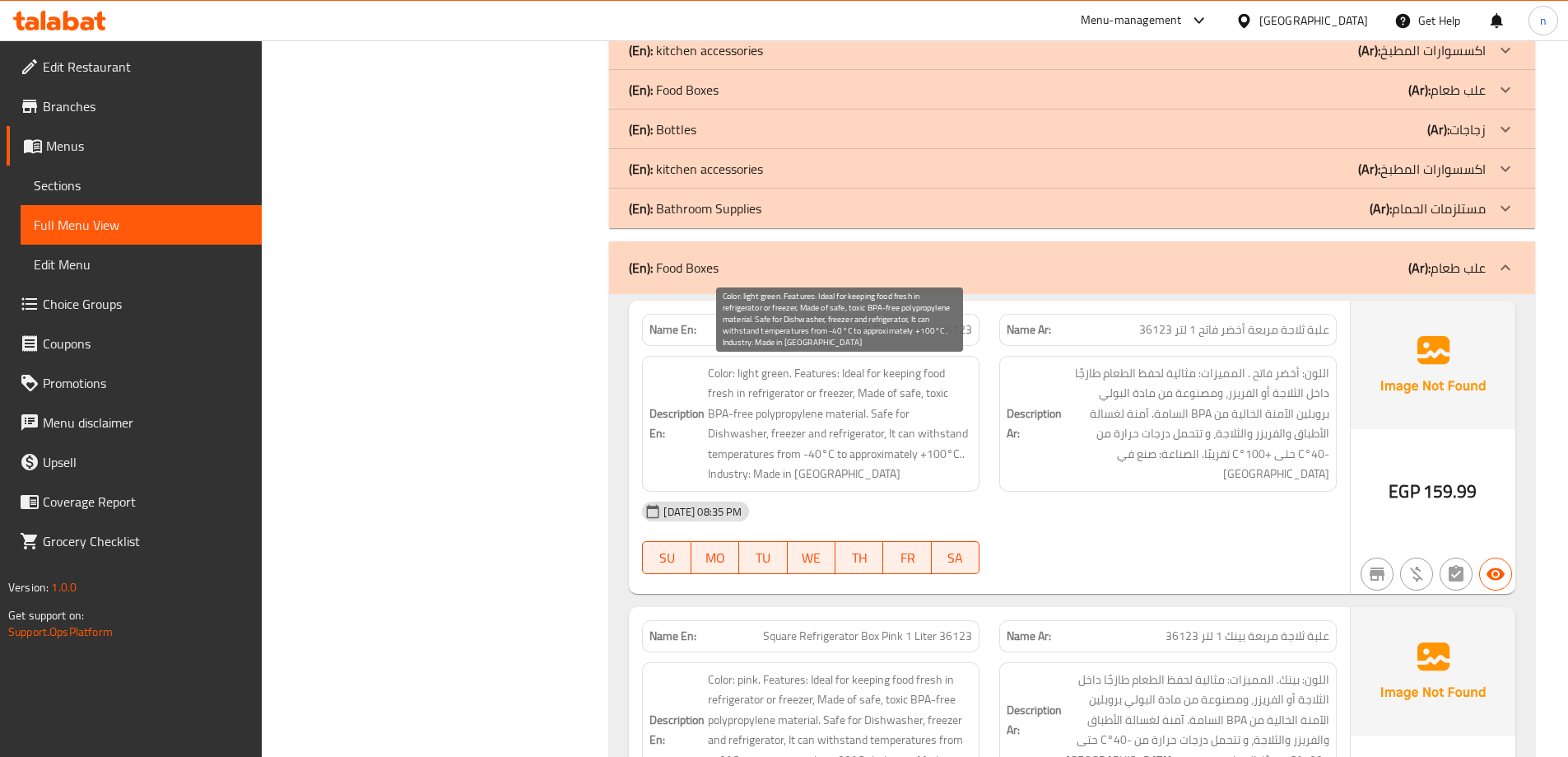
click at [892, 453] on span "Color: light green. Features: Ideal for keeping food fresh in refrigerator or f…" at bounding box center [840, 424] width 264 height 121
click at [889, 457] on span "Color: light green. Features: Ideal for keeping food fresh in refrigerator or f…" at bounding box center [840, 424] width 264 height 121
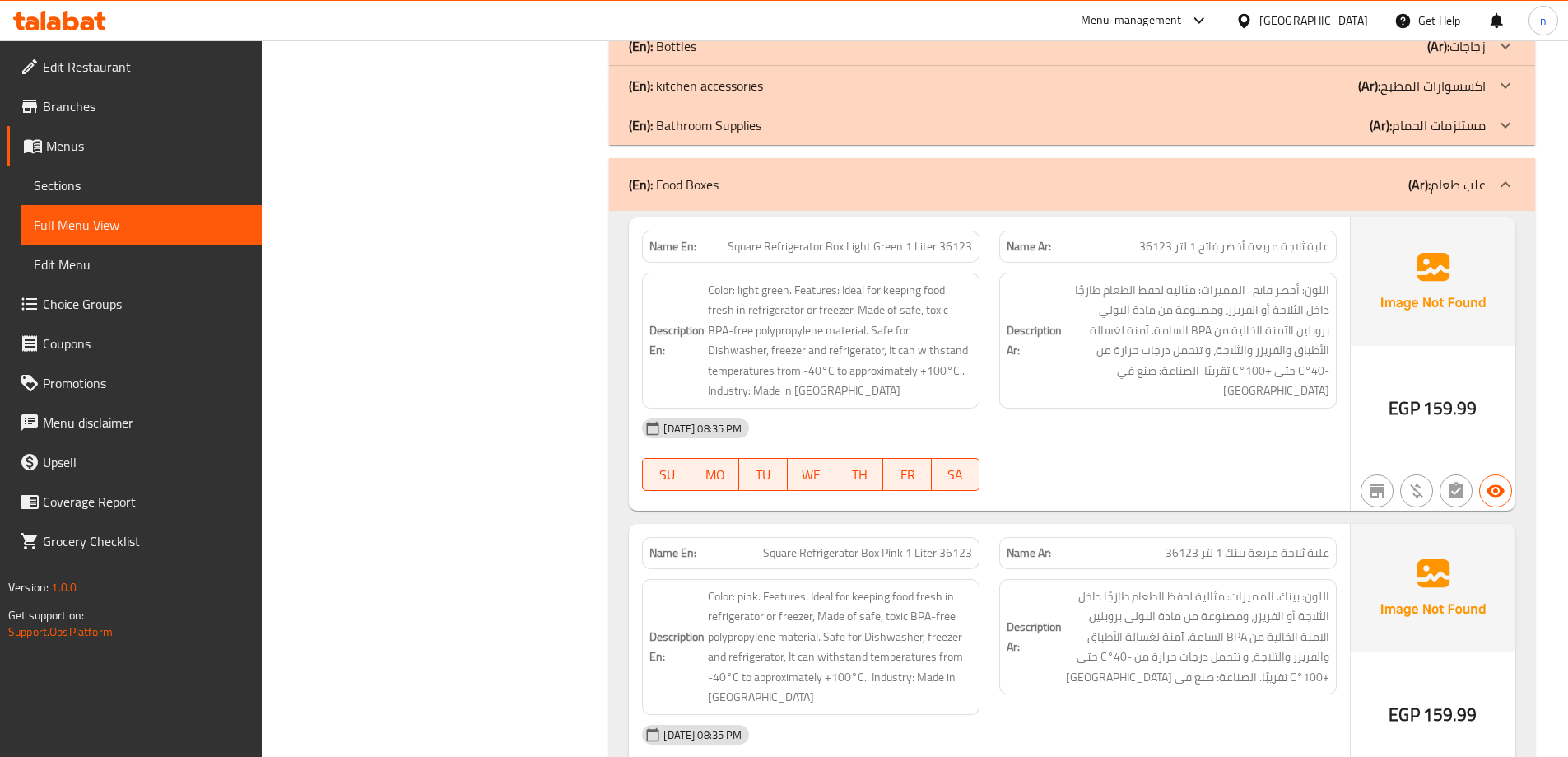
scroll to position [906, 0]
drag, startPoint x: 654, startPoint y: 183, endPoint x: 981, endPoint y: 222, distance: 329.3
click at [654, 183] on p "(En): Food Boxes" at bounding box center [674, 185] width 90 height 20
click at [1415, 282] on img at bounding box center [1433, 282] width 164 height 129
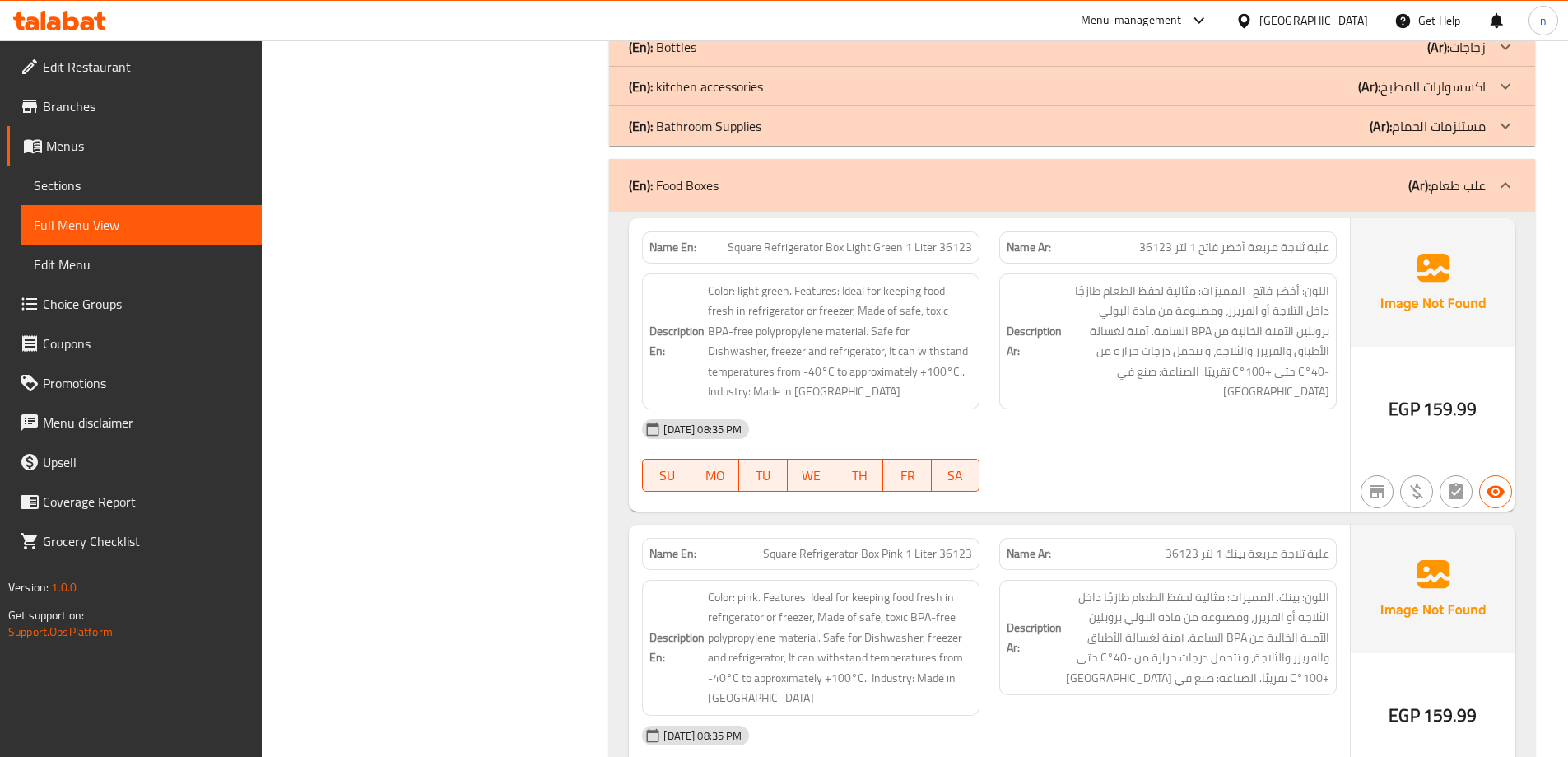
click at [1291, 246] on span "علبة ثلاجة مربعة أخضر فاتح 1 لتر 36123" at bounding box center [1234, 247] width 190 height 17
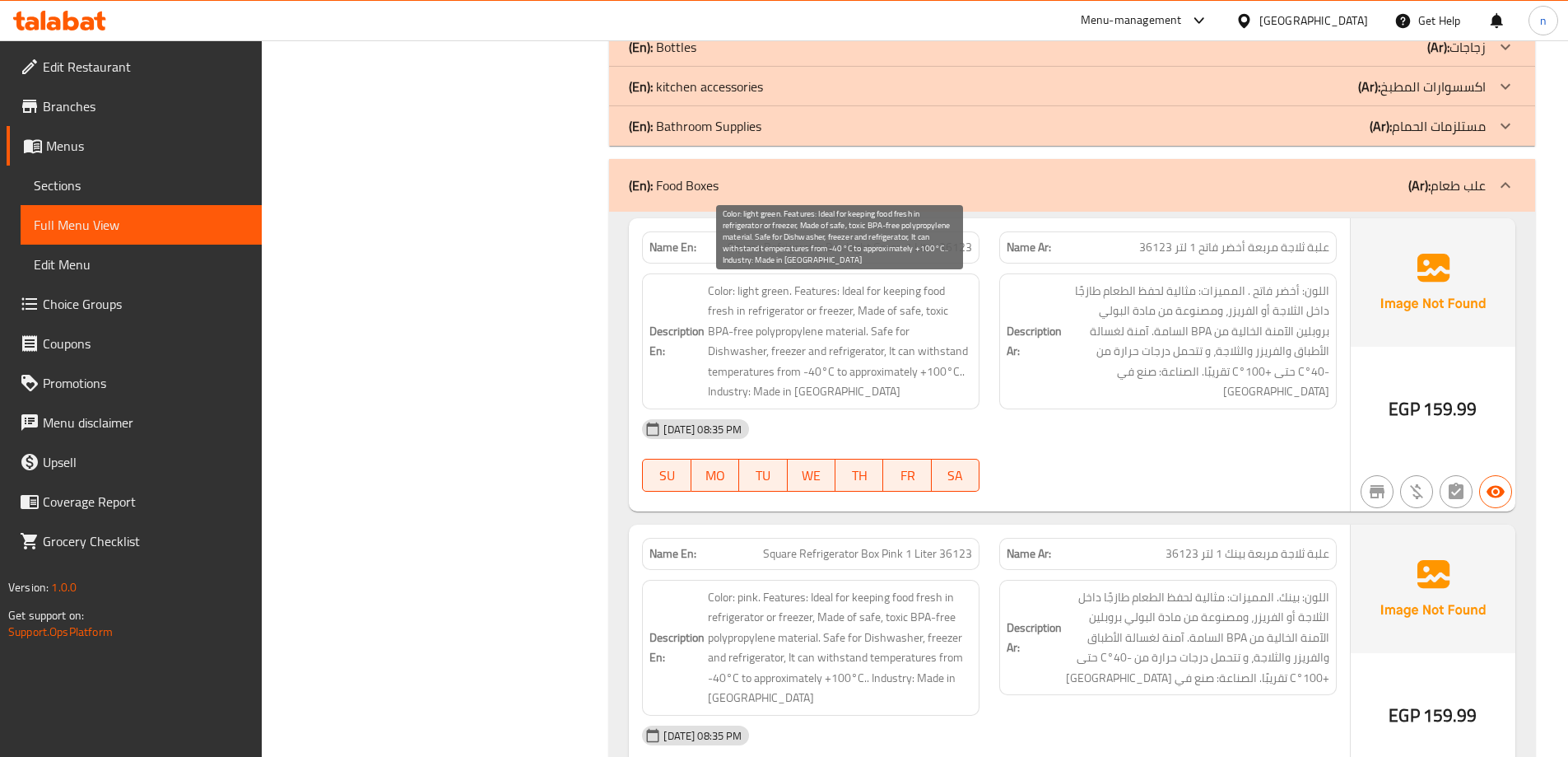
click at [818, 339] on span "Color: light green. Features: Ideal for keeping food fresh in refrigerator or f…" at bounding box center [840, 341] width 264 height 121
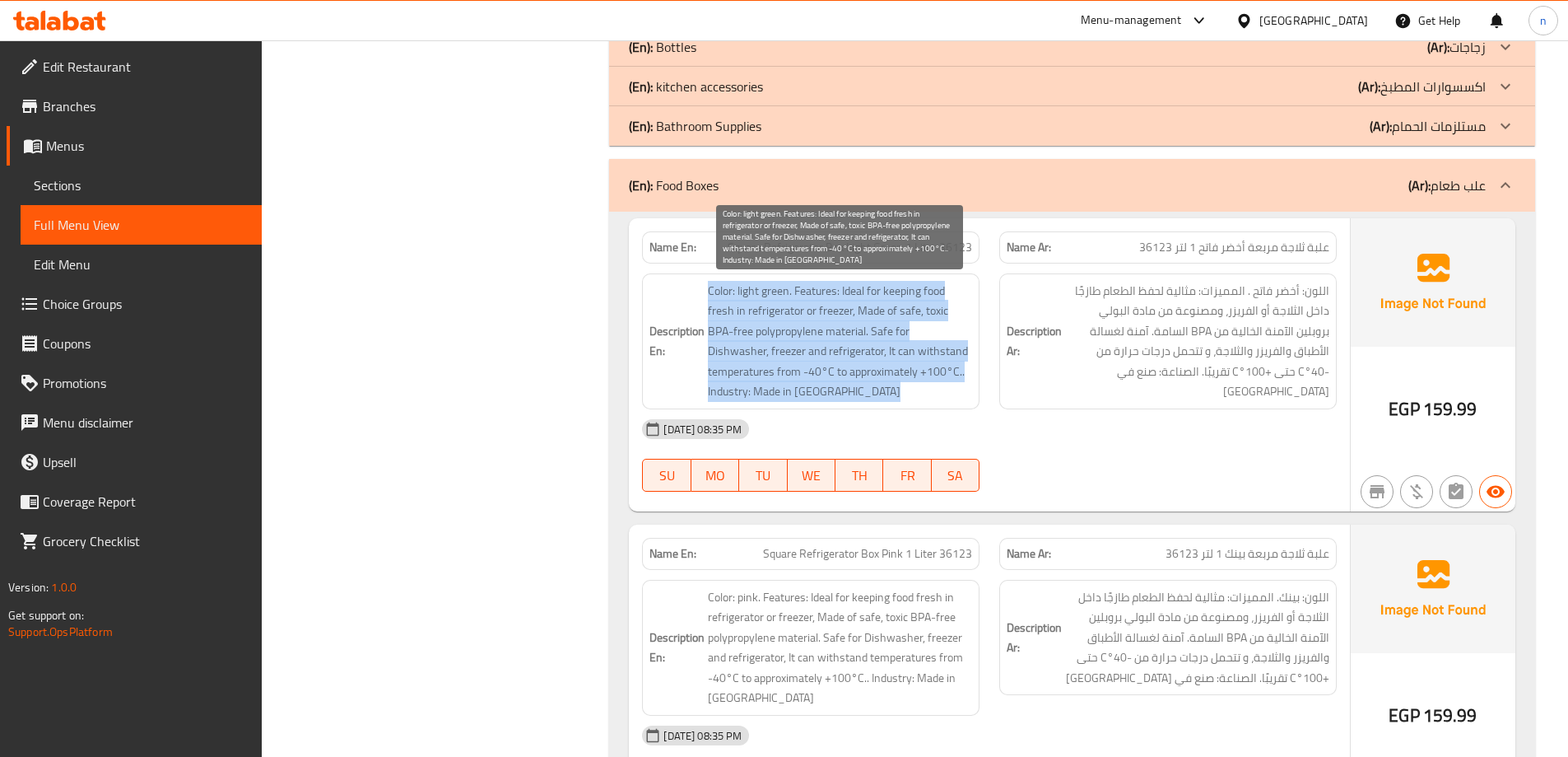
click at [818, 339] on span "Color: light green. Features: Ideal for keeping food fresh in refrigerator or f…" at bounding box center [840, 341] width 264 height 121
click at [837, 352] on span "Color: light green. Features: Ideal for keeping food fresh in refrigerator or f…" at bounding box center [840, 341] width 264 height 121
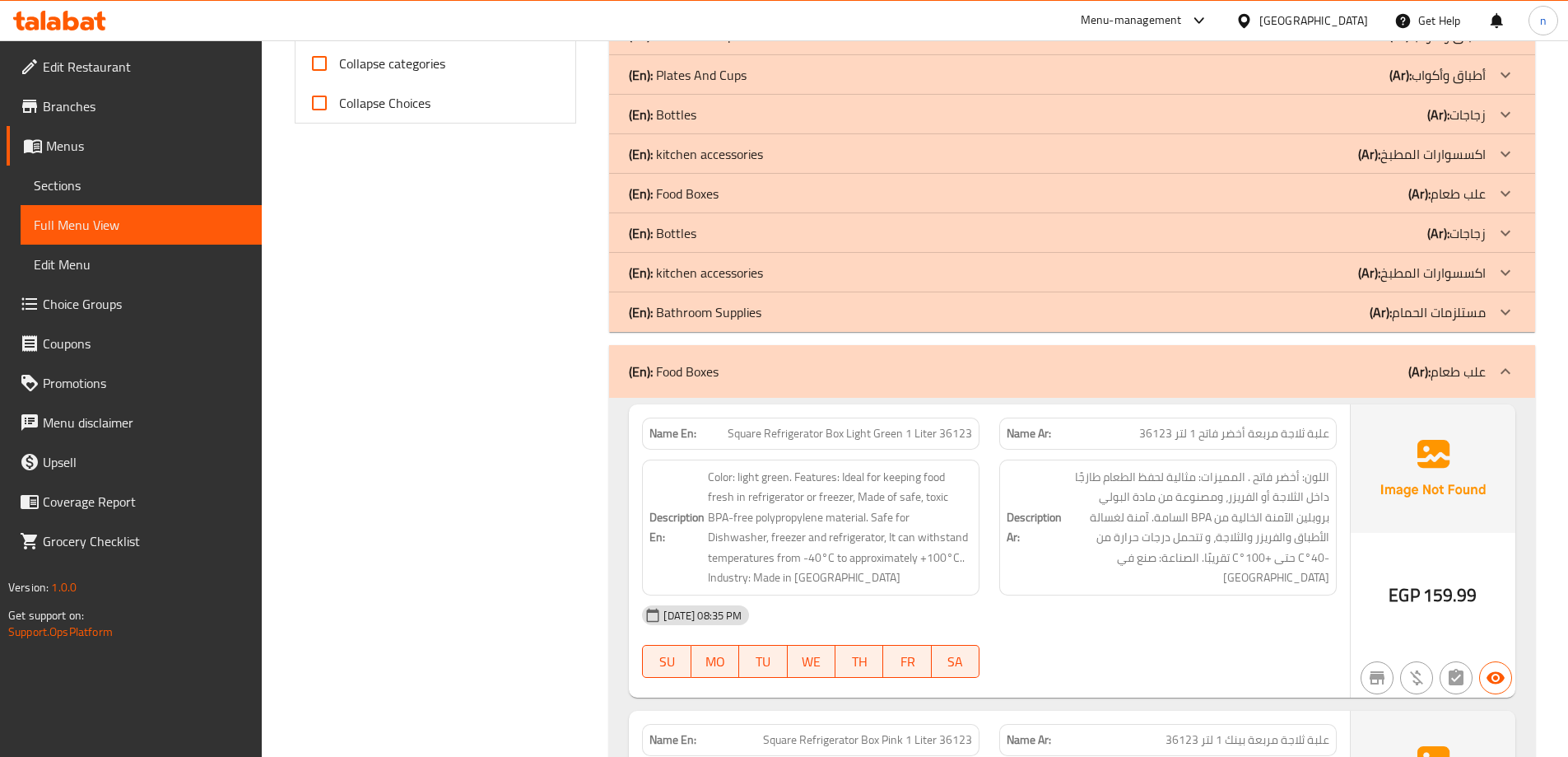
scroll to position [659, 0]
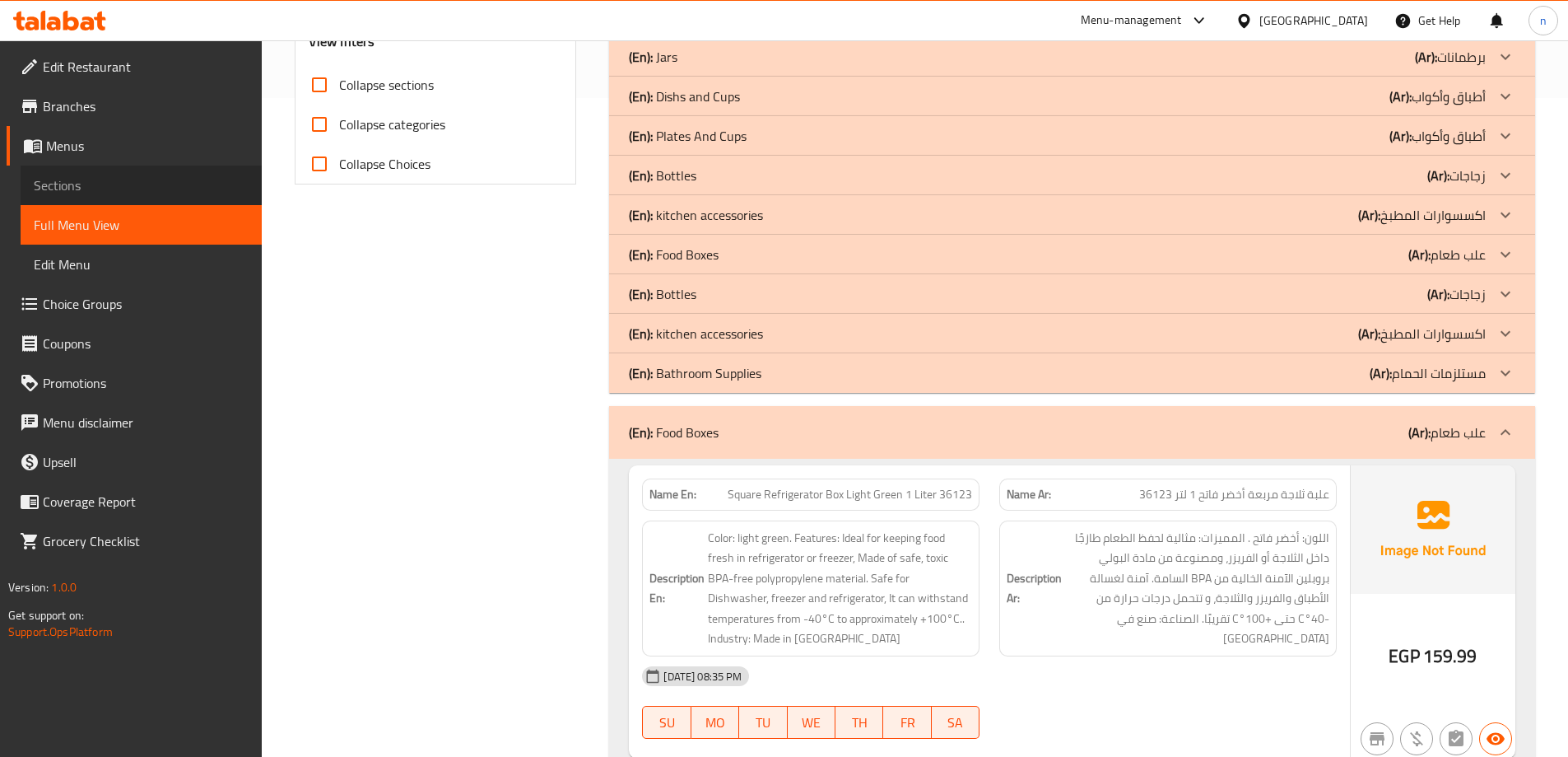
click at [133, 188] on span "Sections" at bounding box center [141, 185] width 215 height 20
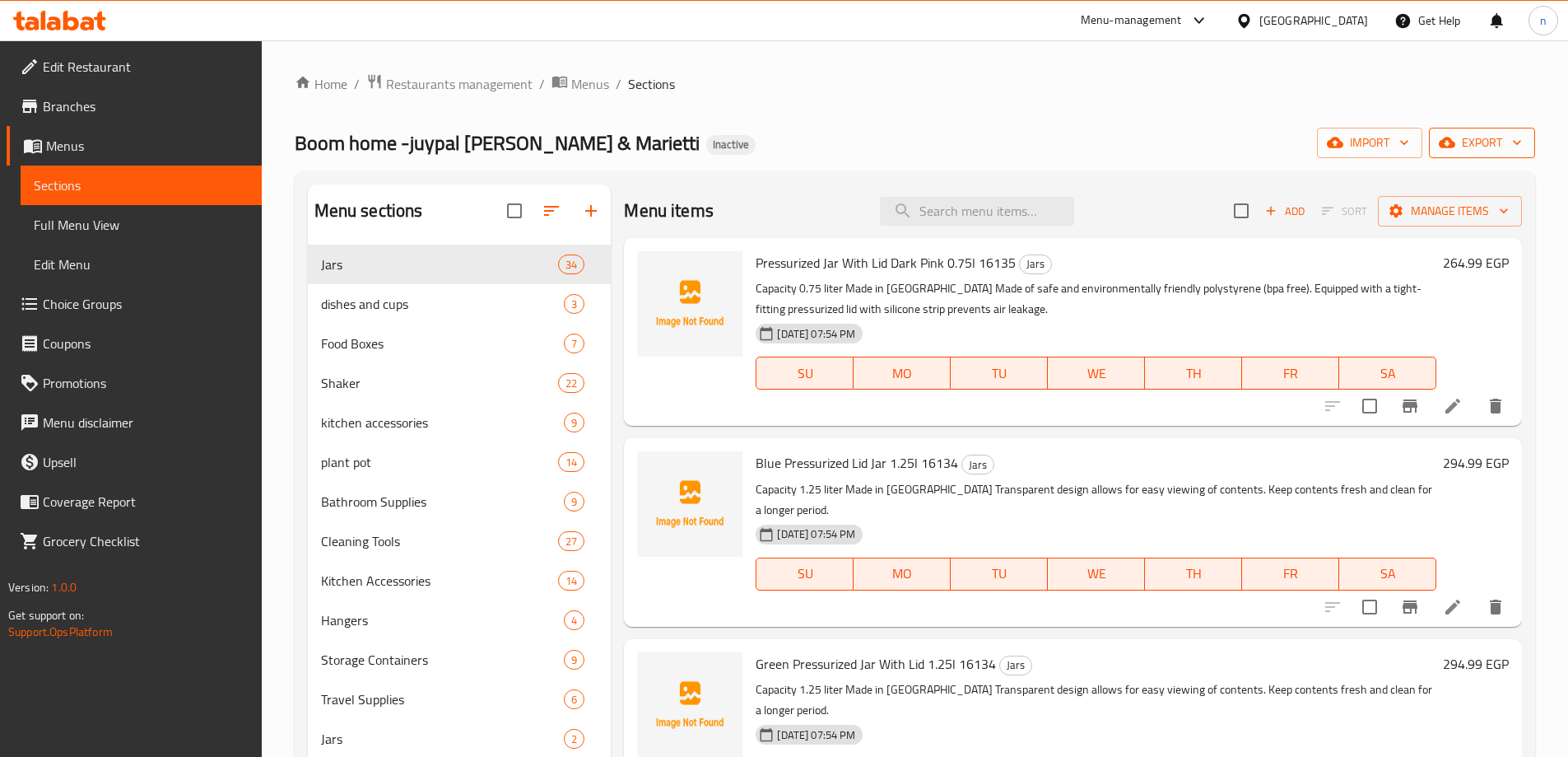
click at [1485, 146] on span "export" at bounding box center [1482, 143] width 80 height 21
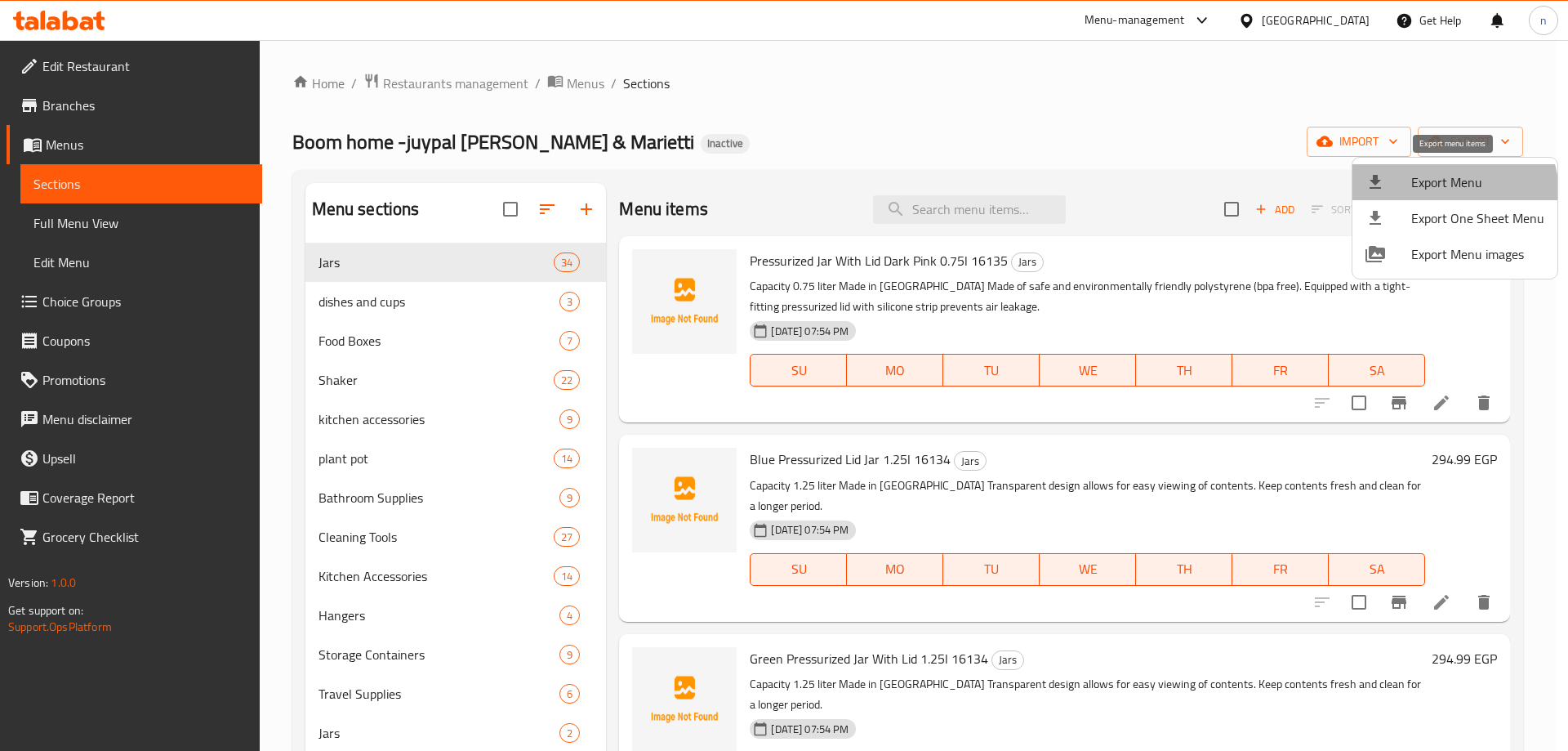
click at [1444, 194] on li "Export Menu" at bounding box center [1454, 182] width 205 height 36
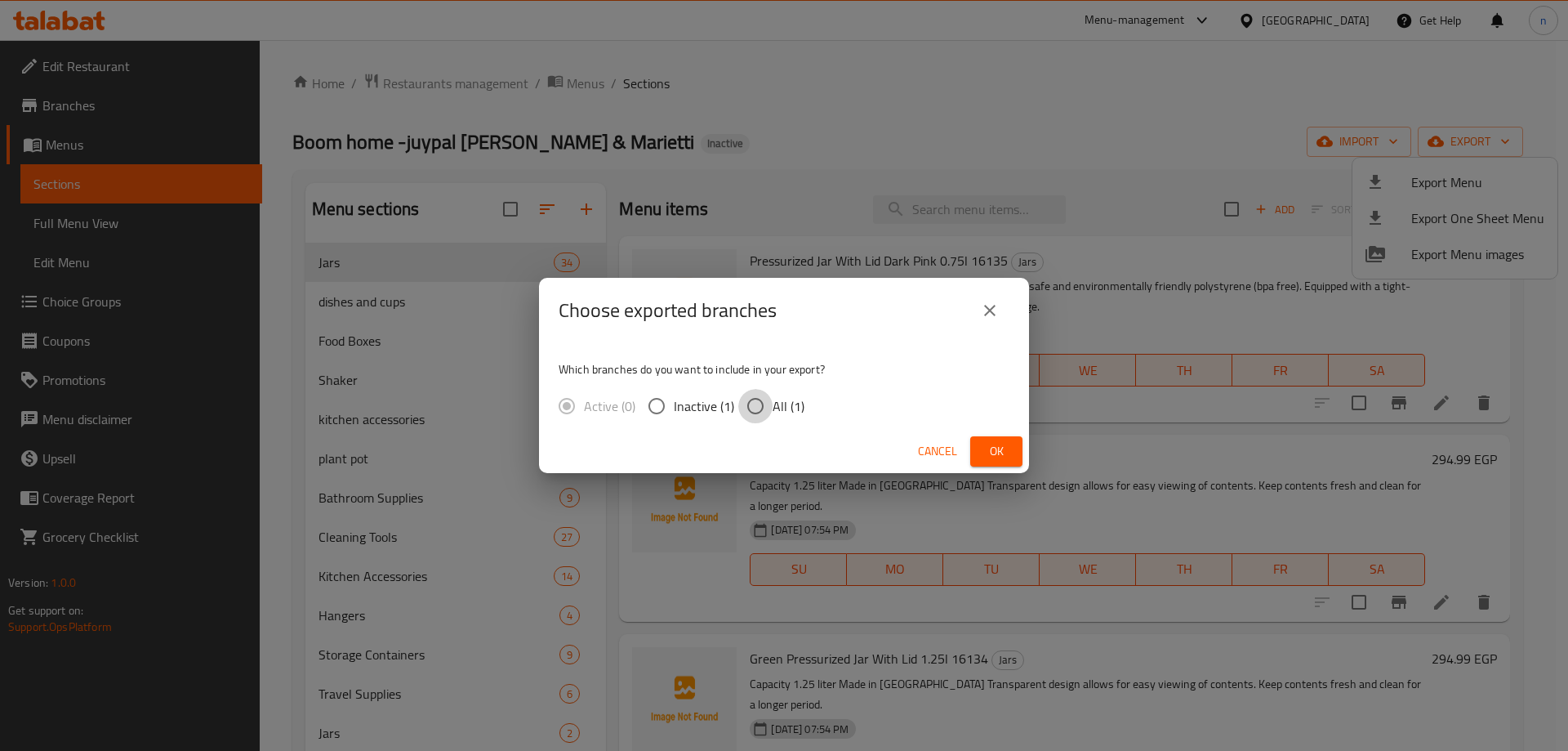
click at [749, 420] on input "All (1)" at bounding box center [756, 406] width 35 height 35
radio input "true"
click at [990, 446] on span "Ok" at bounding box center [996, 451] width 26 height 21
